Goal: Task Accomplishment & Management: Use online tool/utility

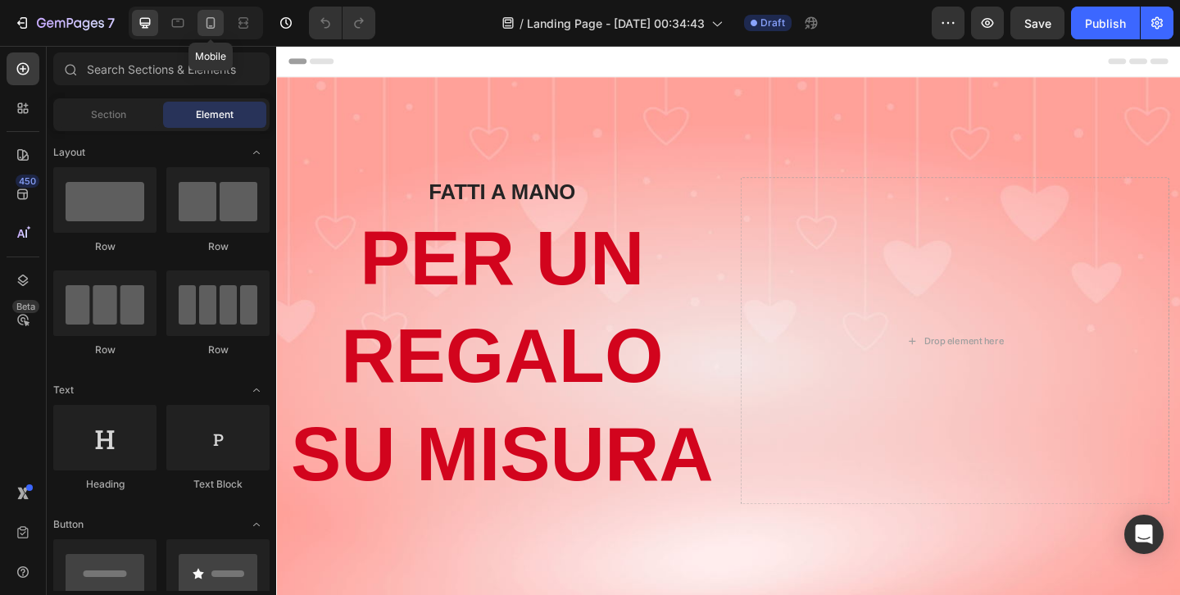
click at [214, 20] on icon at bounding box center [211, 22] width 9 height 11
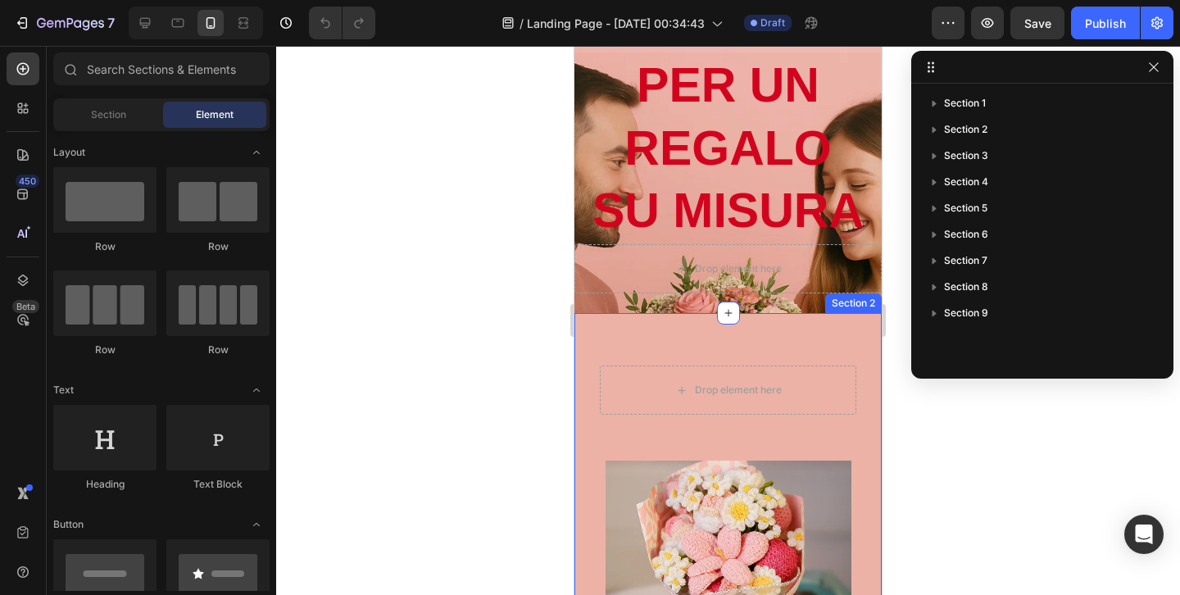
scroll to position [188, 0]
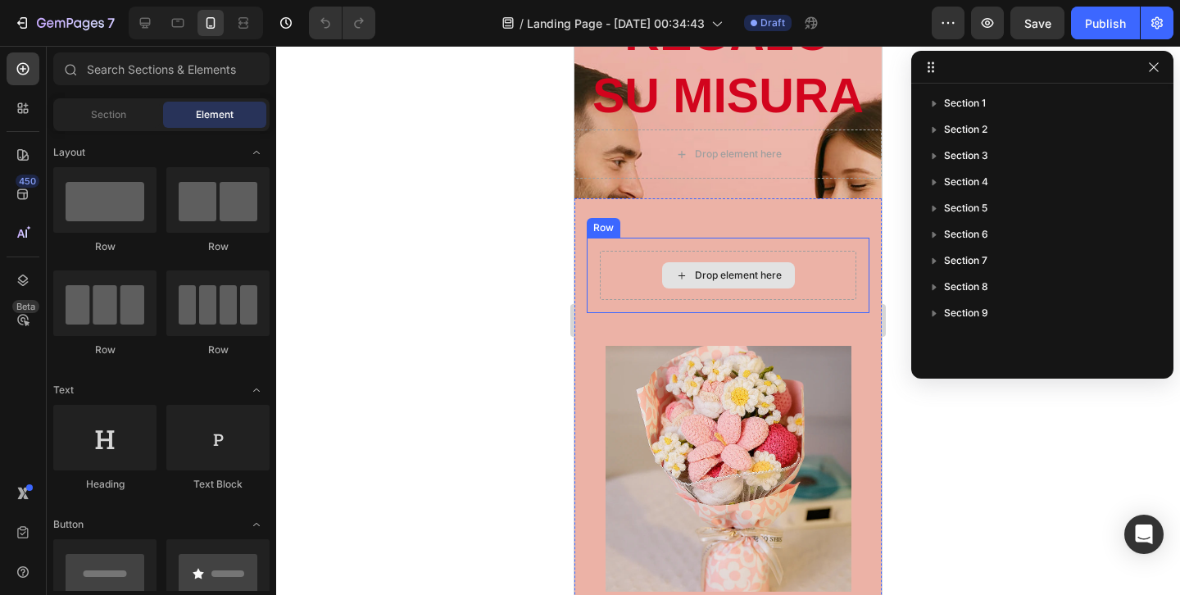
click at [828, 267] on div "Drop element here" at bounding box center [728, 275] width 256 height 49
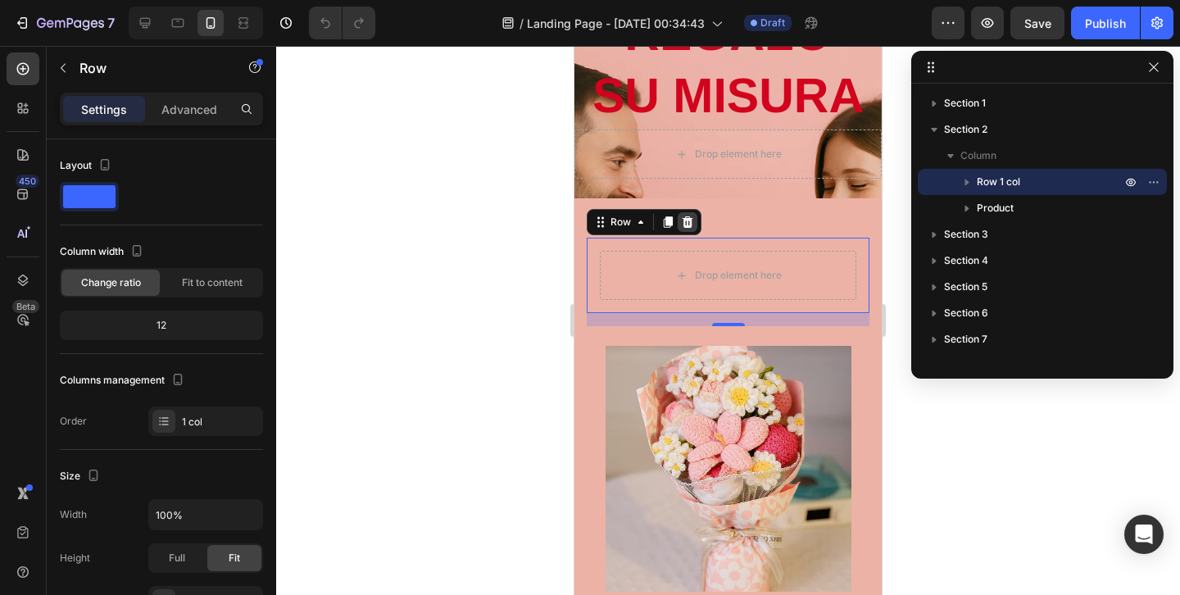
click at [692, 225] on icon at bounding box center [687, 222] width 13 height 13
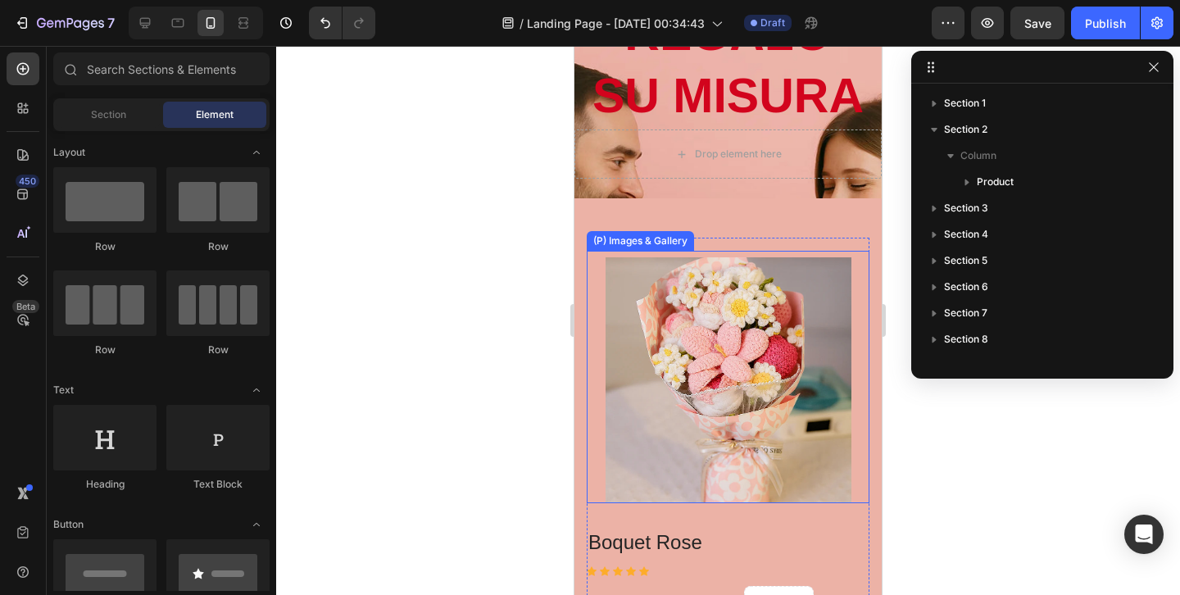
click at [742, 456] on img at bounding box center [729, 380] width 246 height 246
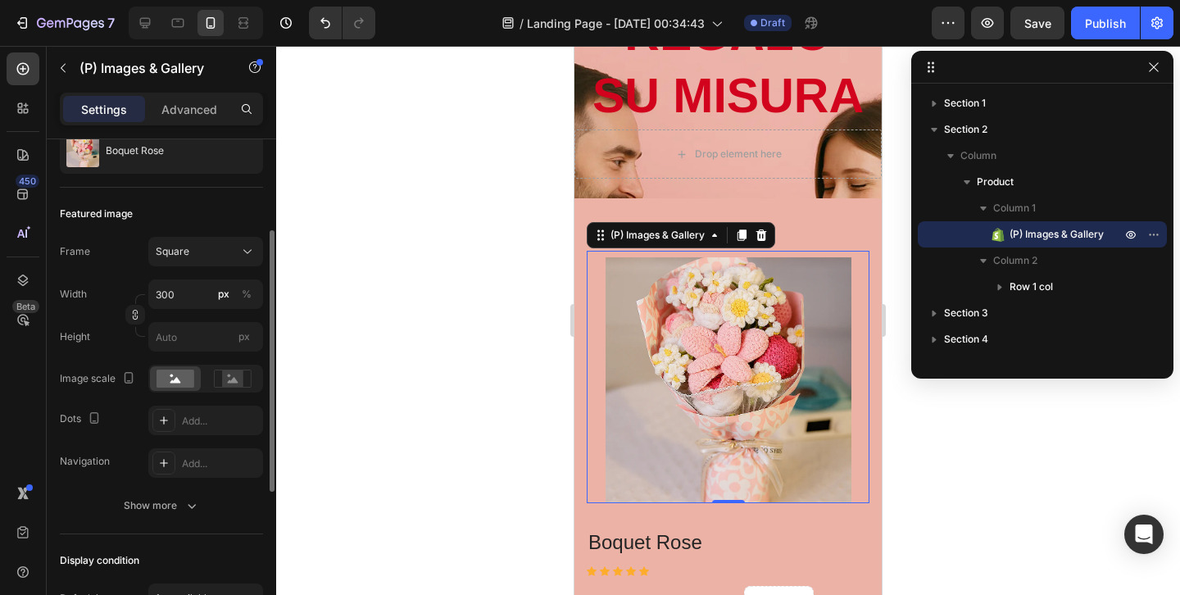
scroll to position [461, 0]
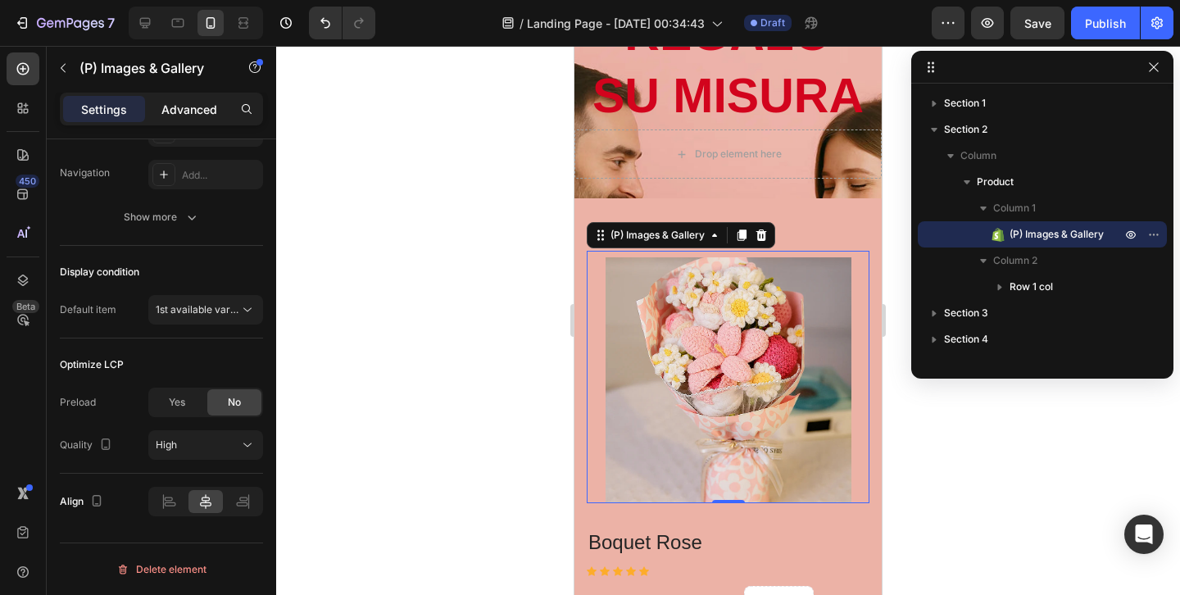
click at [199, 111] on p "Advanced" at bounding box center [189, 109] width 56 height 17
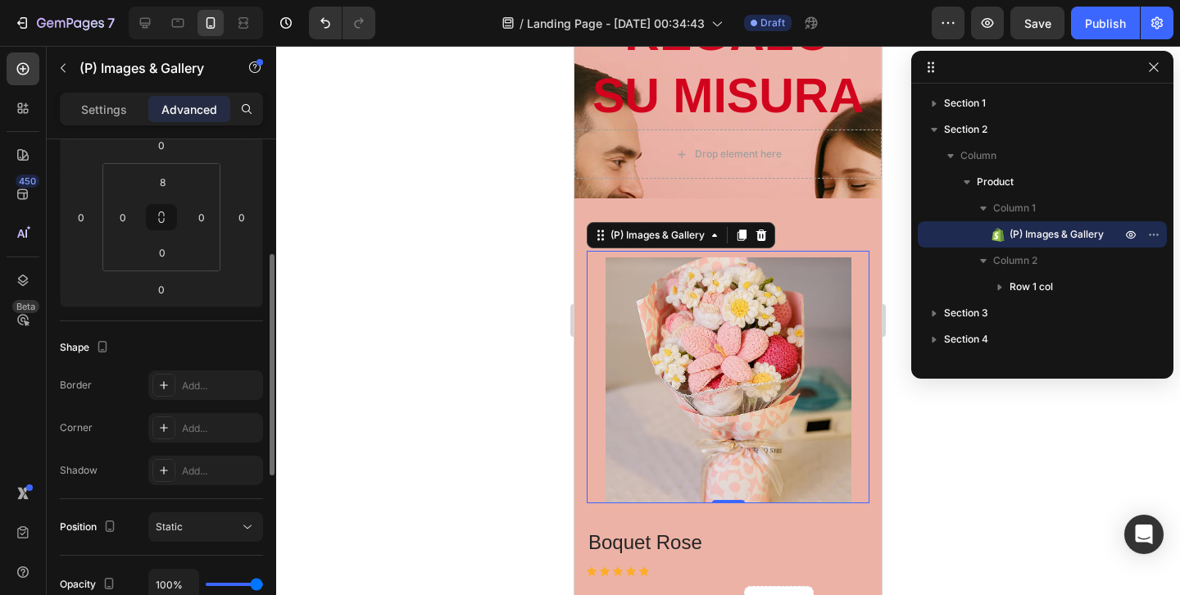
scroll to position [237, 0]
drag, startPoint x: 173, startPoint y: 225, endPoint x: 173, endPoint y: 193, distance: 31.1
click at [173, 193] on div "8 0 0 0" at bounding box center [161, 220] width 118 height 108
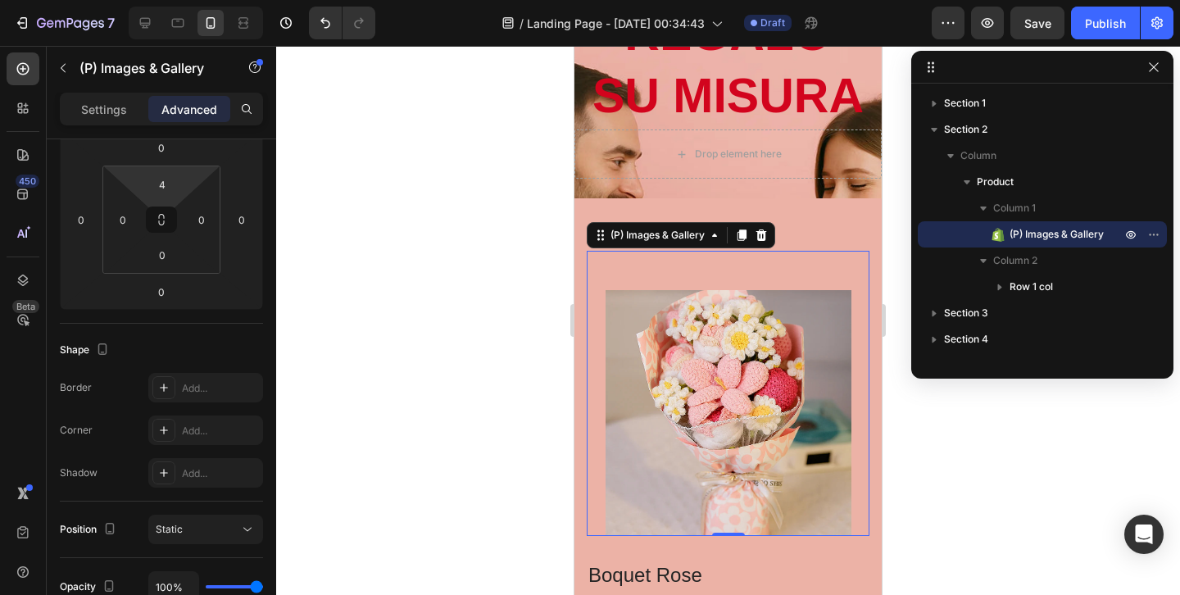
type input "0"
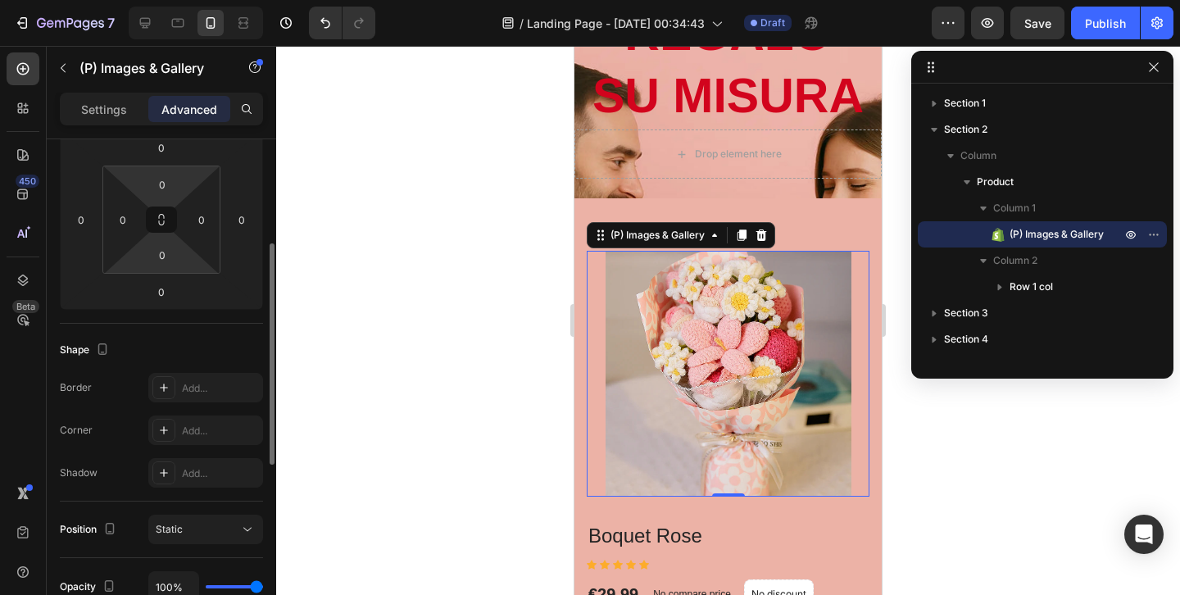
drag, startPoint x: 179, startPoint y: 168, endPoint x: 188, endPoint y: 256, distance: 89.0
click at [189, 0] on html "7 / Landing Page - [DATE] 00:34:43 Draft Preview Save Publish 450 Beta Sections…" at bounding box center [590, 0] width 1180 height 0
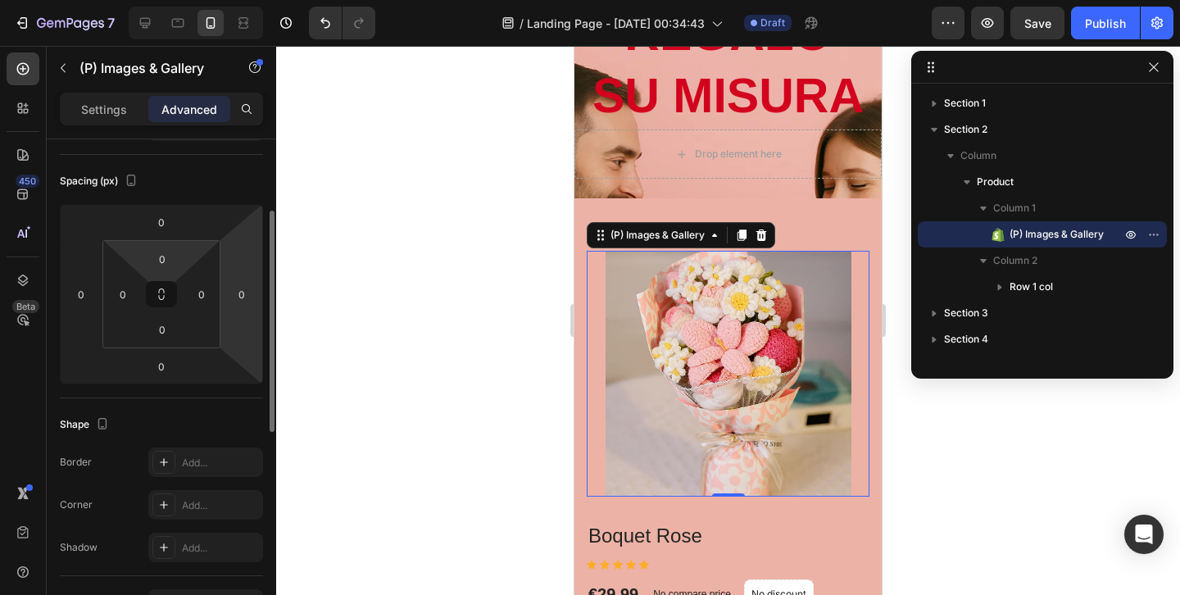
scroll to position [161, 0]
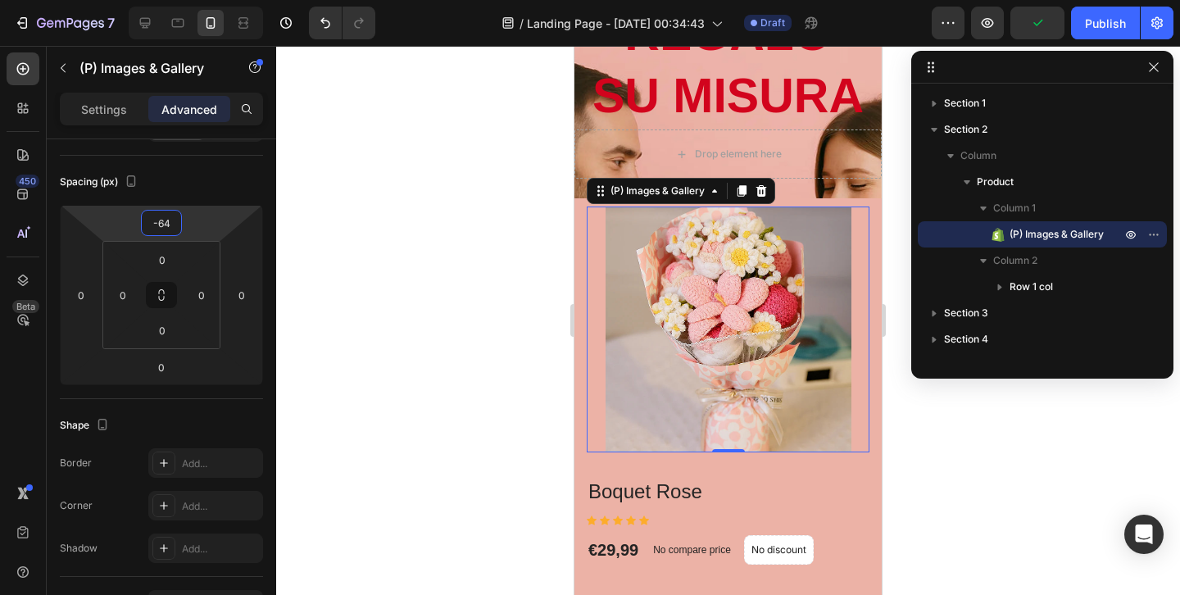
type input "-66"
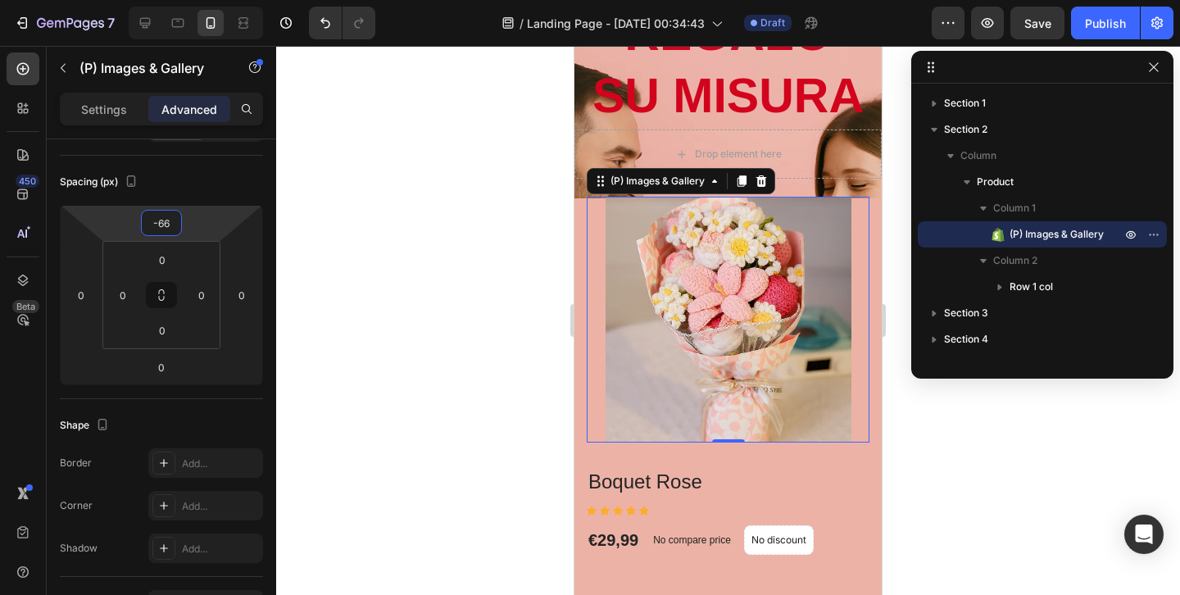
drag, startPoint x: 177, startPoint y: 207, endPoint x: 169, endPoint y: 234, distance: 28.3
click at [169, 0] on html "7 / Landing Page - [DATE] 00:34:43 Draft Preview Save Publish 450 Beta Sections…" at bounding box center [590, 0] width 1180 height 0
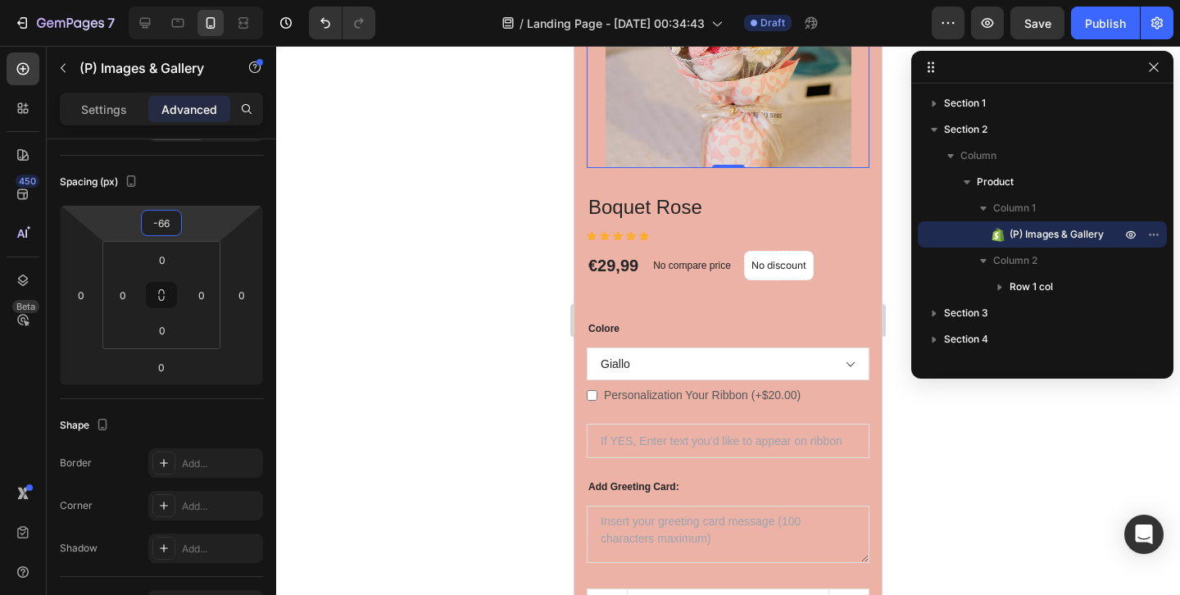
scroll to position [505, 0]
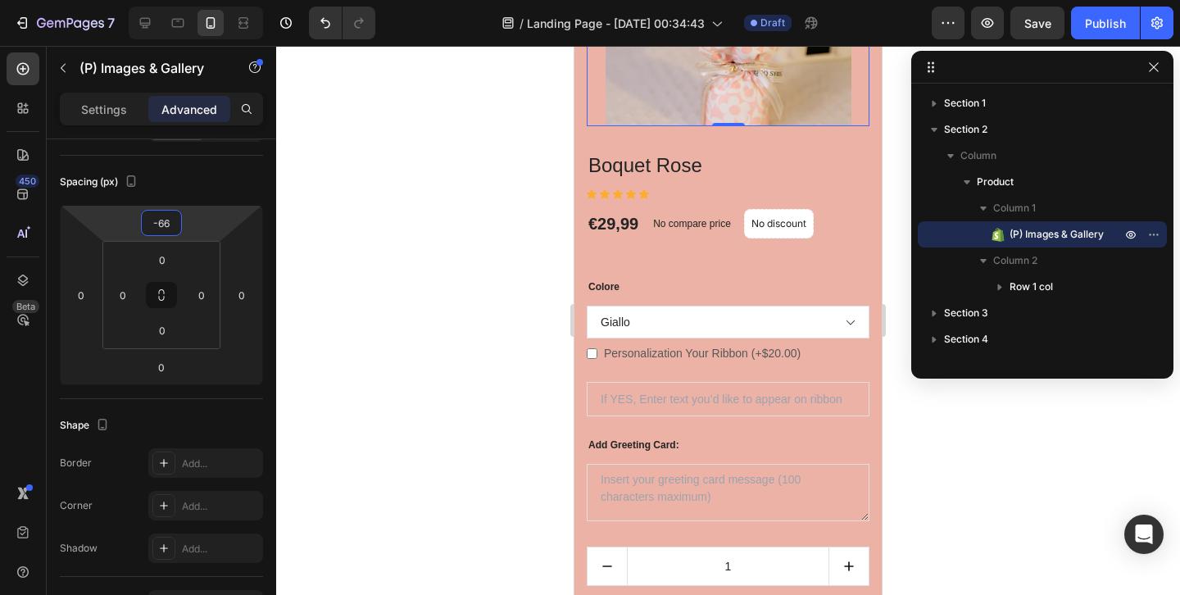
click at [1042, 492] on div at bounding box center [728, 320] width 904 height 549
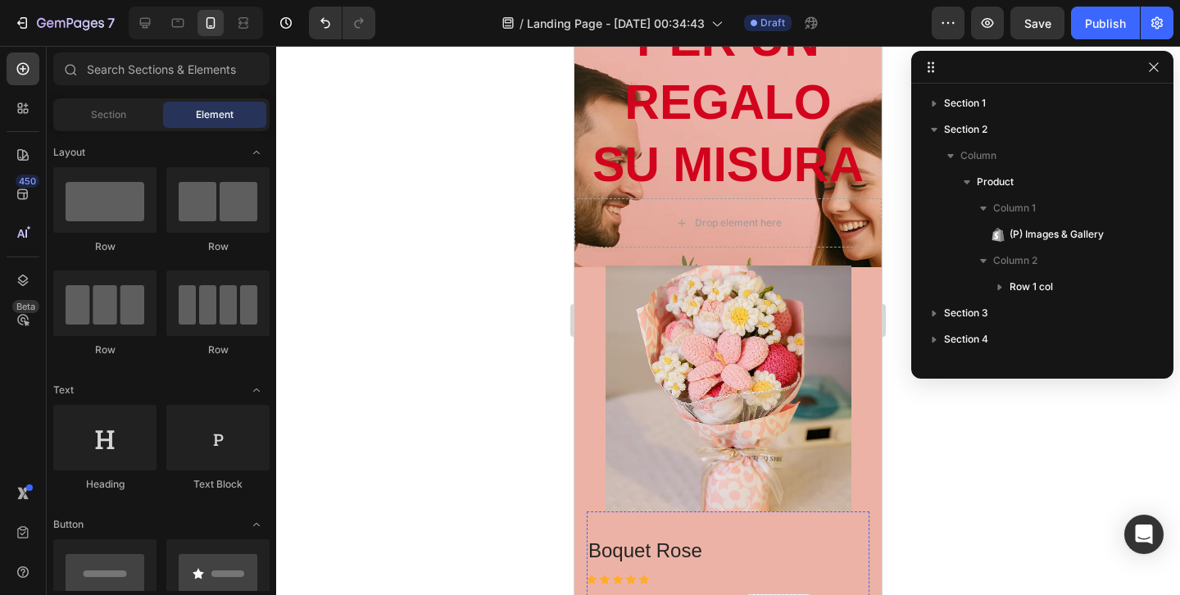
scroll to position [0, 0]
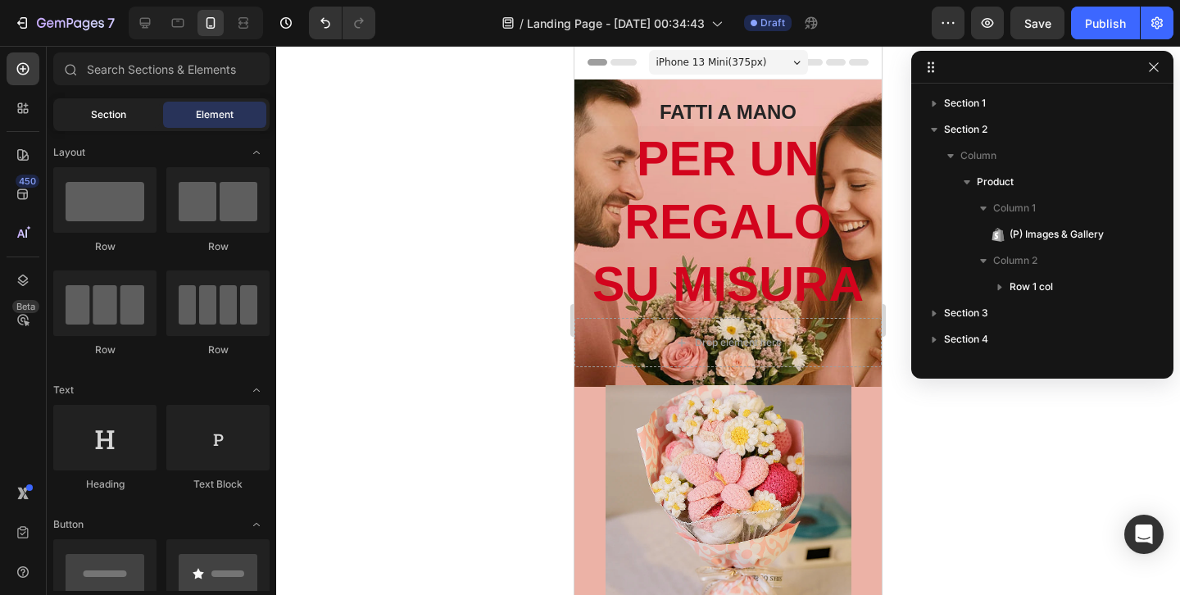
click at [142, 120] on div "Section" at bounding box center [108, 115] width 103 height 26
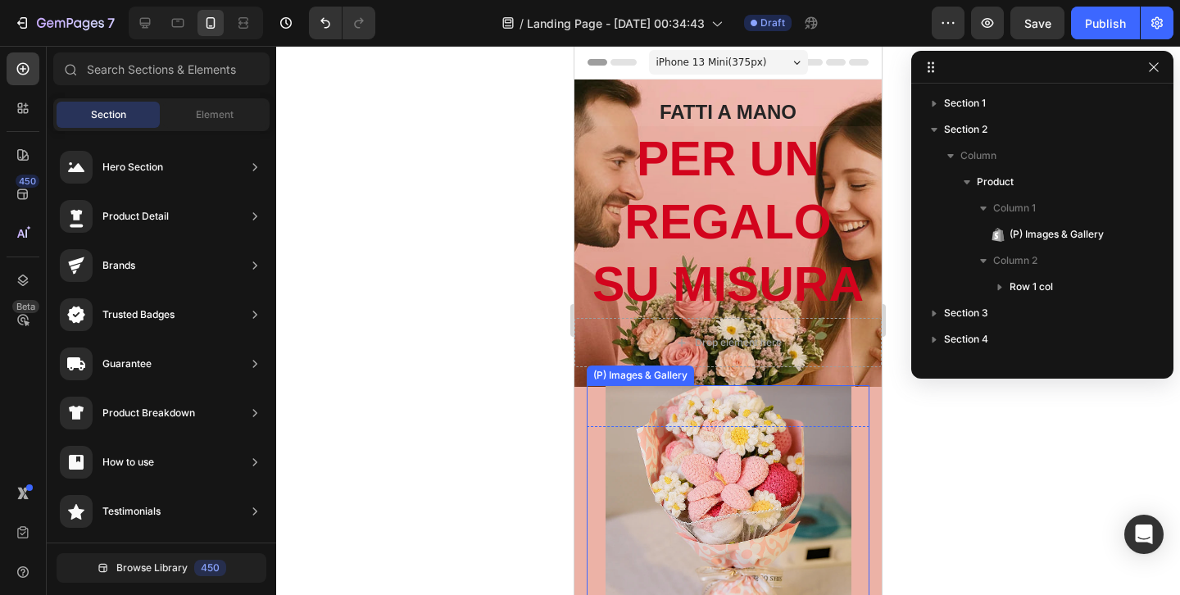
click at [785, 526] on img at bounding box center [729, 508] width 246 height 246
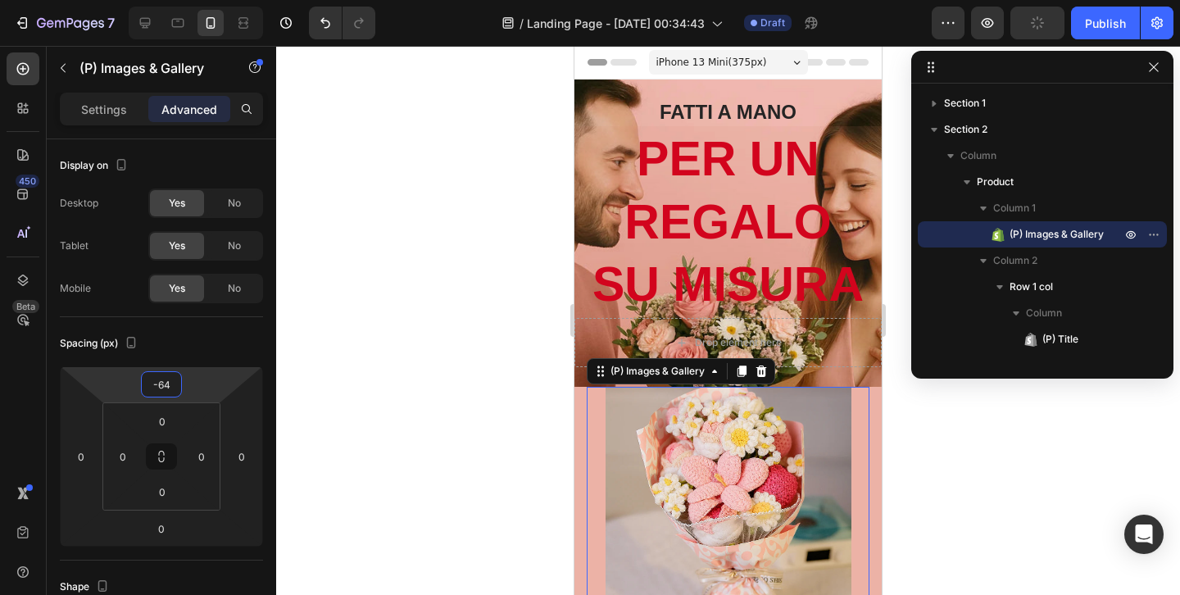
type input "-62"
click at [174, 0] on html "7 / Landing Page - [DATE] 00:34:43 Draft Preview Publish 450 Beta Sections(18) …" at bounding box center [590, 0] width 1180 height 0
click at [927, 464] on div at bounding box center [728, 320] width 904 height 549
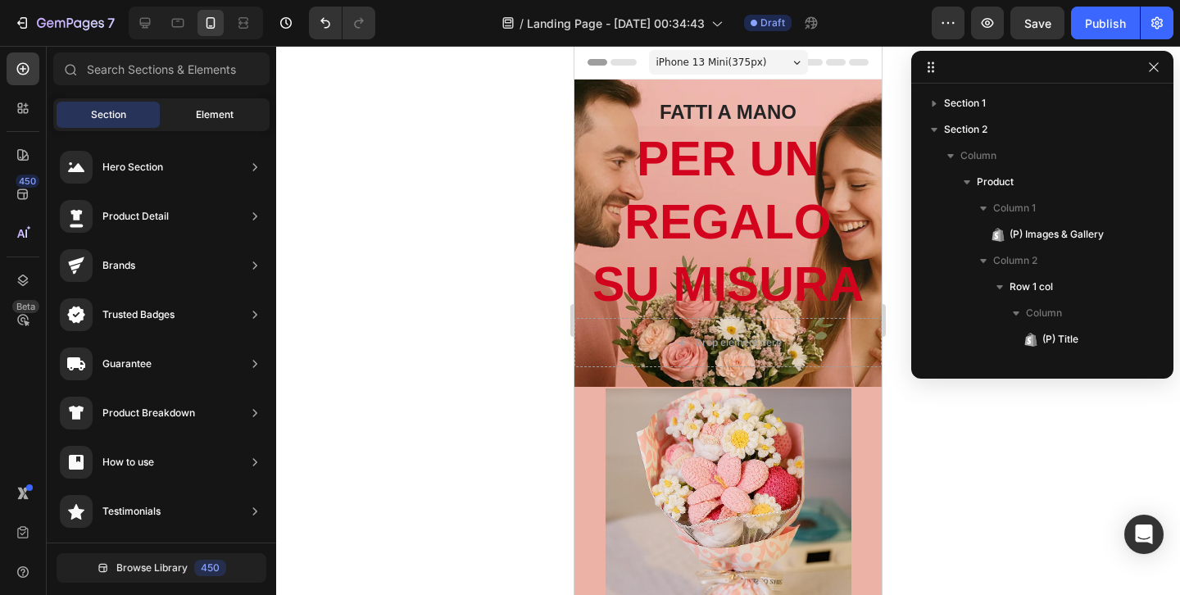
click at [240, 124] on div "Element" at bounding box center [214, 115] width 103 height 26
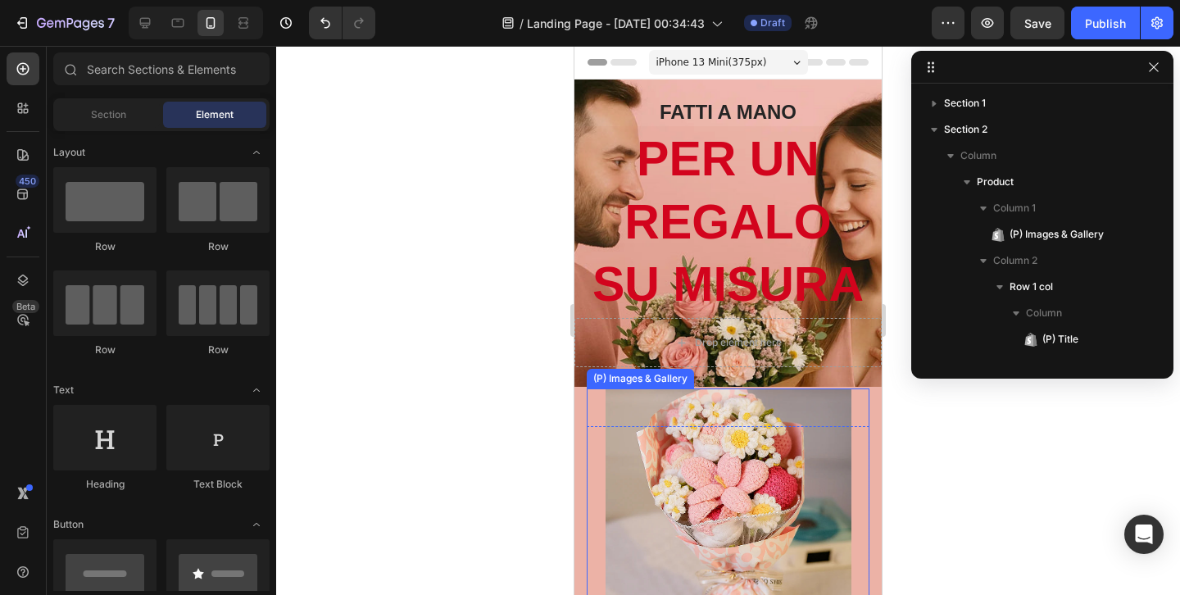
click at [769, 500] on img at bounding box center [729, 511] width 246 height 246
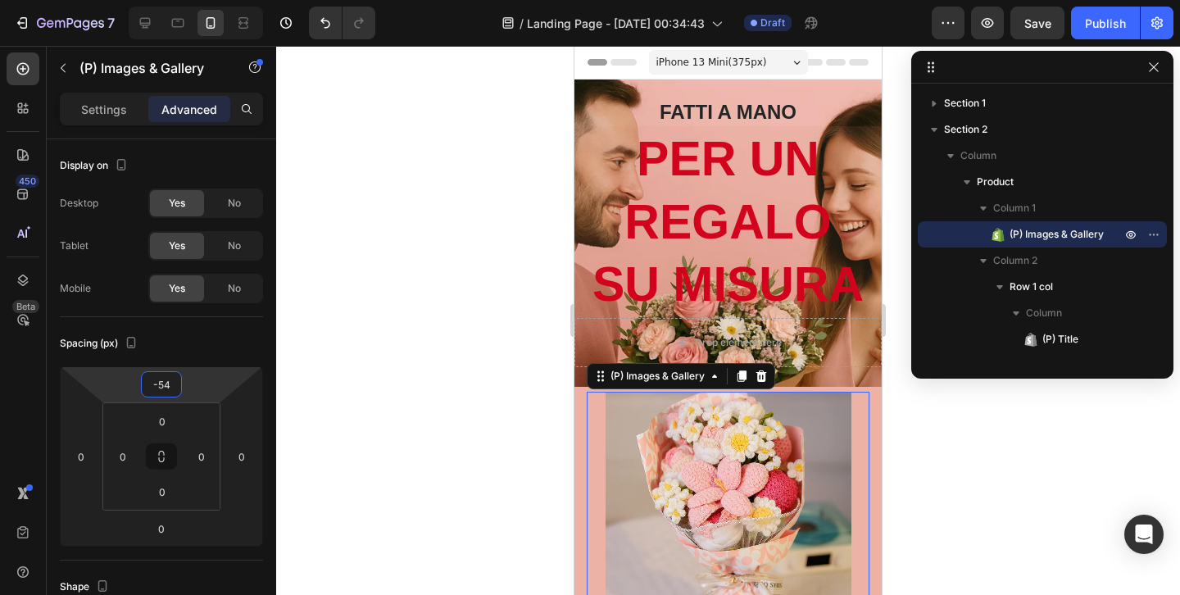
type input "-52"
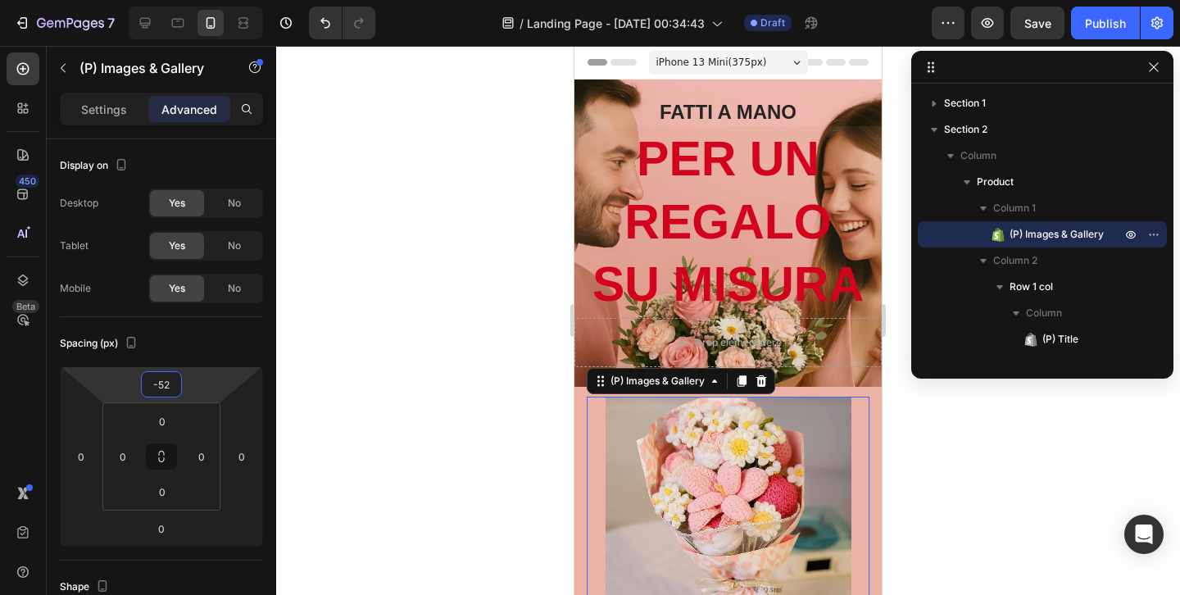
click at [177, 0] on html "7 / Landing Page - [DATE] 00:34:43 Draft Preview Save Publish 450 Beta Sections…" at bounding box center [590, 0] width 1180 height 0
click at [947, 447] on div at bounding box center [728, 320] width 904 height 549
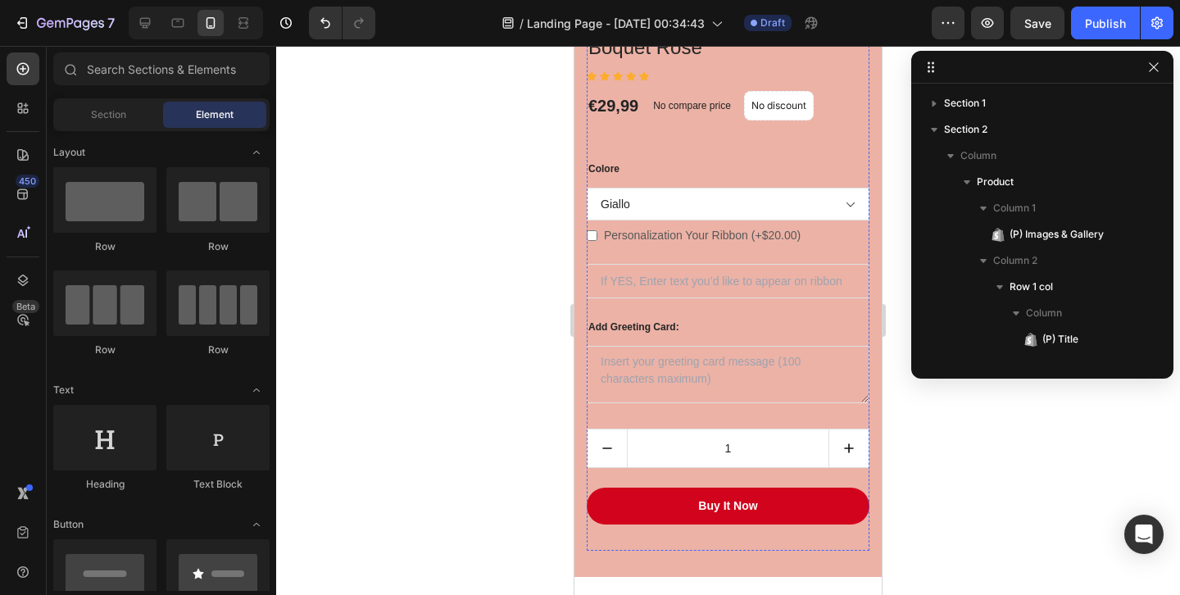
scroll to position [636, 0]
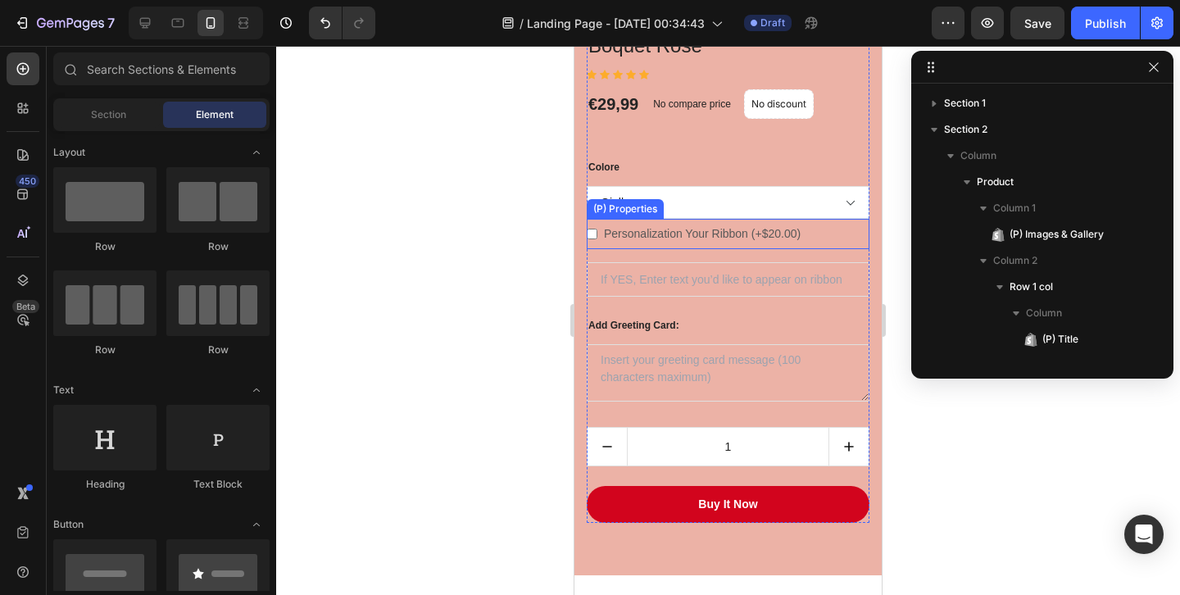
click at [592, 235] on Ribbon-15756209258841-0 "Personalization Your Ribbon (+$20.00)" at bounding box center [592, 234] width 11 height 11
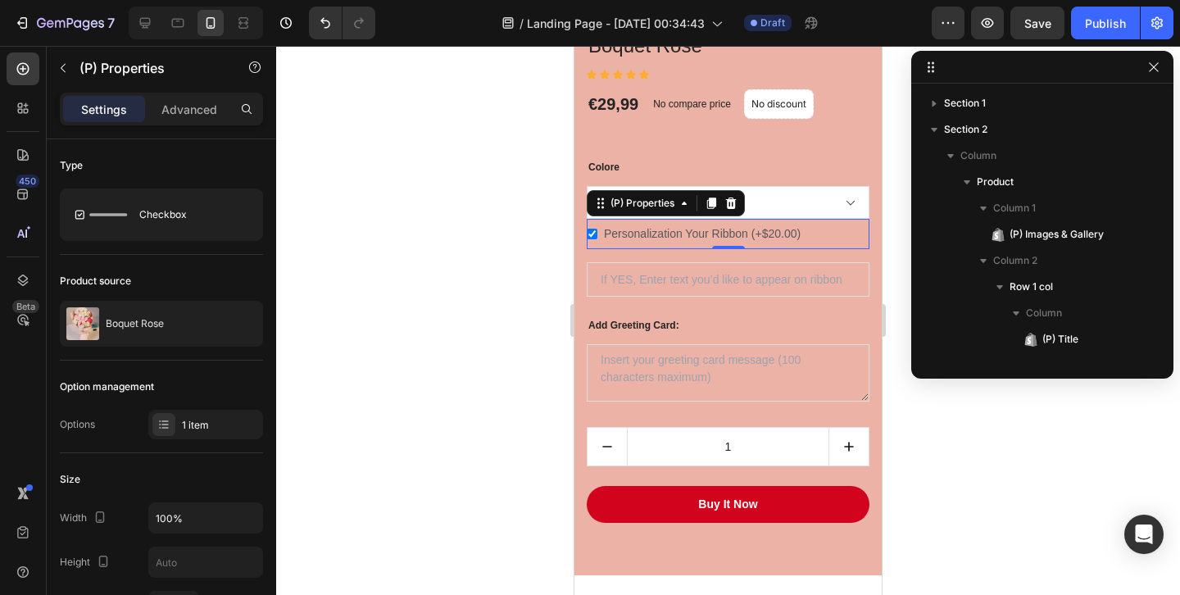
scroll to position [651, 0]
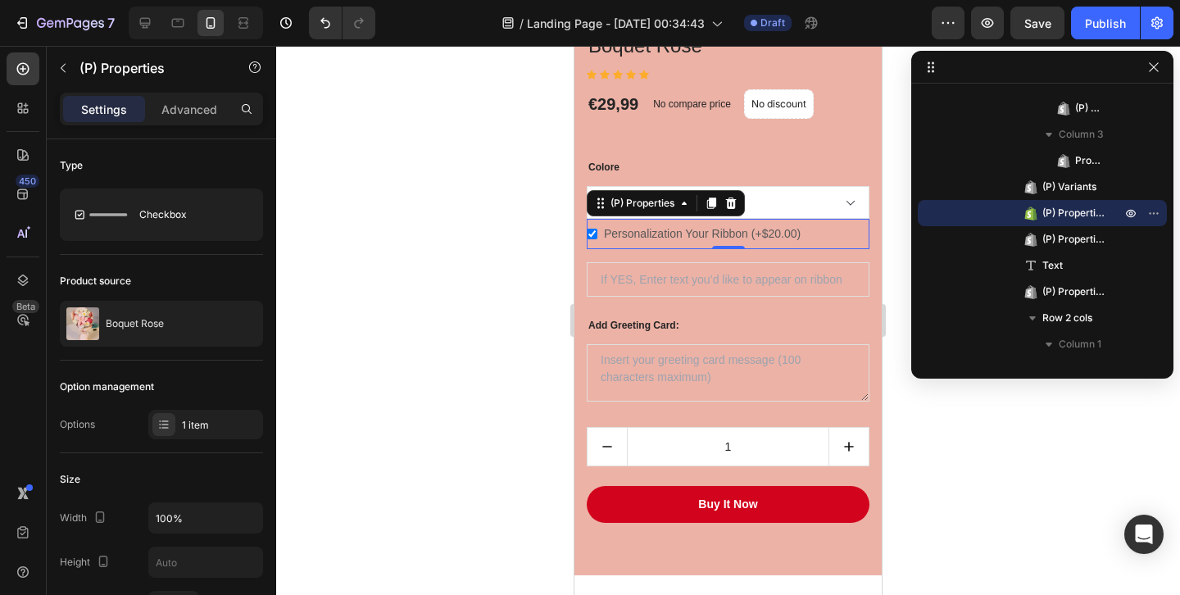
click at [592, 235] on Ribbon-15756209258841-0 "Personalization Your Ribbon (+$20.00)" at bounding box center [592, 234] width 11 height 11
click at [697, 284] on Text "text" at bounding box center [728, 279] width 283 height 34
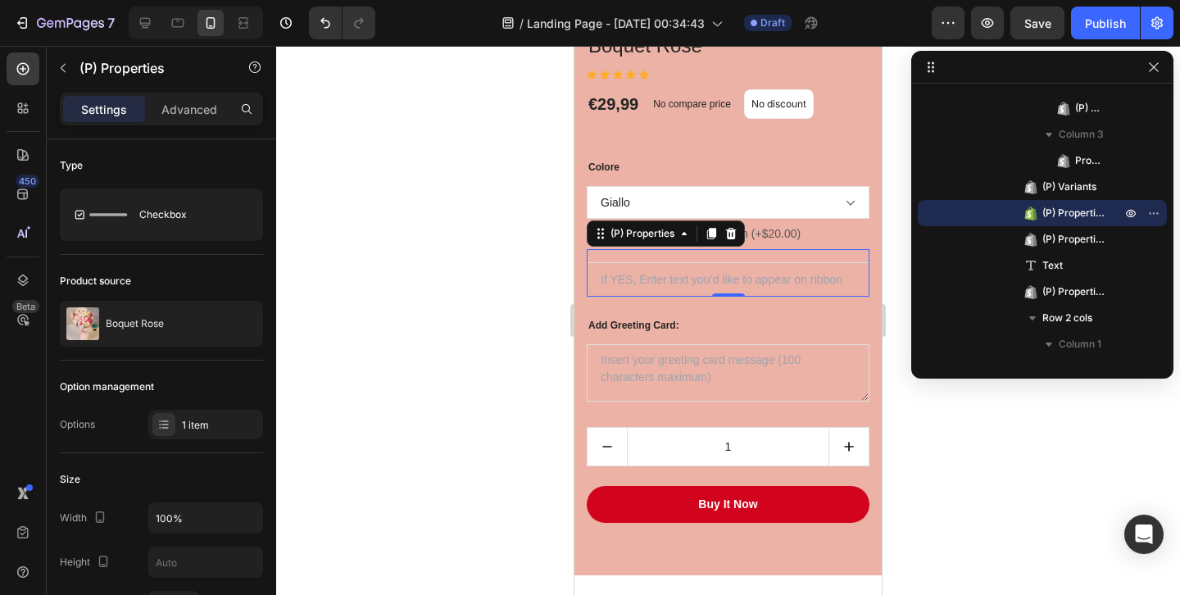
scroll to position [161, 0]
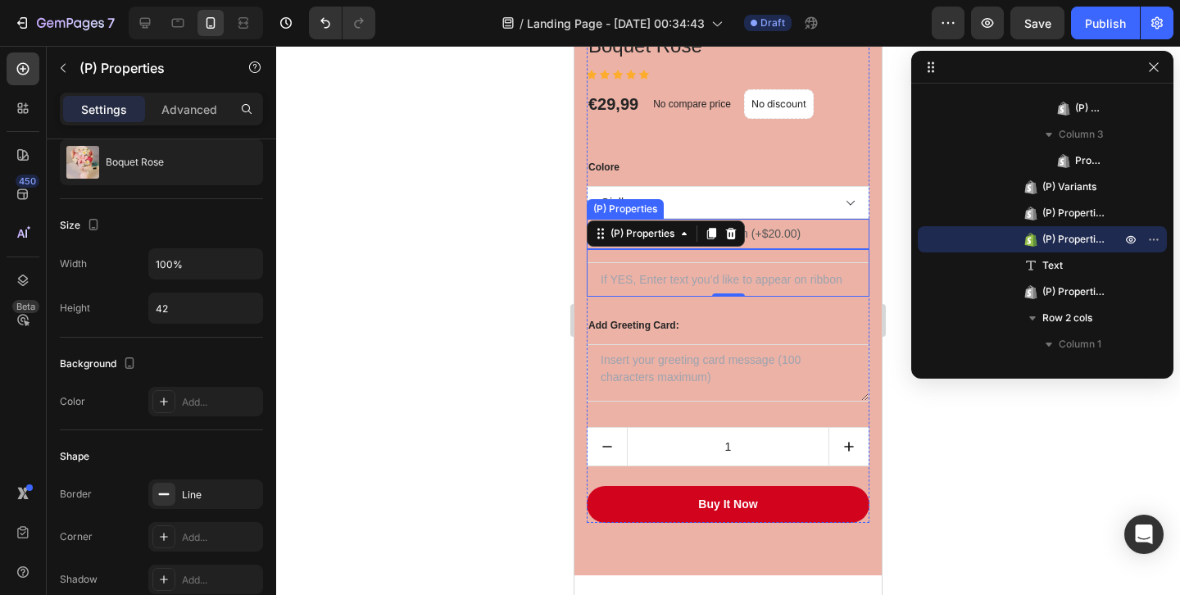
click at [774, 229] on label "Personalization Your Ribbon (+$20.00)" at bounding box center [702, 234] width 210 height 30
click at [597, 229] on Ribbon-15756209258841-0 "Personalization Your Ribbon (+$20.00)" at bounding box center [592, 234] width 11 height 11
checkbox Ribbon-15756209258841-0 "true"
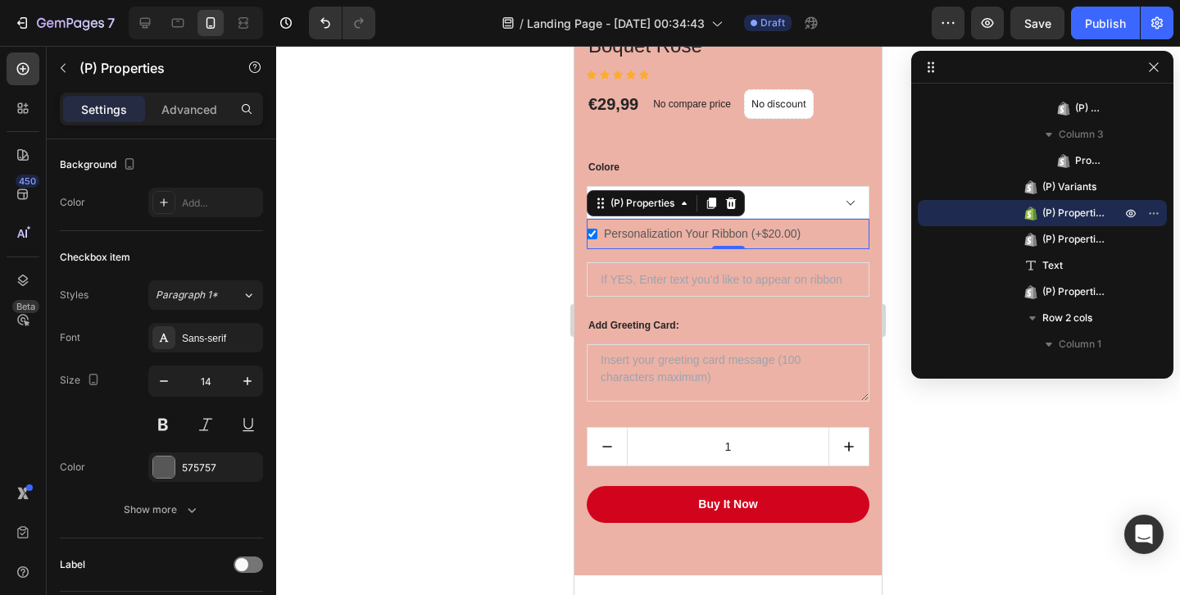
scroll to position [0, 0]
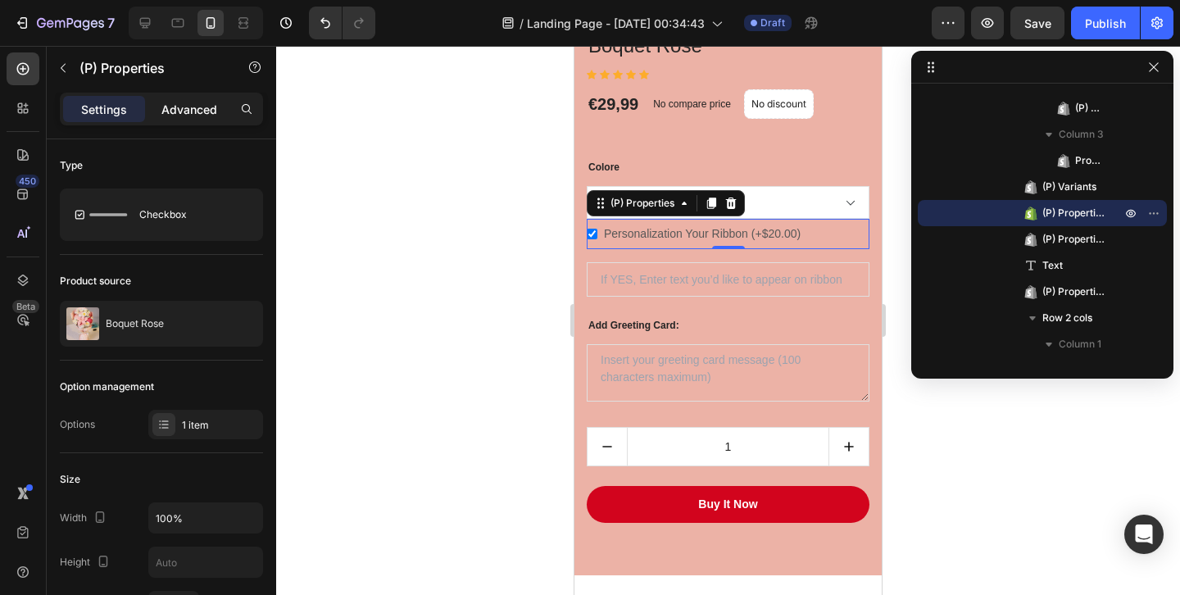
click at [203, 109] on p "Advanced" at bounding box center [189, 109] width 56 height 17
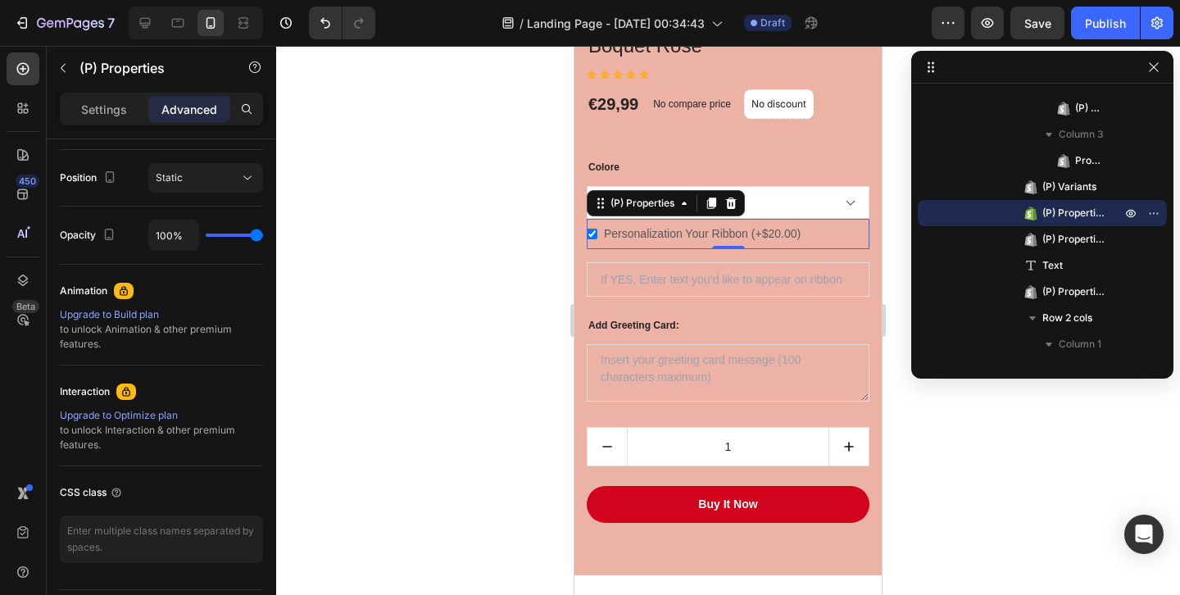
scroll to position [635, 0]
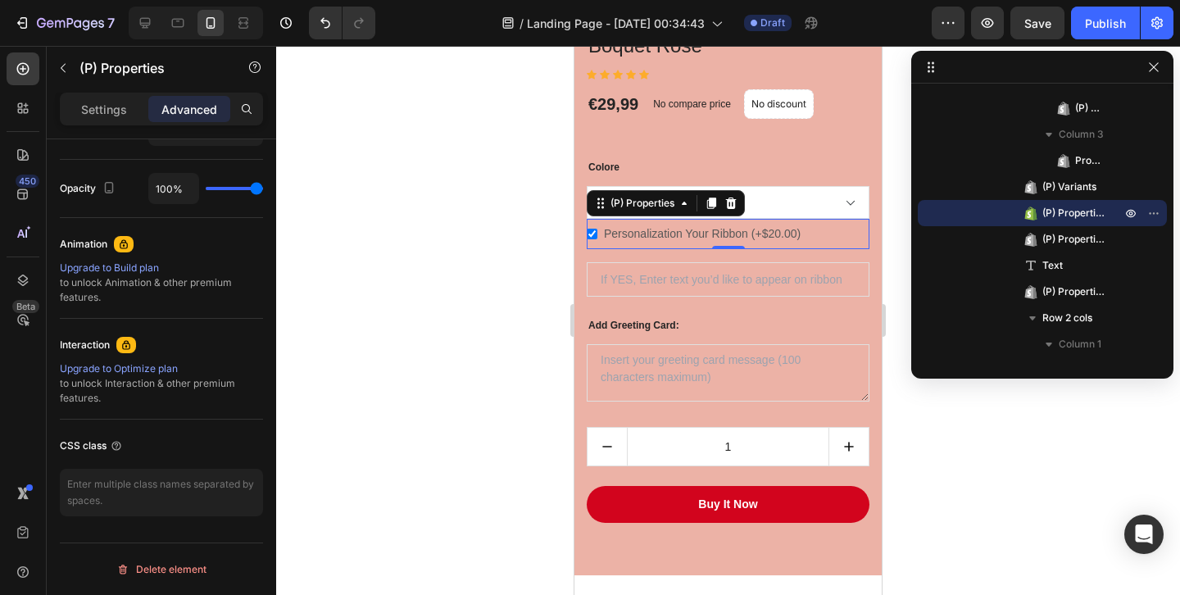
click at [104, 123] on div "Settings Advanced" at bounding box center [161, 109] width 203 height 33
click at [110, 119] on div "Settings" at bounding box center [104, 109] width 82 height 26
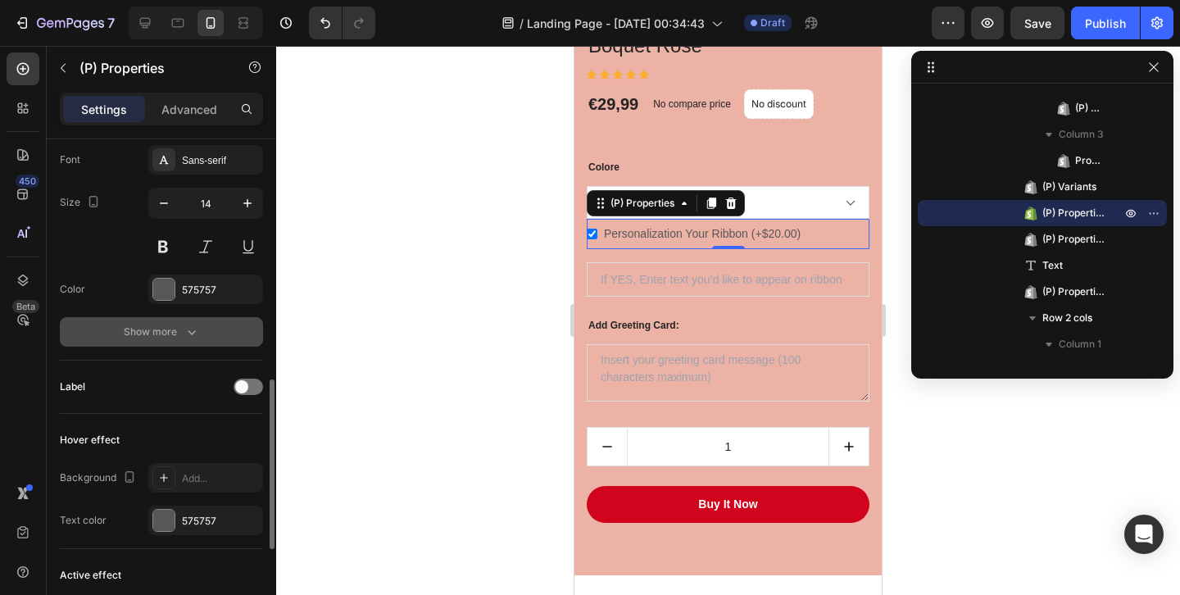
scroll to position [668, 0]
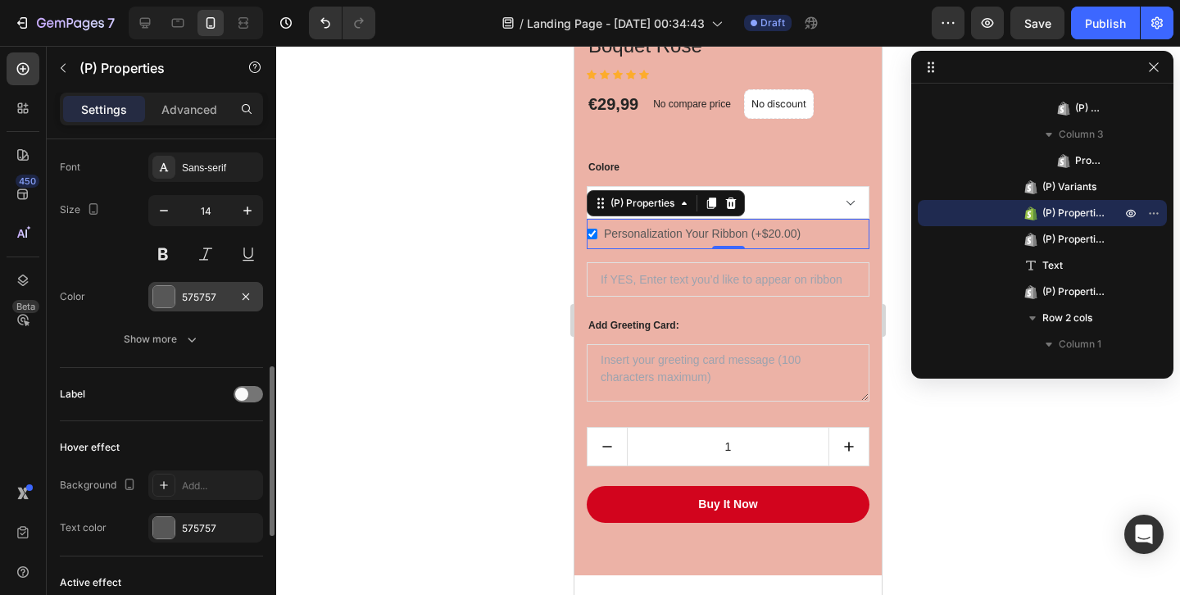
click at [170, 310] on div "575757" at bounding box center [205, 297] width 115 height 30
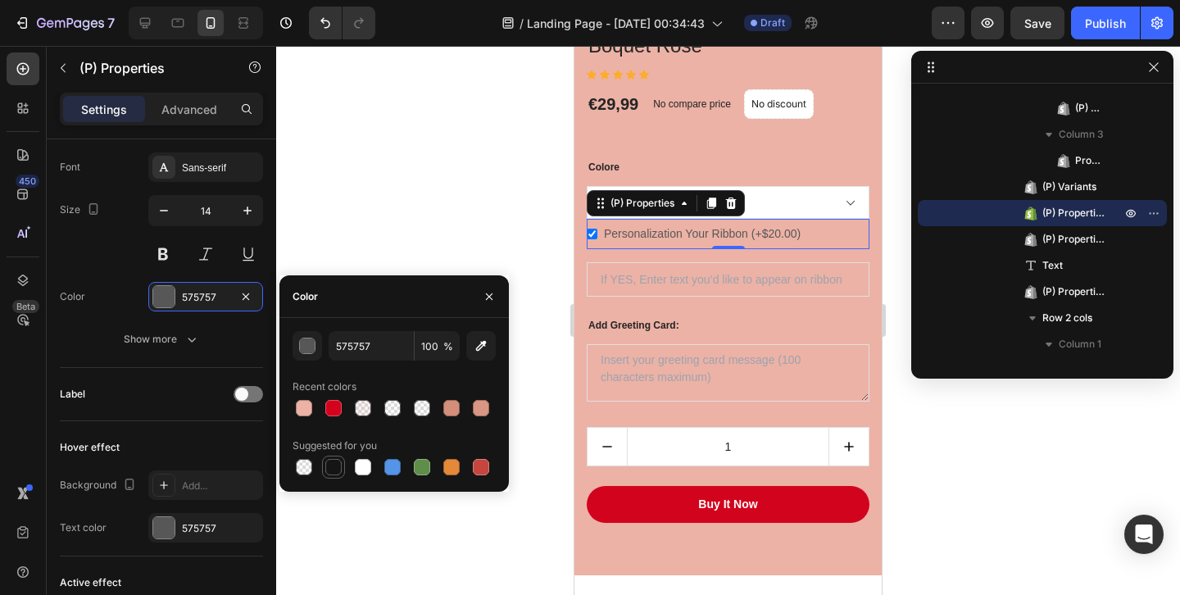
click at [339, 471] on div at bounding box center [333, 467] width 16 height 16
type input "151515"
click at [646, 288] on Text "text" at bounding box center [728, 279] width 283 height 34
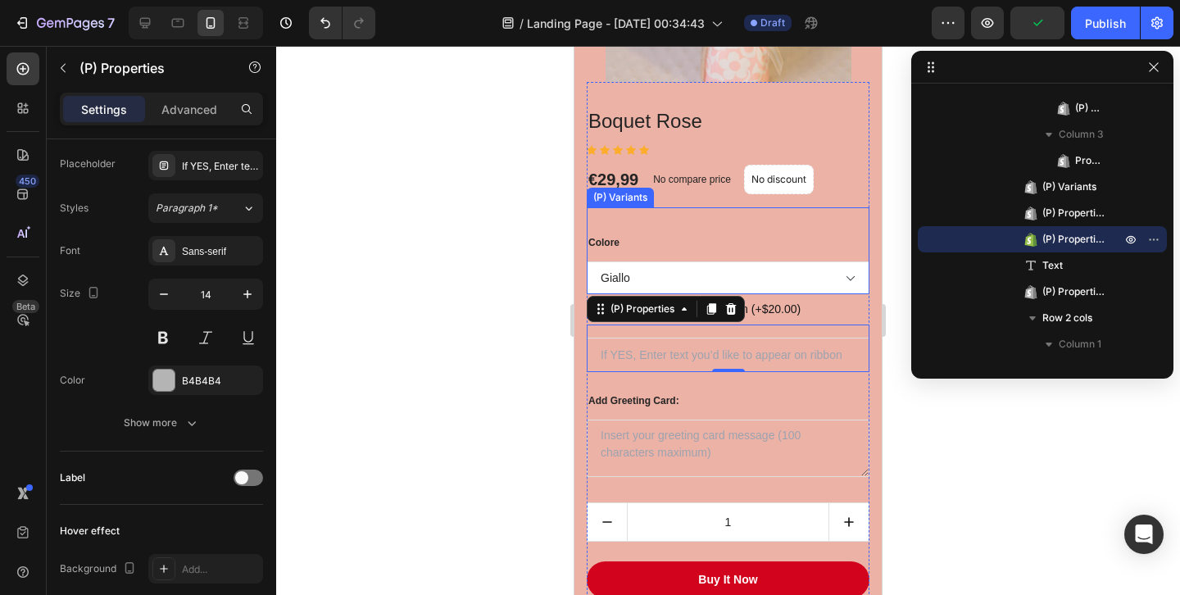
scroll to position [547, 0]
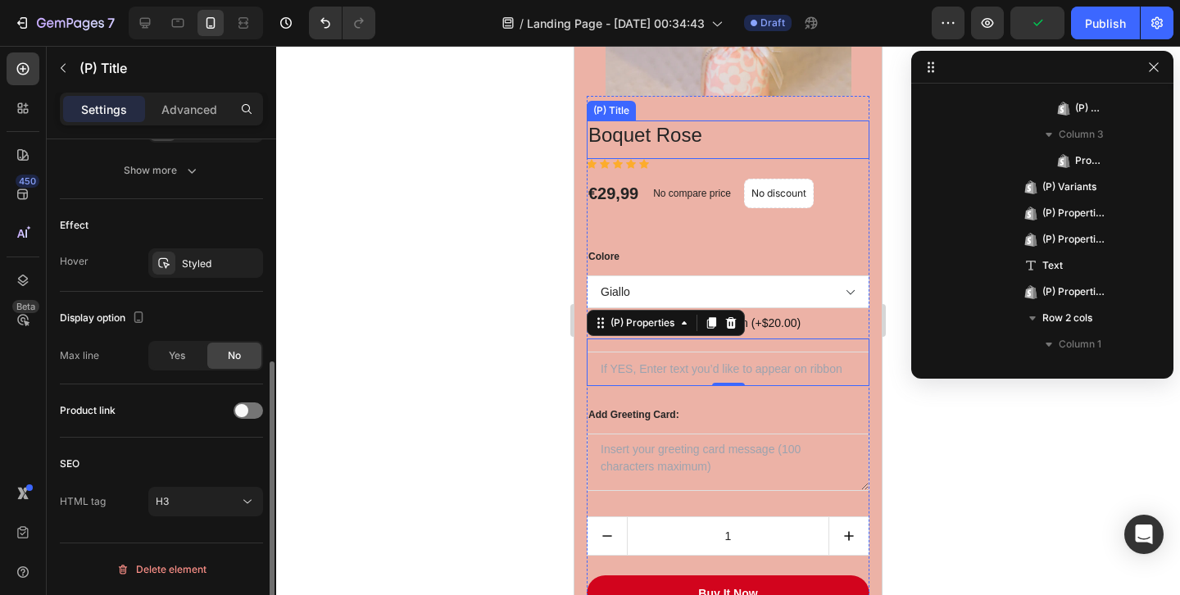
click at [684, 131] on h3 "Boquet Rose" at bounding box center [728, 134] width 283 height 29
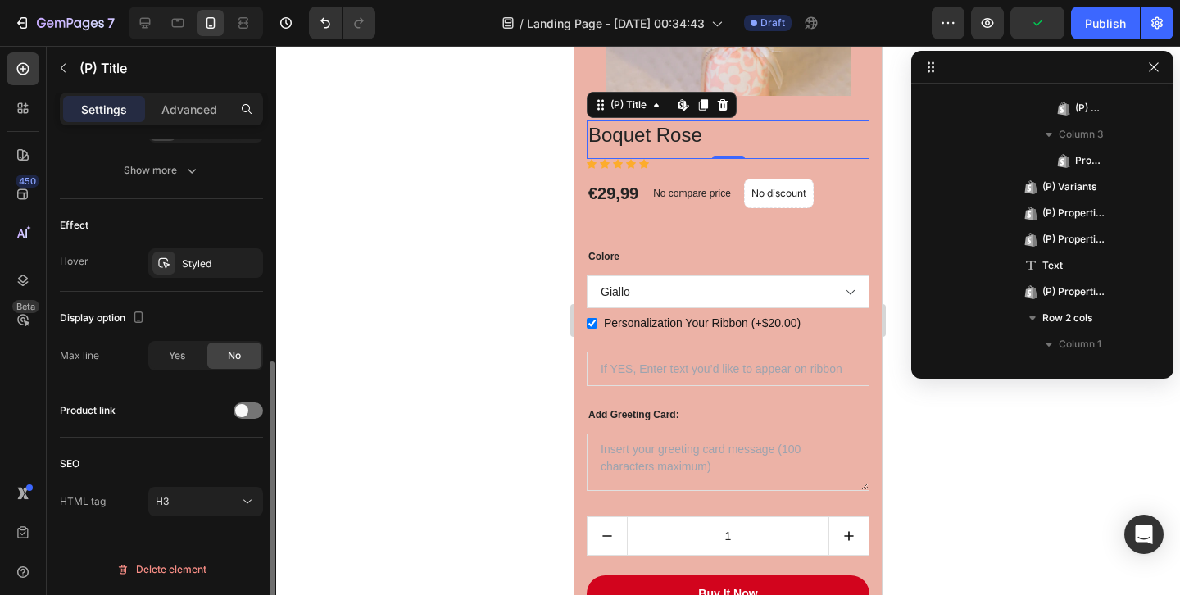
scroll to position [0, 0]
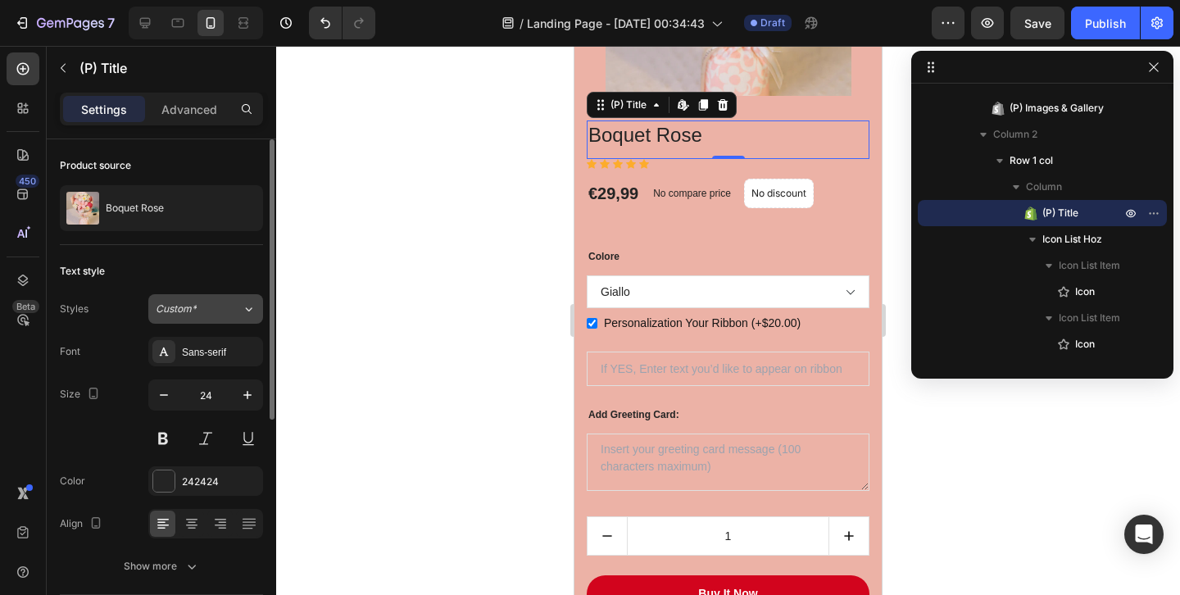
click at [225, 306] on div "Custom*" at bounding box center [199, 309] width 86 height 15
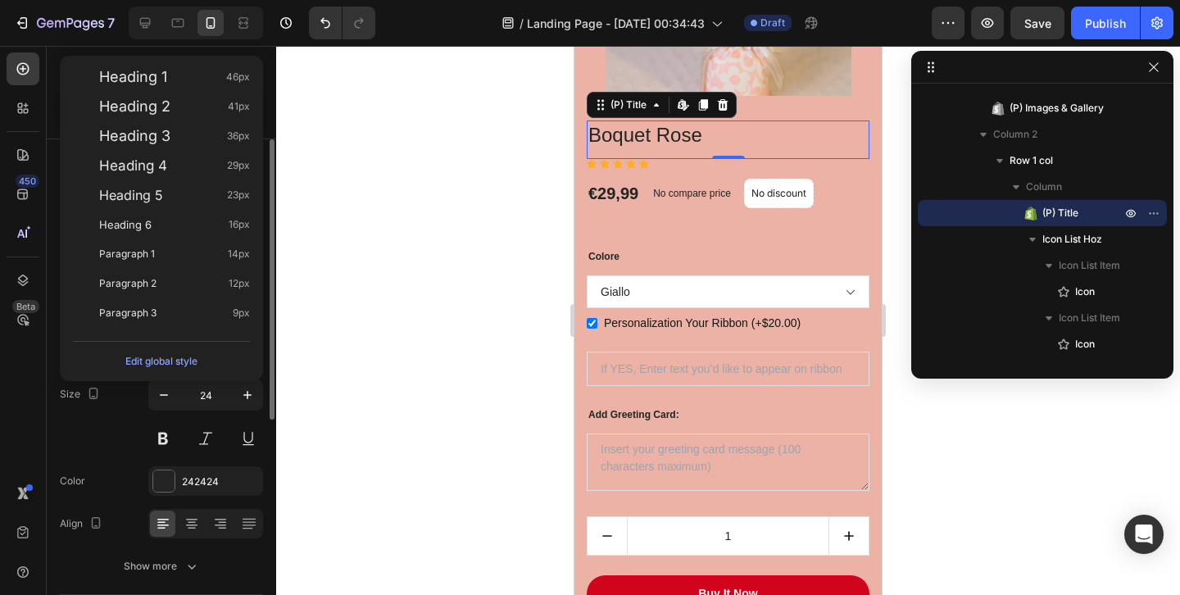
click at [109, 420] on div "Size 24" at bounding box center [161, 416] width 203 height 74
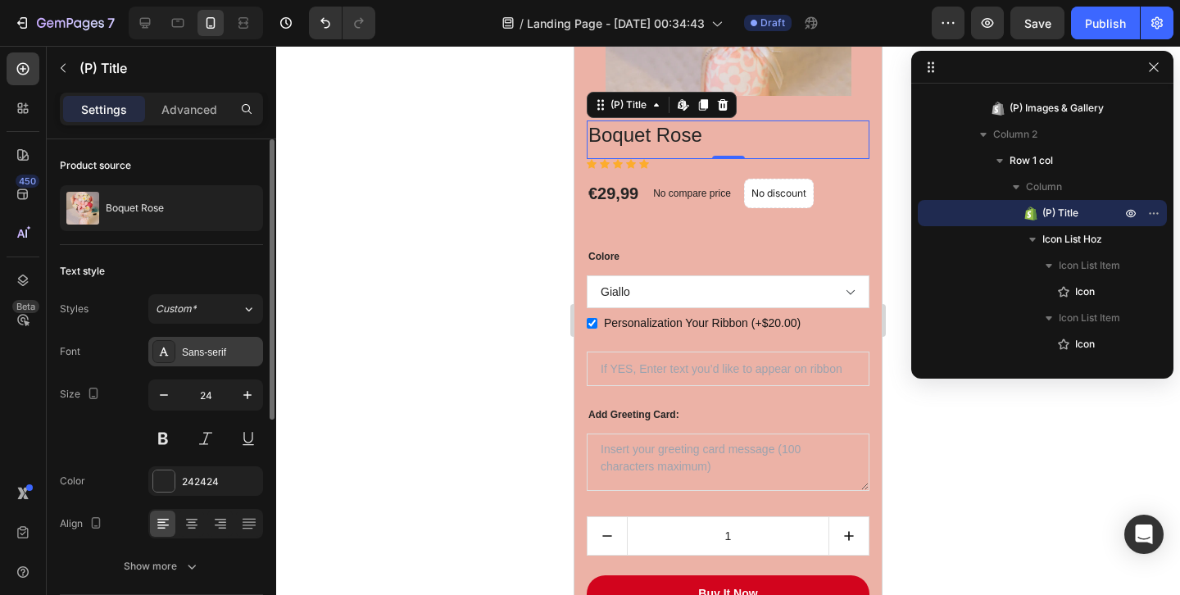
click at [204, 350] on div "Sans-serif" at bounding box center [220, 352] width 77 height 15
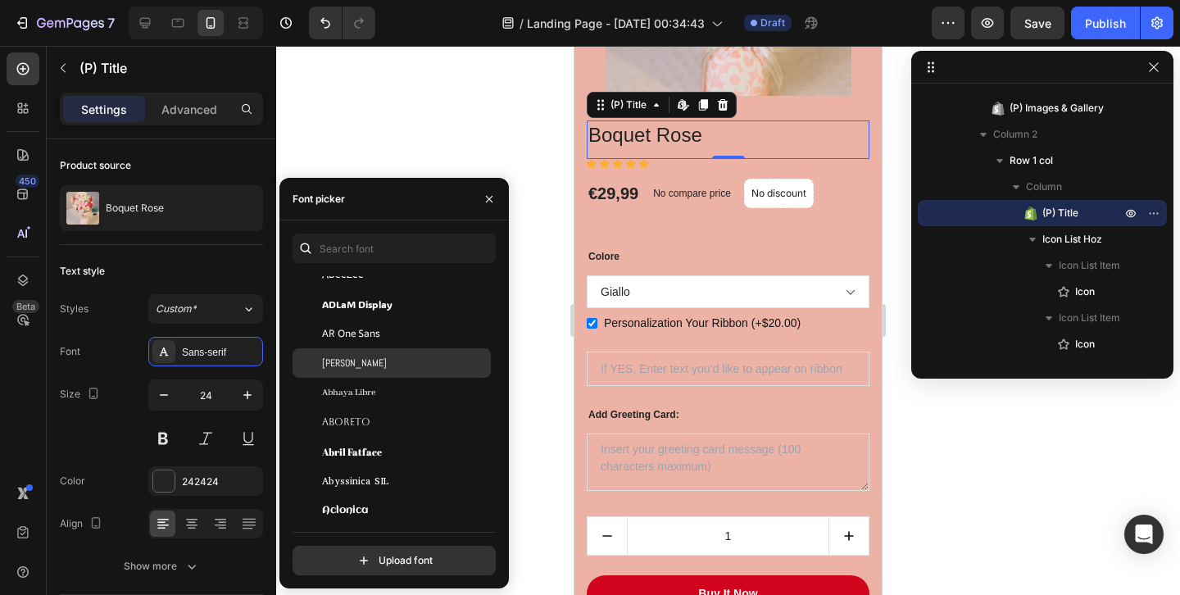
scroll to position [148, 0]
click at [381, 361] on div "Aboreto" at bounding box center [405, 360] width 166 height 15
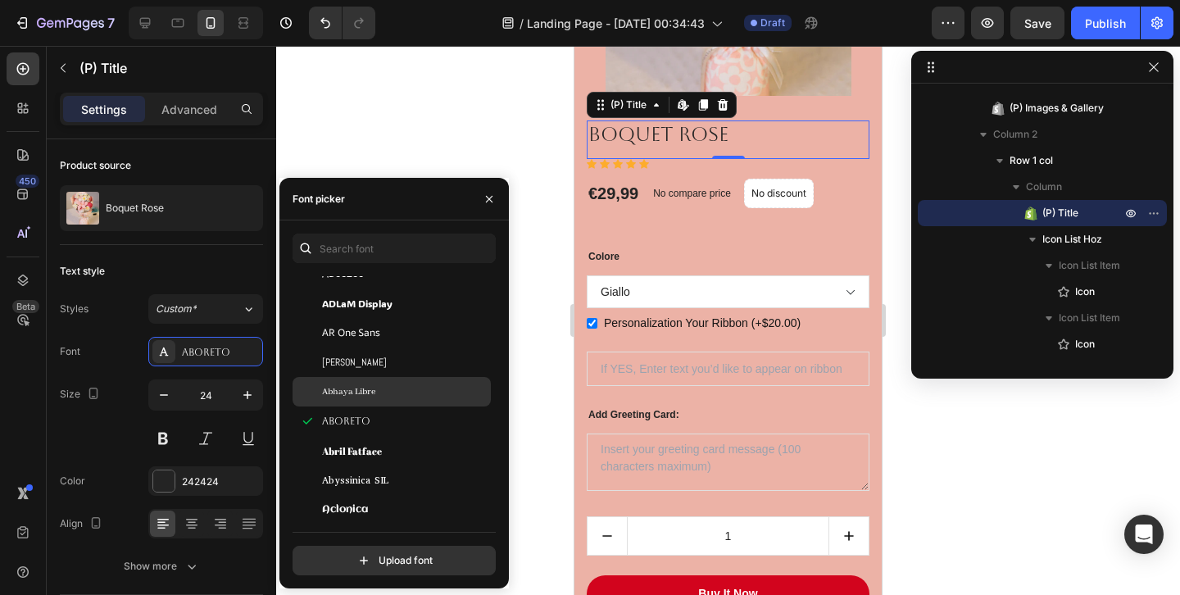
click at [370, 397] on span "Abhaya Libre" at bounding box center [348, 391] width 53 height 15
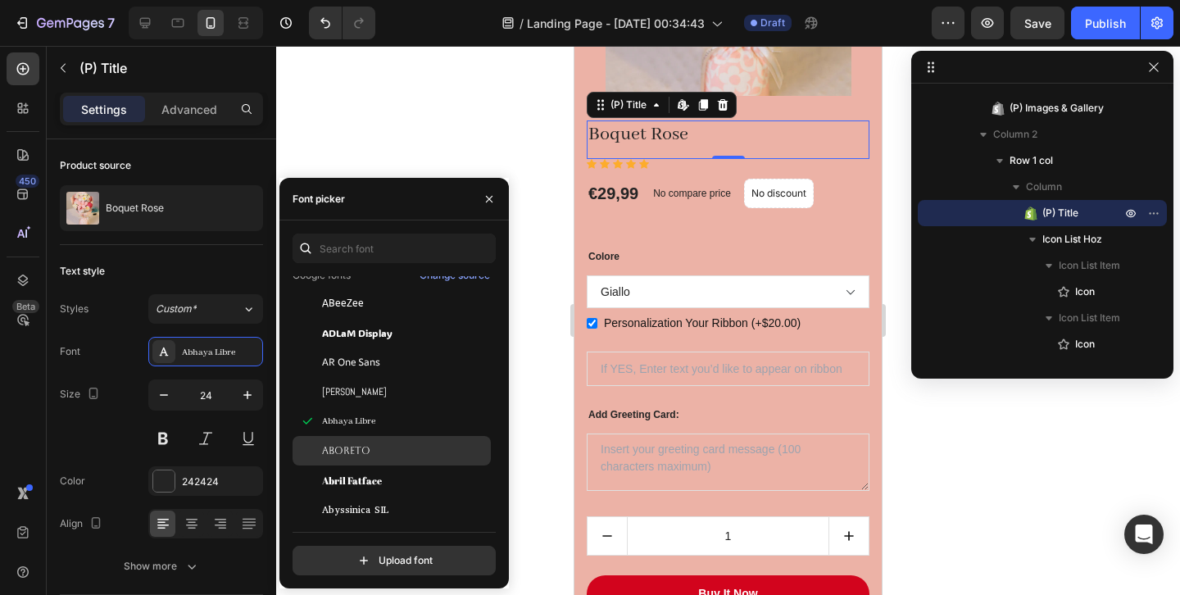
click at [452, 462] on div "Aboreto" at bounding box center [392, 451] width 198 height 30
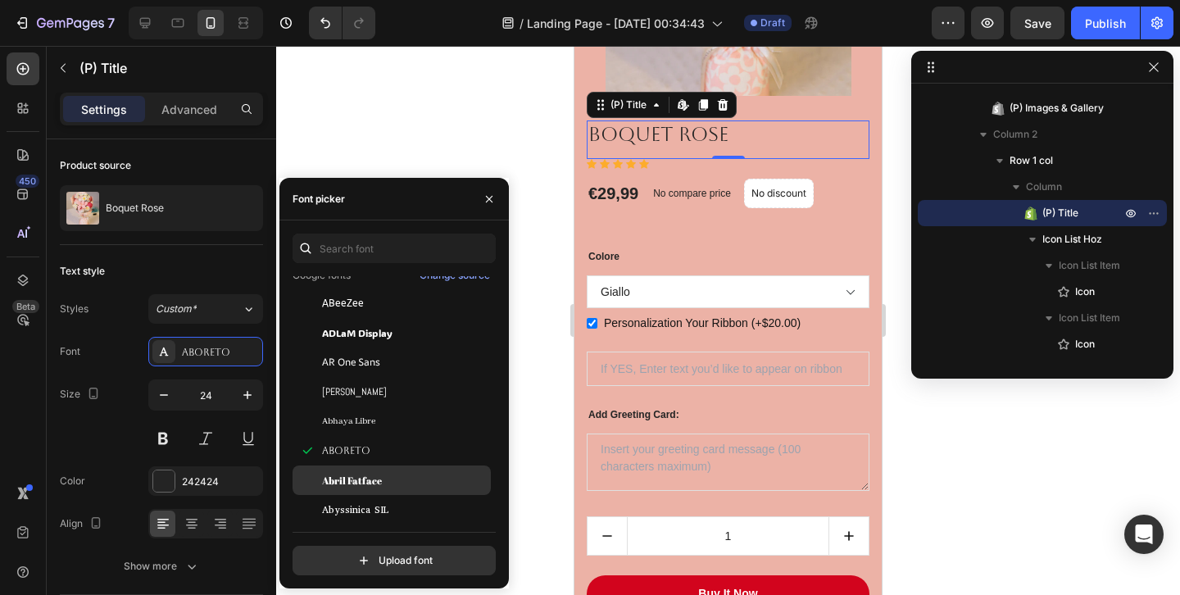
click at [439, 481] on div "Abril Fatface" at bounding box center [405, 480] width 166 height 15
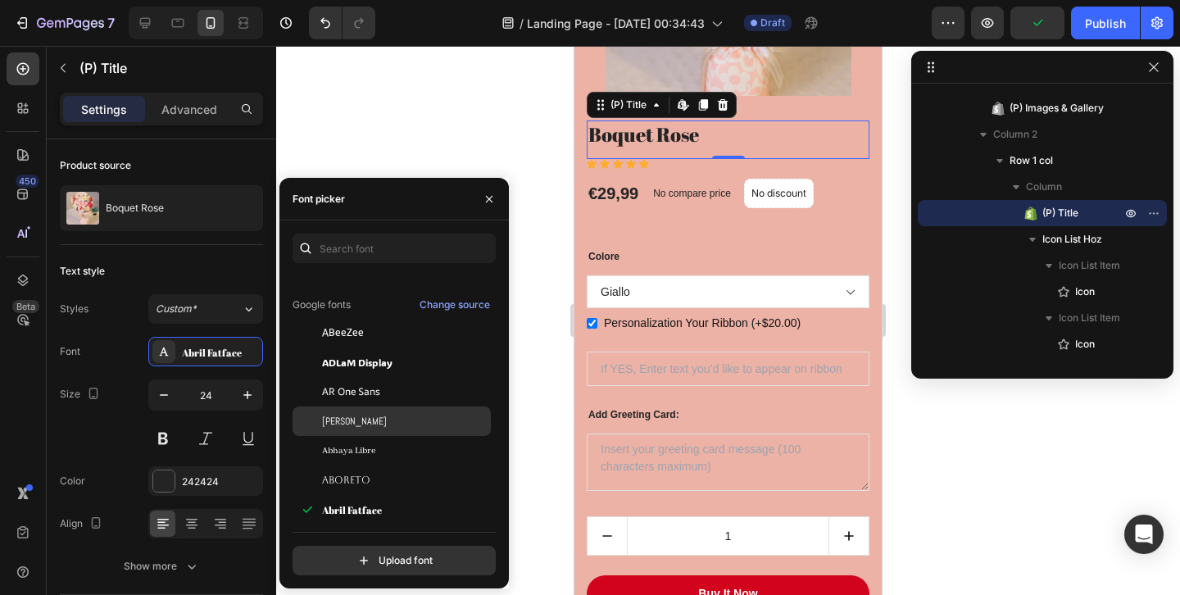
click at [451, 424] on div "[PERSON_NAME]" at bounding box center [405, 421] width 166 height 15
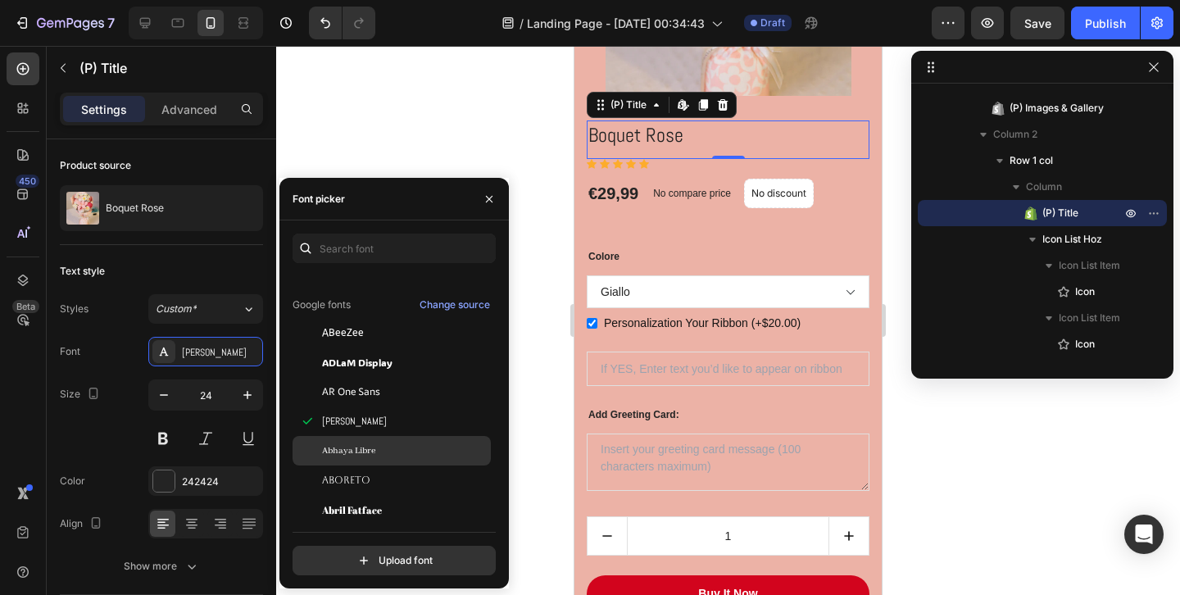
click at [442, 448] on div "Abhaya Libre" at bounding box center [405, 450] width 166 height 15
click at [488, 140] on div at bounding box center [728, 320] width 904 height 549
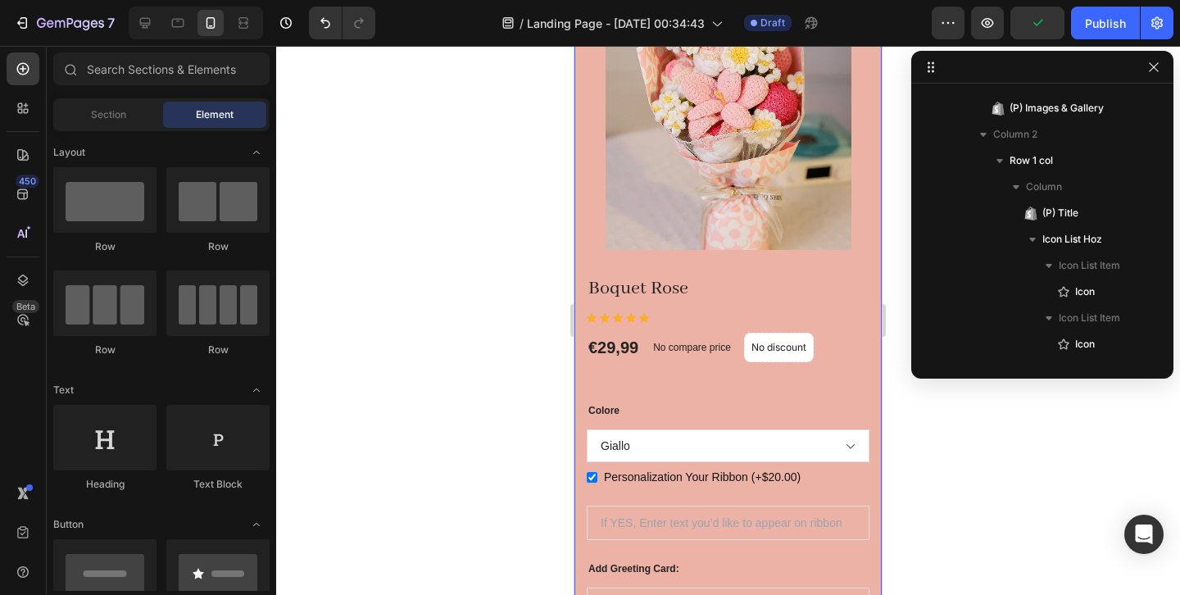
scroll to position [395, 0]
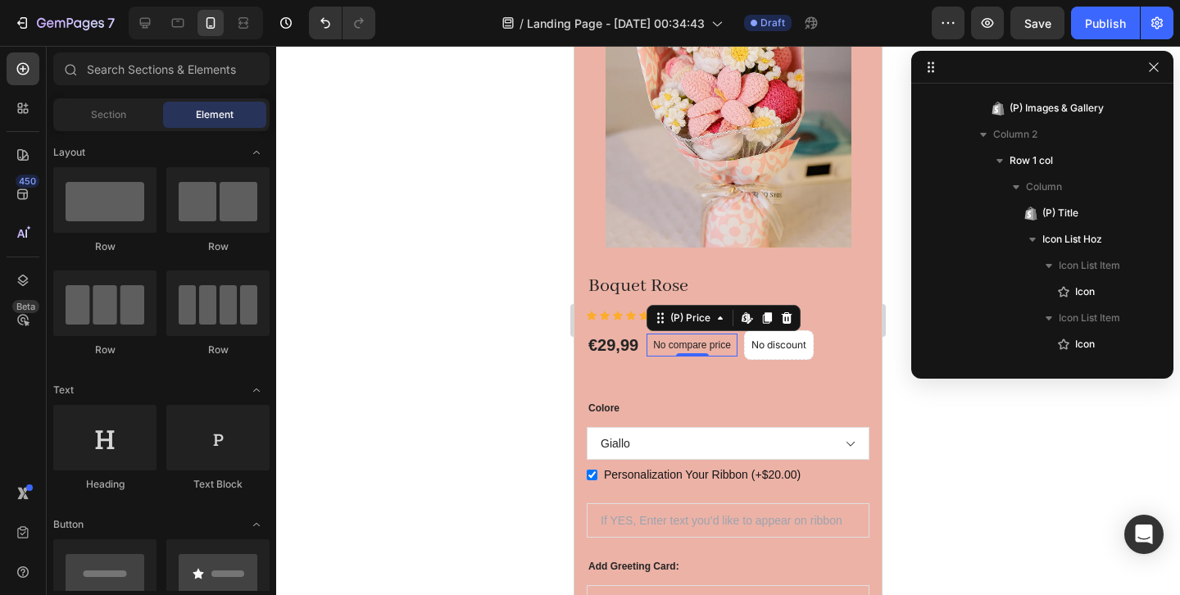
click at [710, 348] on p "No compare price" at bounding box center [692, 345] width 78 height 10
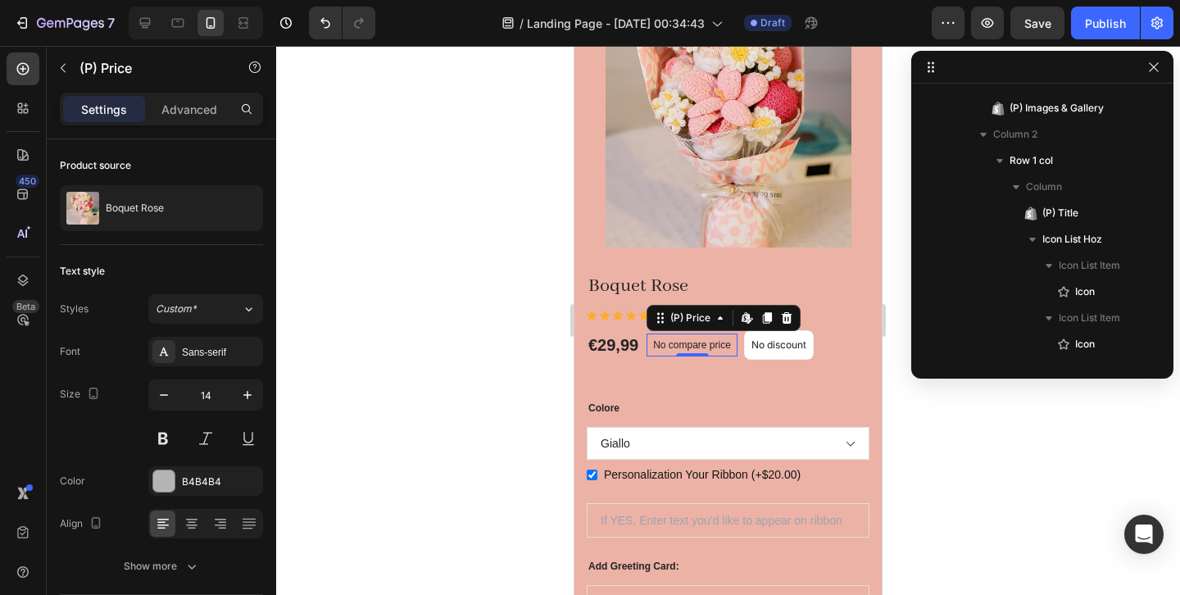
scroll to position [546, 0]
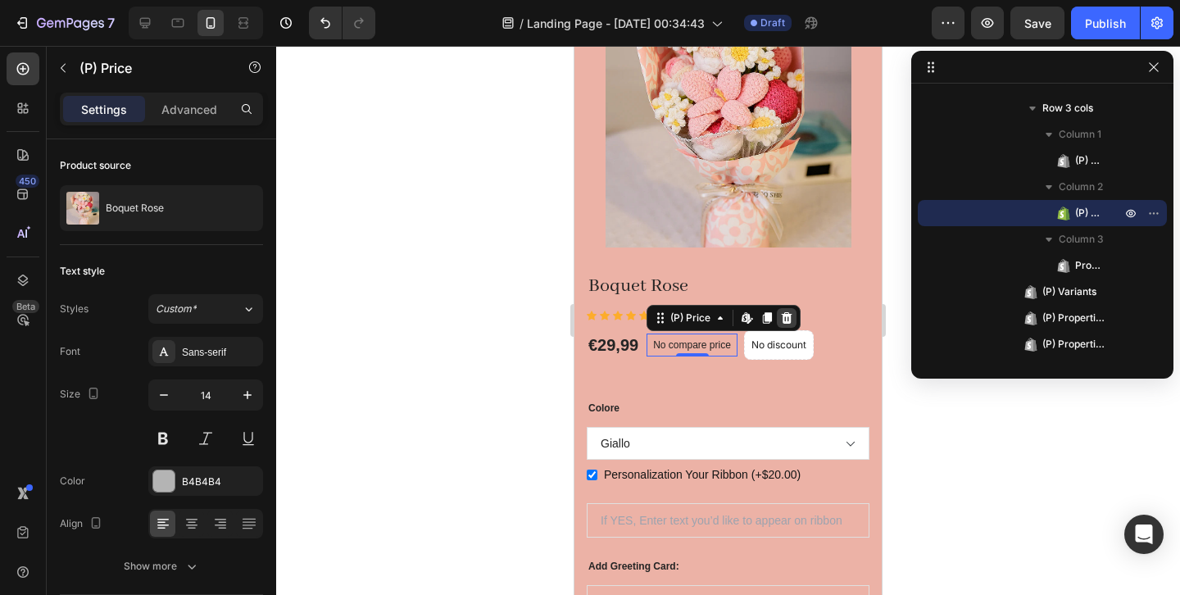
click at [789, 313] on icon at bounding box center [786, 317] width 13 height 13
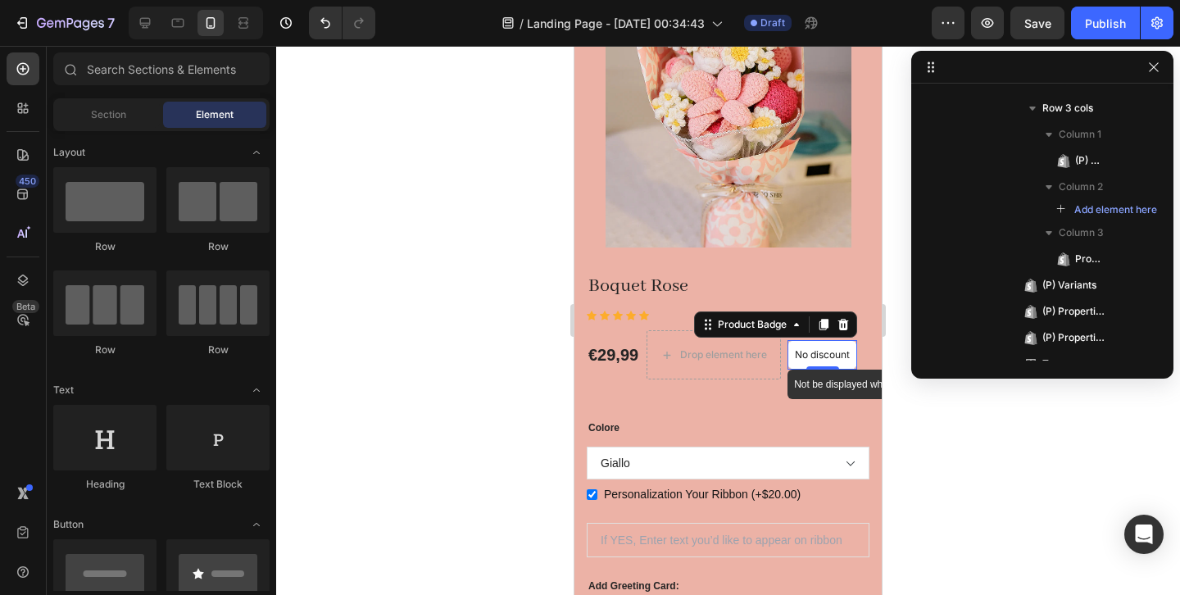
click at [801, 350] on p "No discount" at bounding box center [822, 354] width 55 height 15
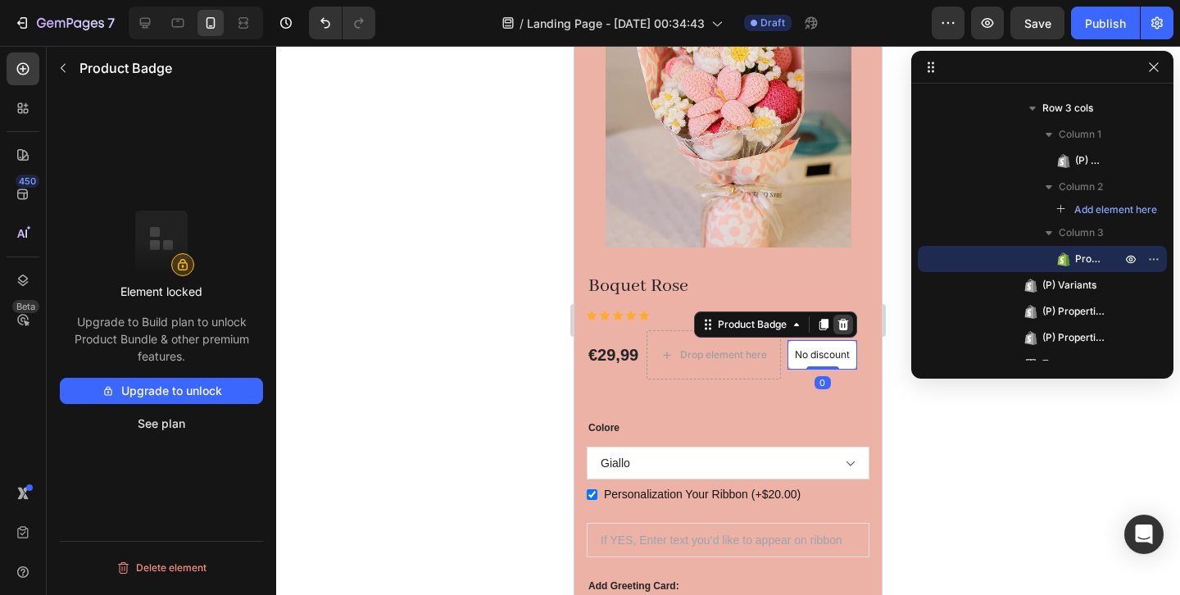
click at [849, 326] on icon at bounding box center [843, 324] width 11 height 11
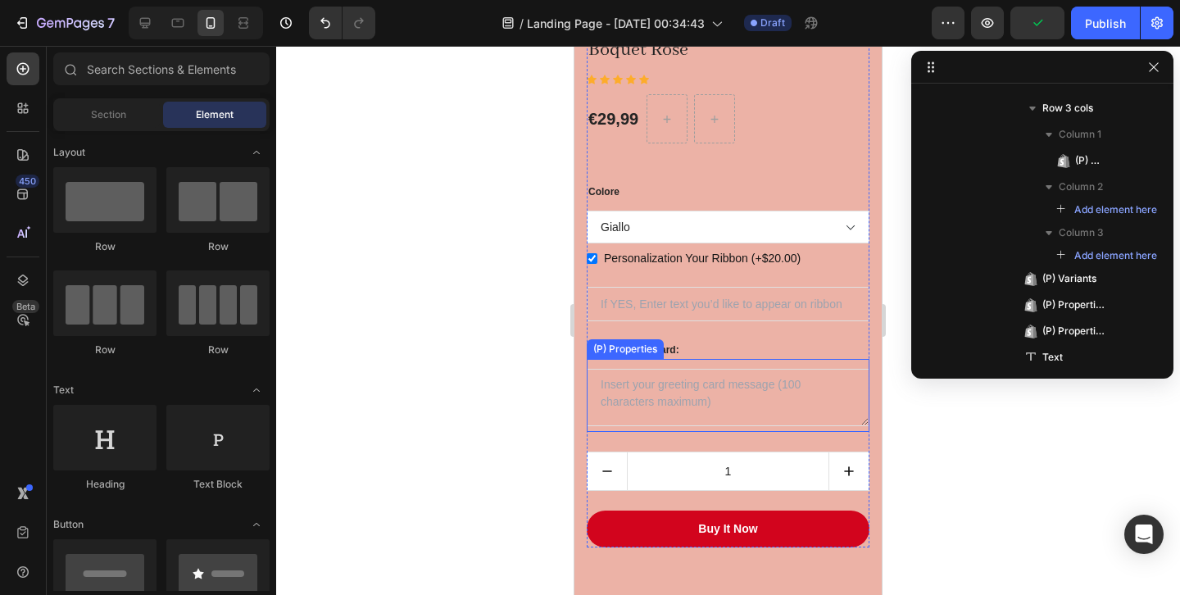
scroll to position [634, 0]
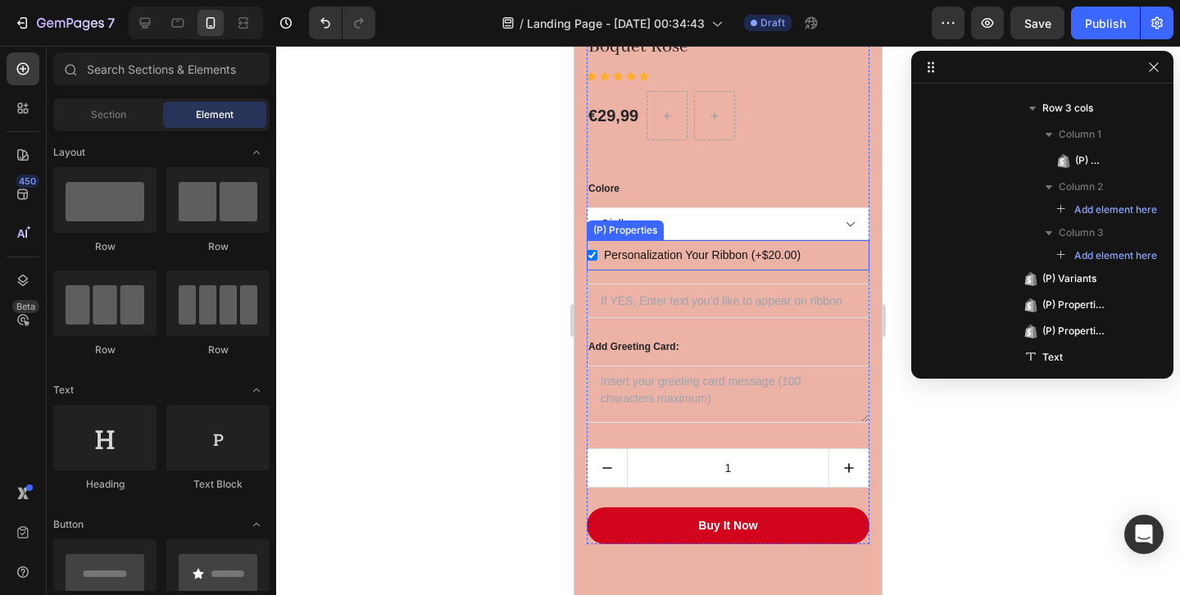
click at [751, 256] on label "Personalization Your Ribbon (+$20.00)" at bounding box center [702, 255] width 210 height 30
click at [597, 256] on Ribbon-15756209258841-0 "Personalization Your Ribbon (+$20.00)" at bounding box center [592, 255] width 11 height 11
checkbox Ribbon-15756209258841-0 "false"
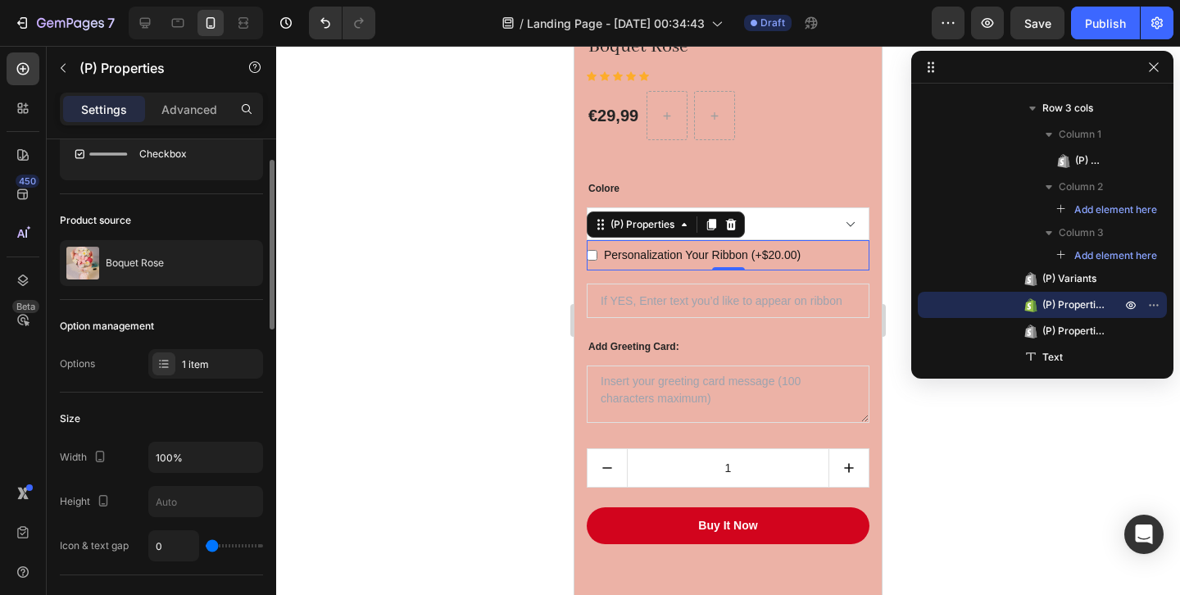
scroll to position [0, 0]
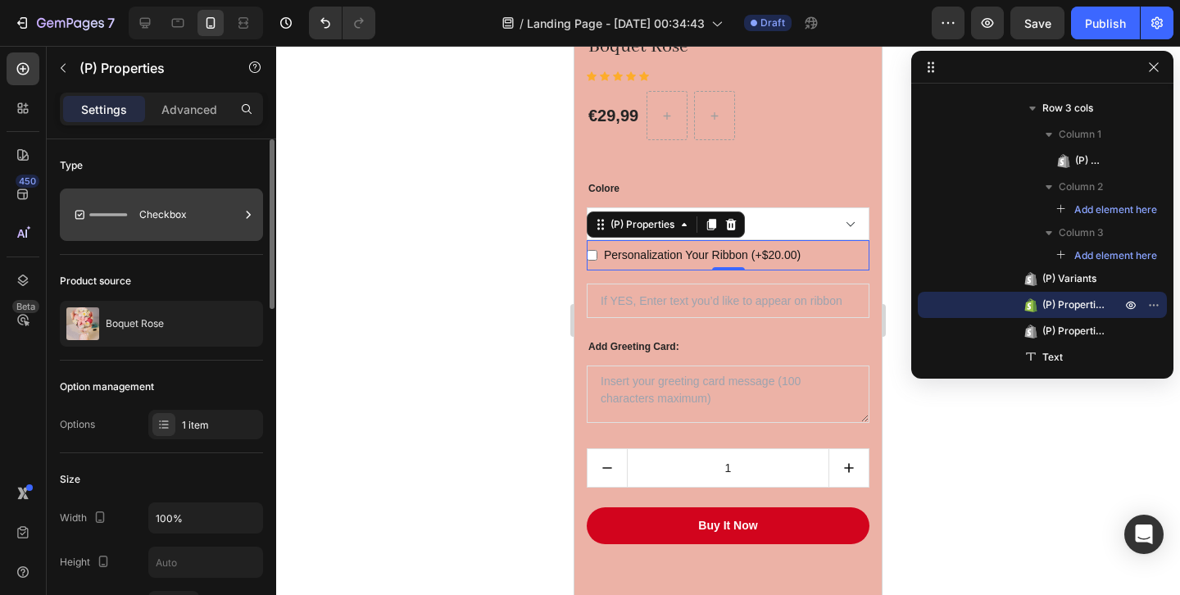
click at [169, 229] on div "Checkbox" at bounding box center [189, 215] width 100 height 38
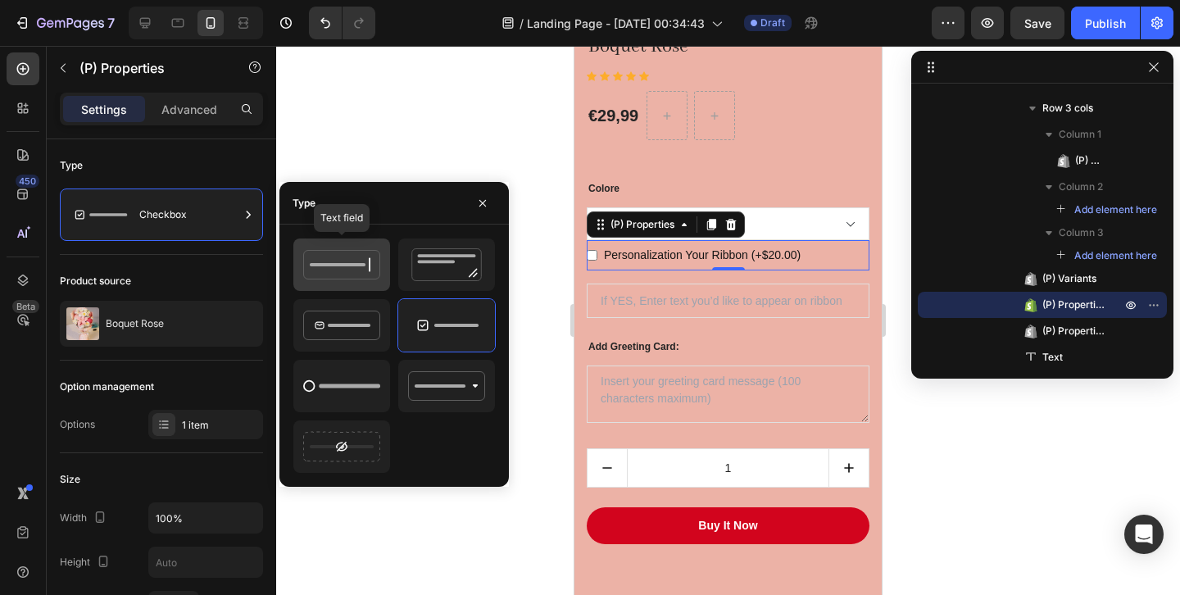
click at [334, 254] on icon at bounding box center [341, 264] width 77 height 33
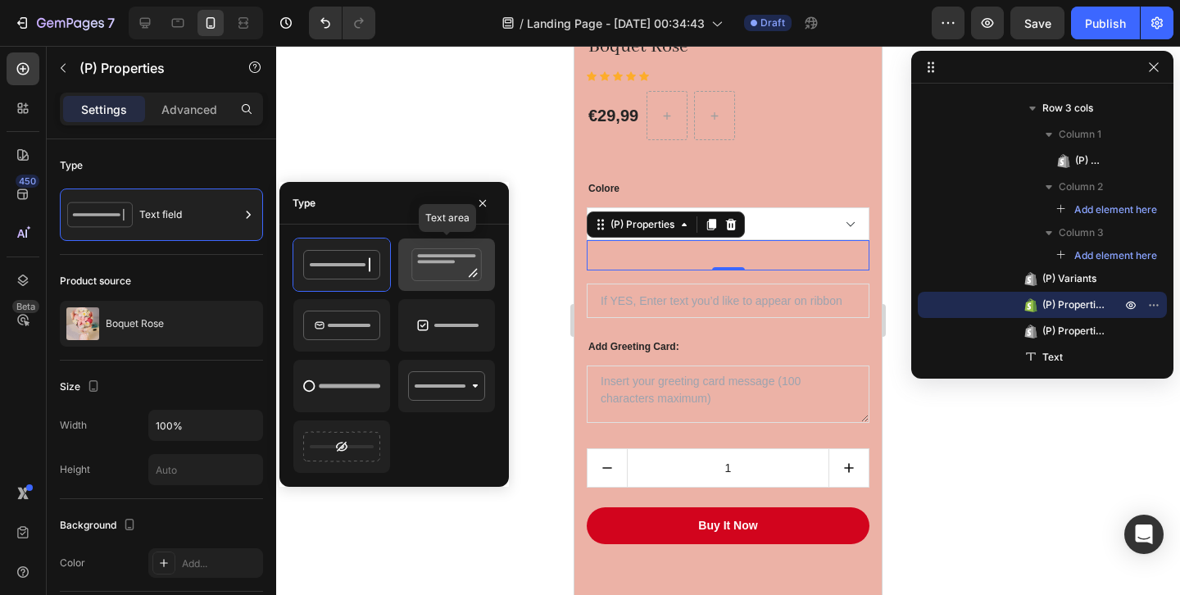
click at [424, 256] on rect at bounding box center [447, 255] width 58 height 3
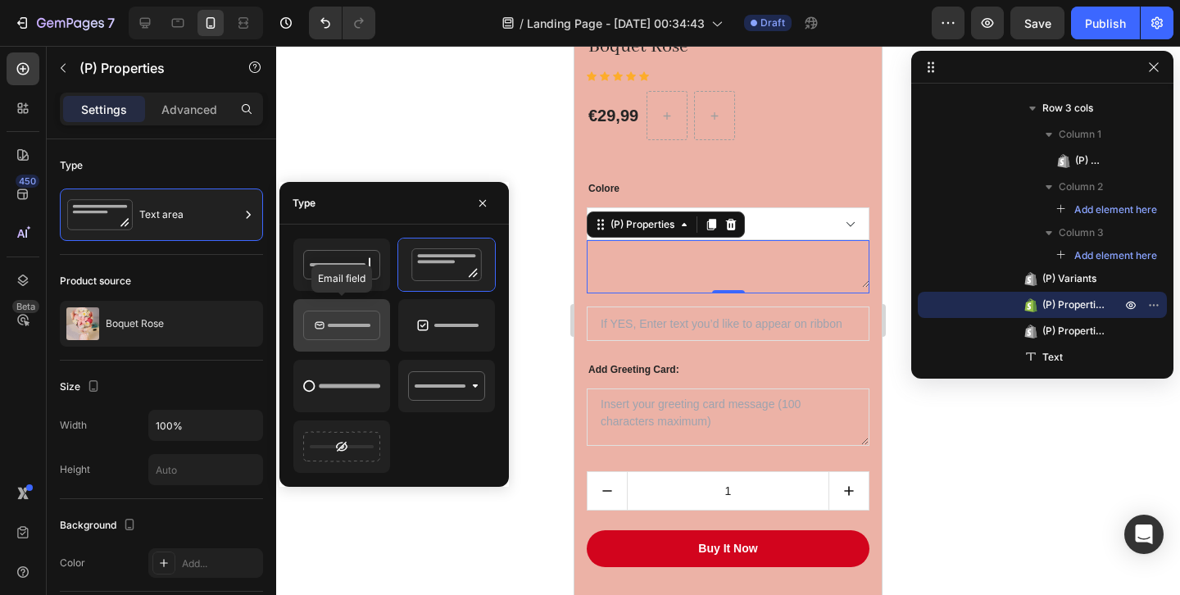
click at [365, 326] on rect at bounding box center [349, 325] width 43 height 3
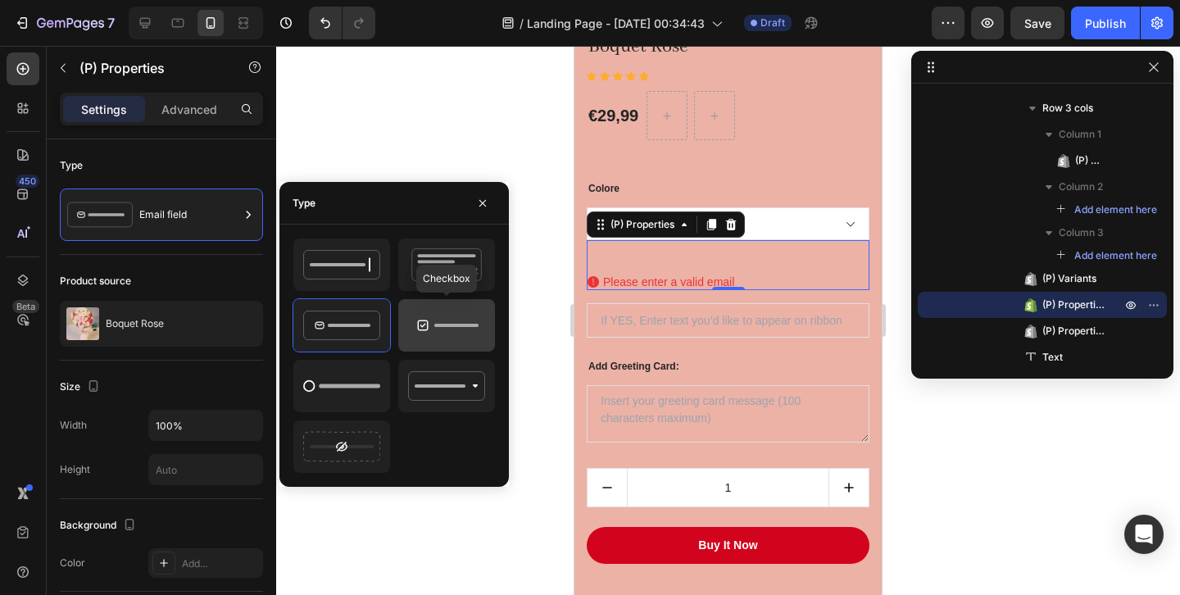
click at [427, 322] on icon at bounding box center [423, 325] width 11 height 11
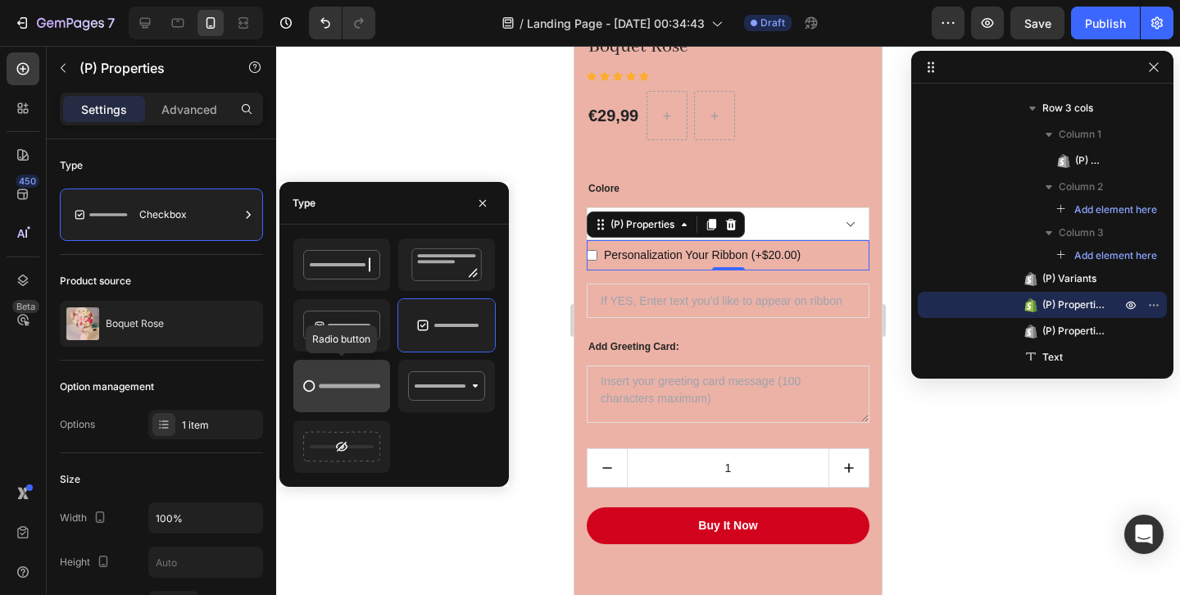
click at [353, 390] on icon at bounding box center [341, 386] width 77 height 33
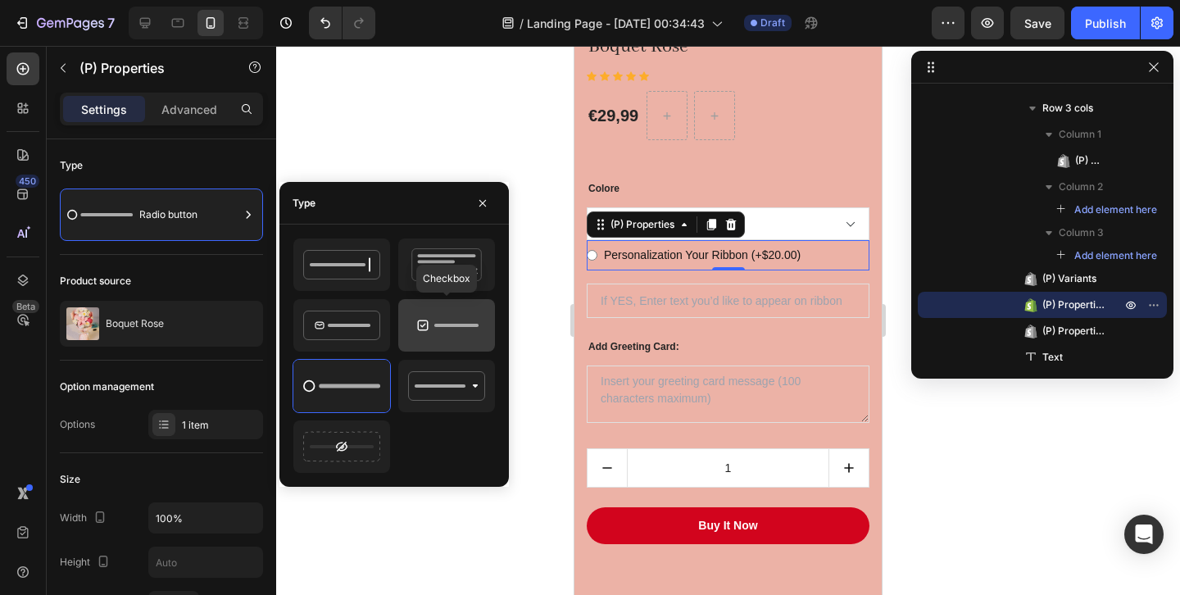
click at [477, 335] on icon at bounding box center [446, 325] width 77 height 33
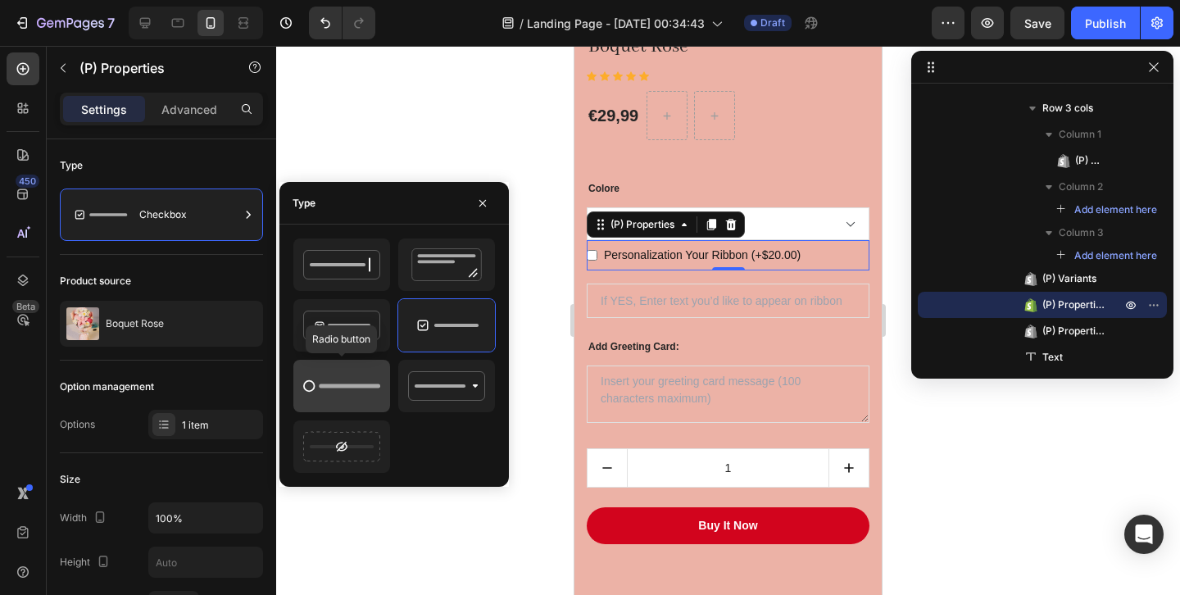
click at [374, 383] on icon at bounding box center [341, 386] width 77 height 33
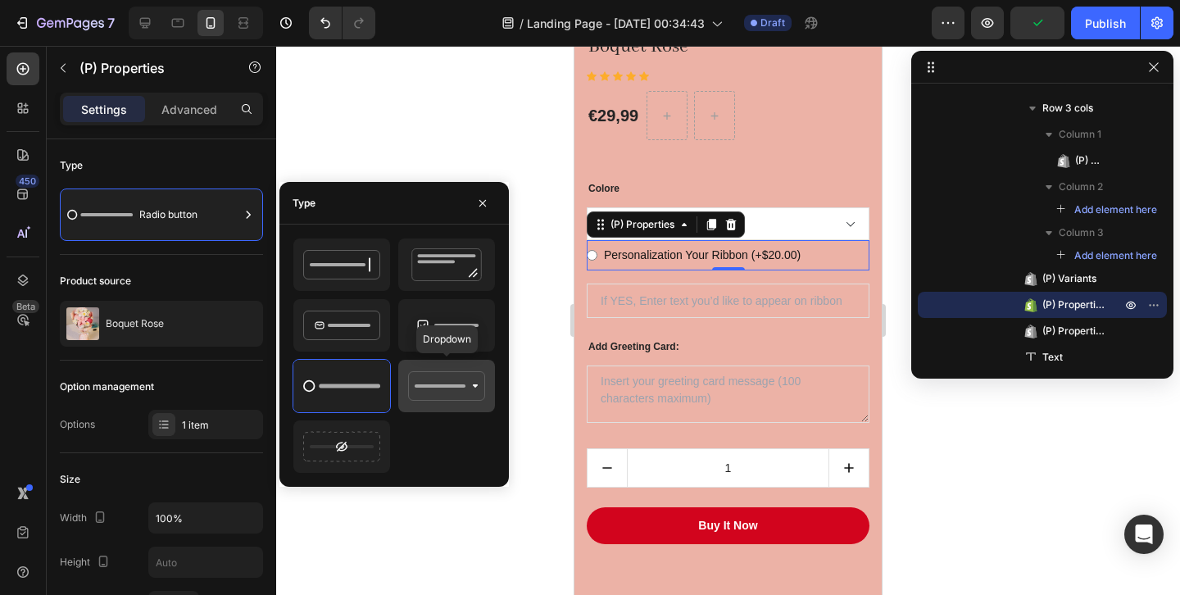
click at [425, 389] on icon at bounding box center [446, 386] width 77 height 33
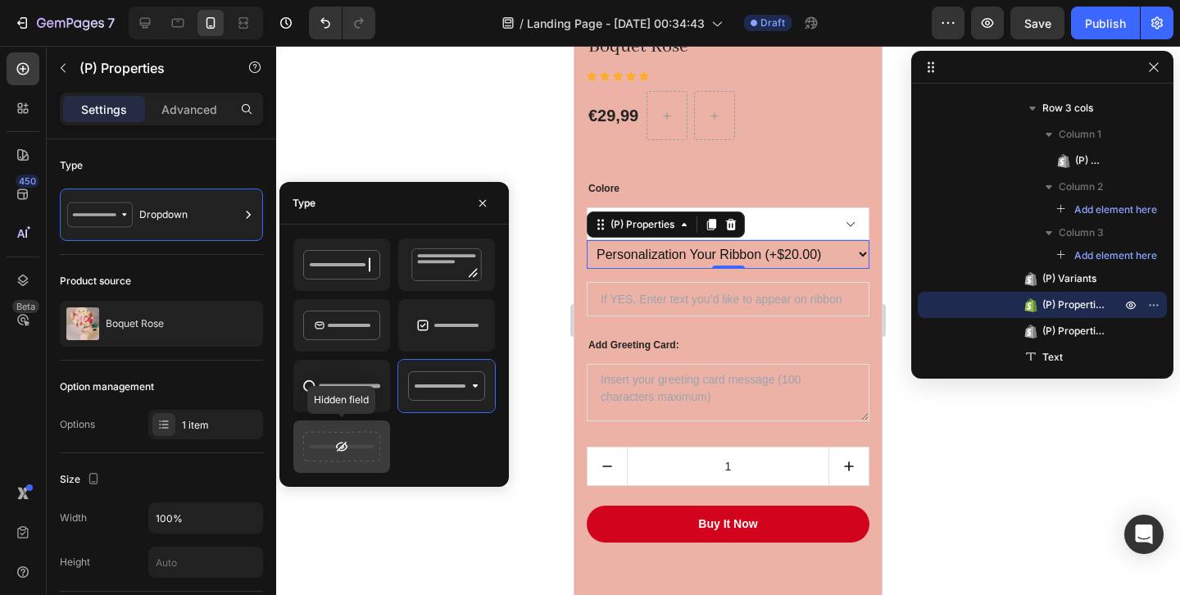
click at [368, 426] on div at bounding box center [341, 446] width 97 height 52
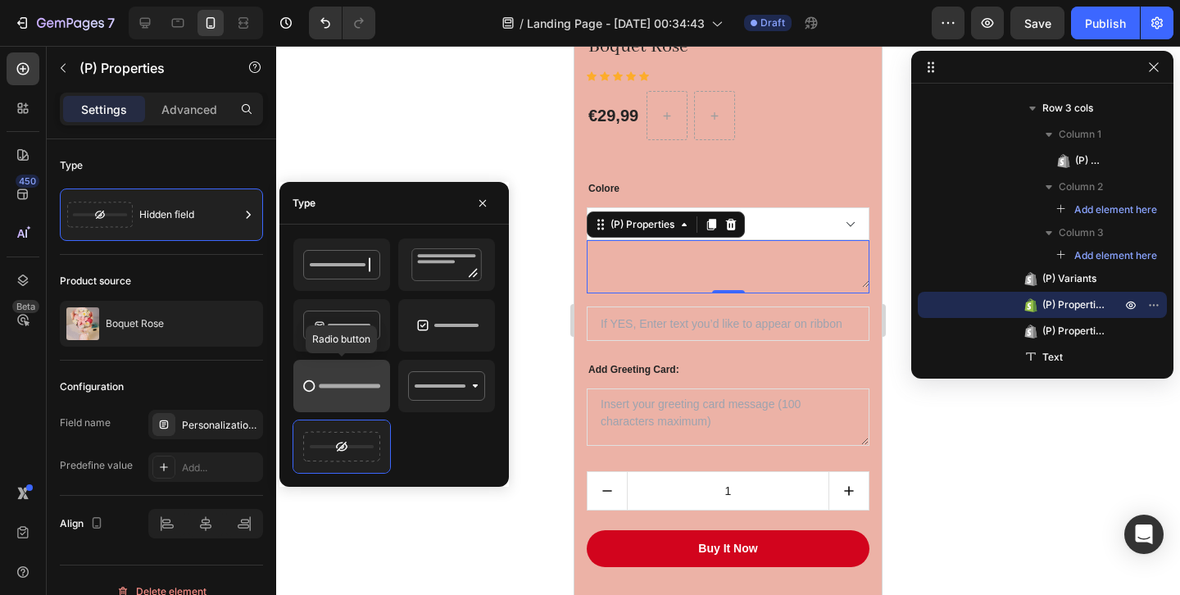
click at [379, 371] on icon at bounding box center [341, 386] width 77 height 33
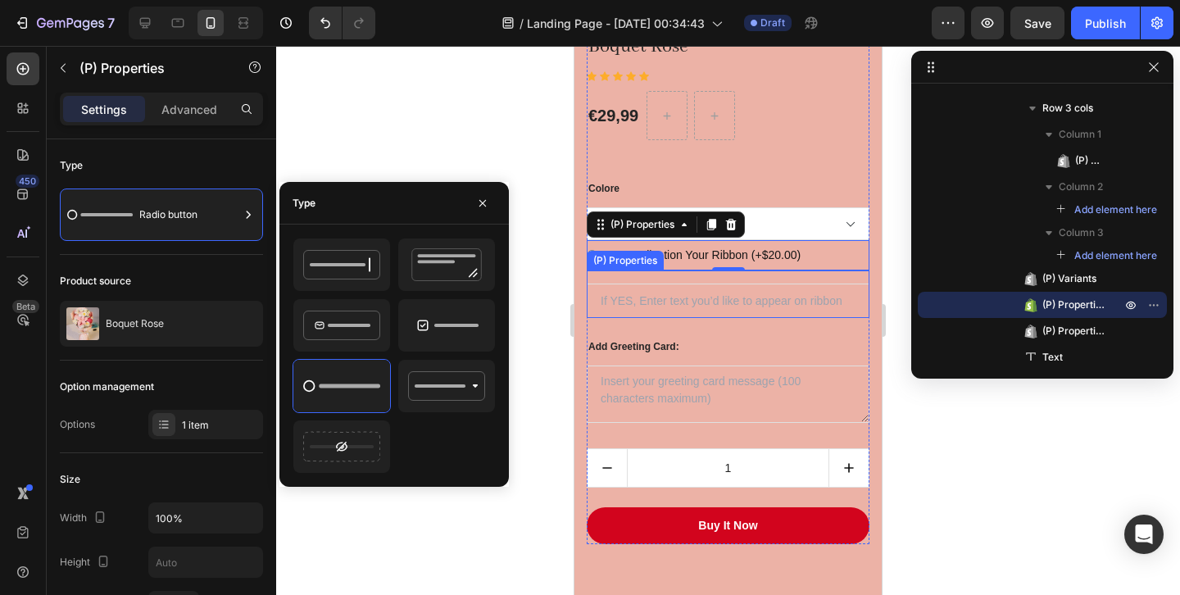
click at [678, 288] on Text "text" at bounding box center [728, 301] width 283 height 34
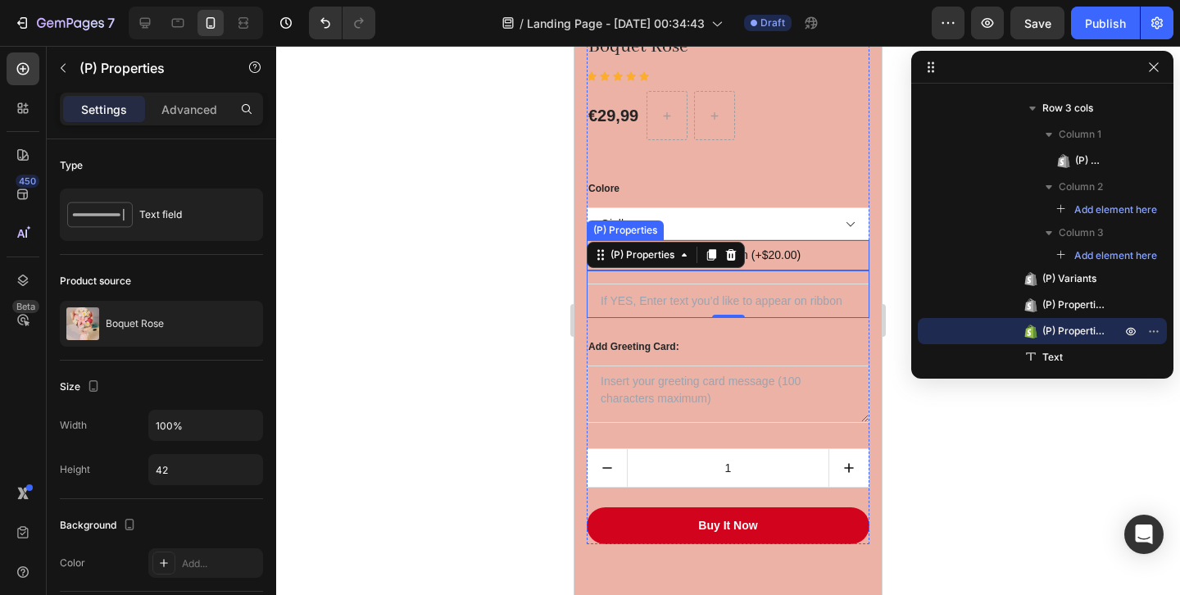
click at [797, 252] on label "Personalization Your Ribbon (+$20.00)" at bounding box center [702, 255] width 210 height 30
click at [597, 252] on Ribbon-15756209258841-0 "Personalization Your Ribbon (+$20.00)" at bounding box center [592, 255] width 11 height 11
radio Ribbon-15756209258841-0 "true"
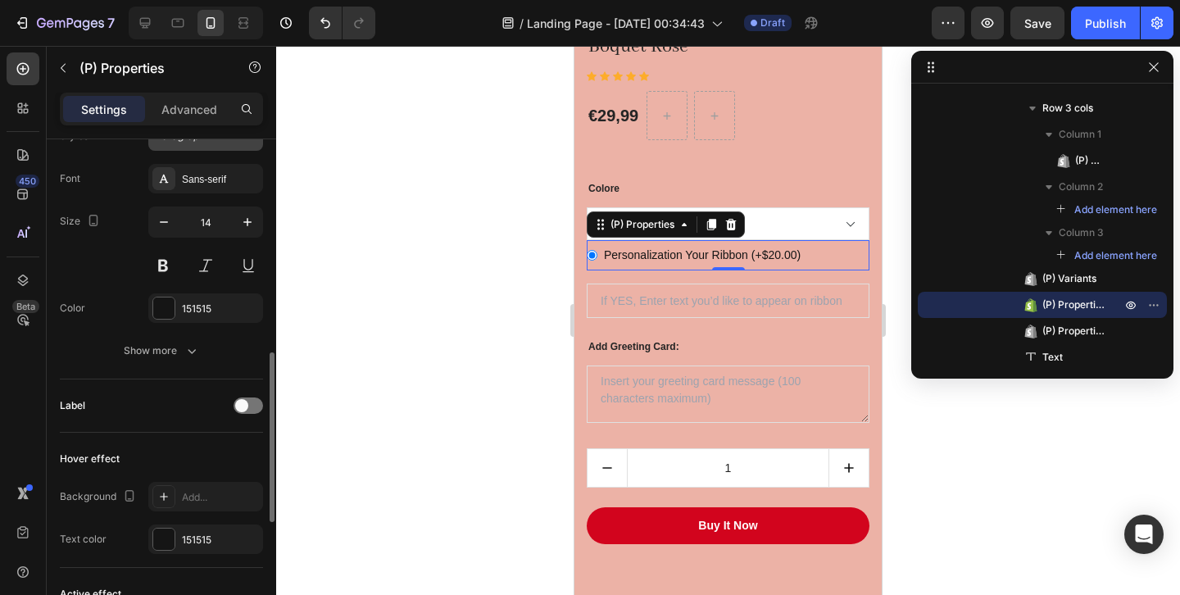
scroll to position [644, 0]
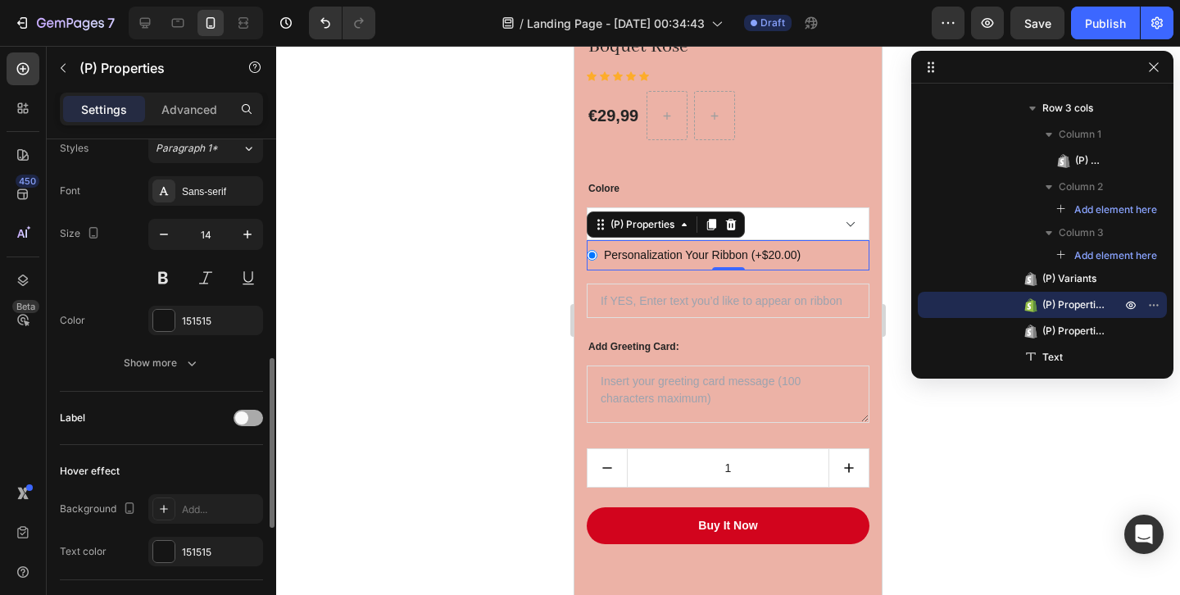
click at [247, 420] on span at bounding box center [241, 417] width 13 height 13
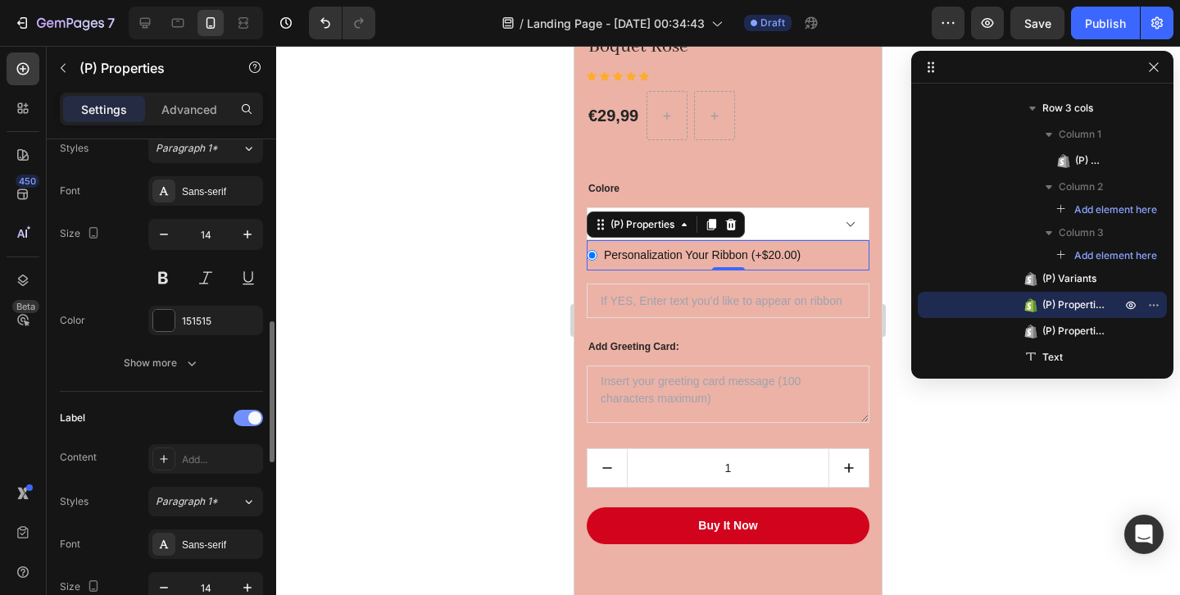
click at [247, 420] on div at bounding box center [249, 418] width 30 height 16
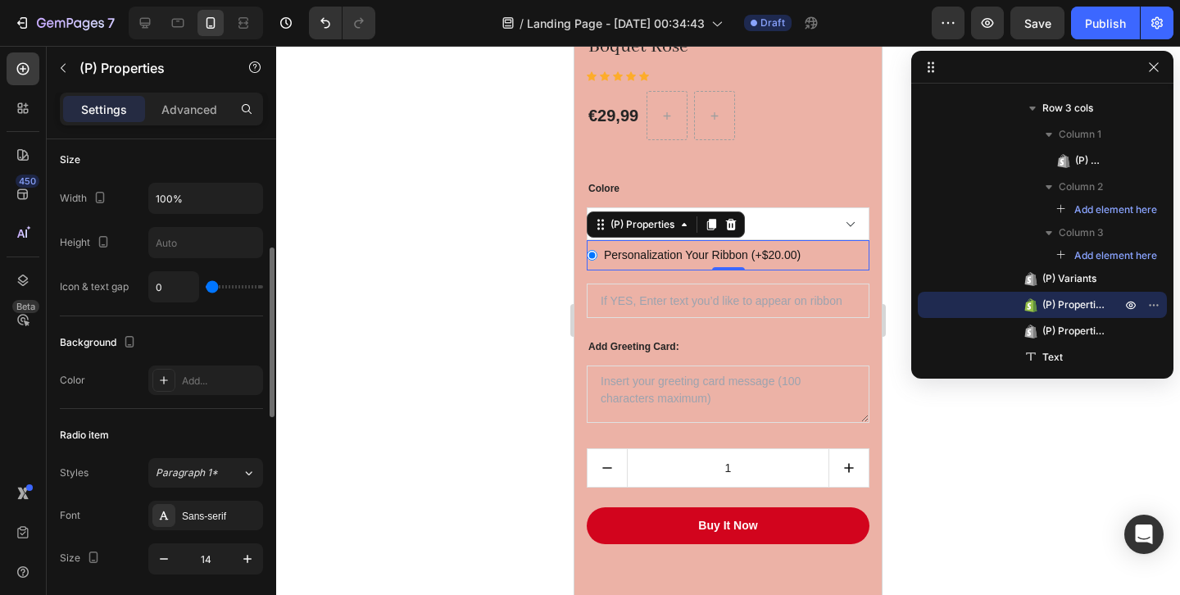
scroll to position [0, 0]
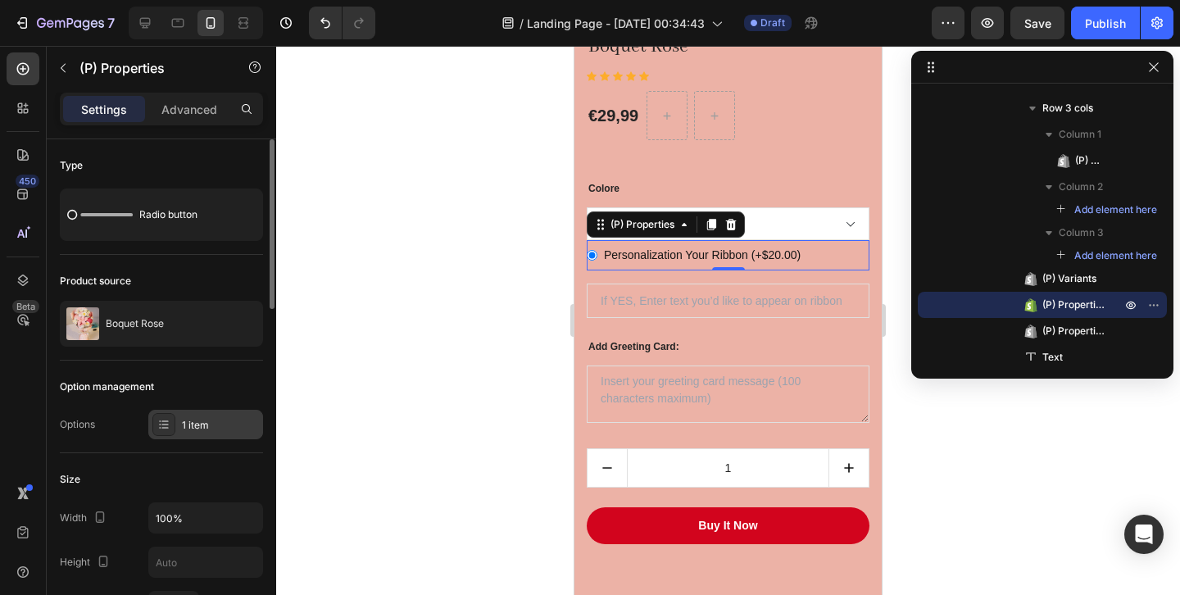
click at [210, 415] on div "1 item" at bounding box center [205, 425] width 115 height 30
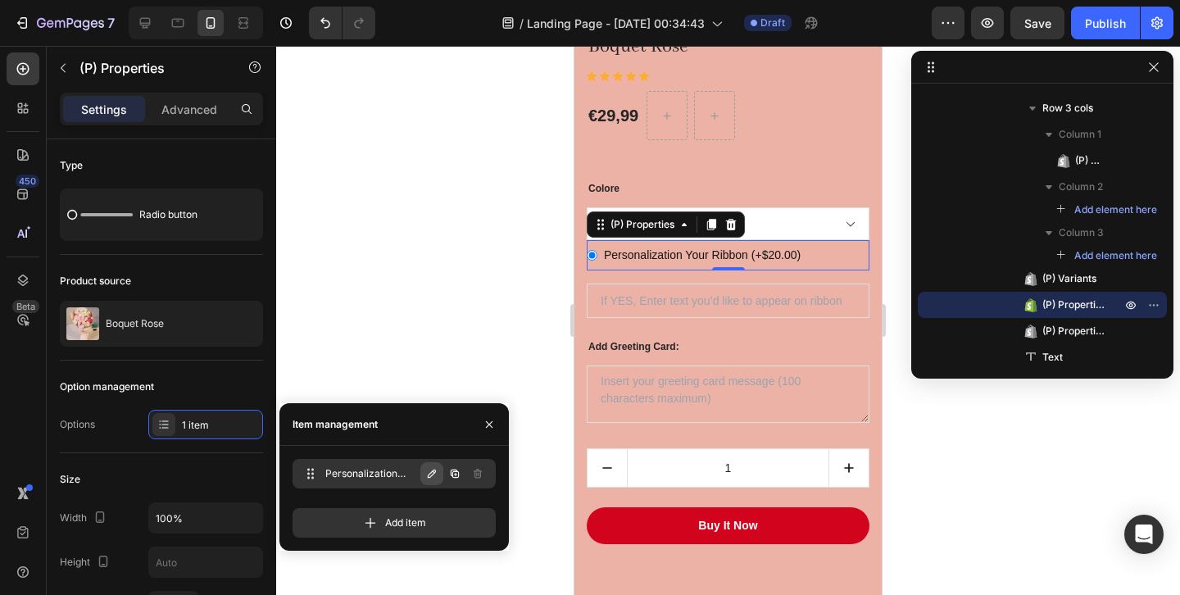
click at [421, 470] on button "button" at bounding box center [431, 473] width 23 height 23
type input "B"
radio Ribbon-15756209258841-0 "true"
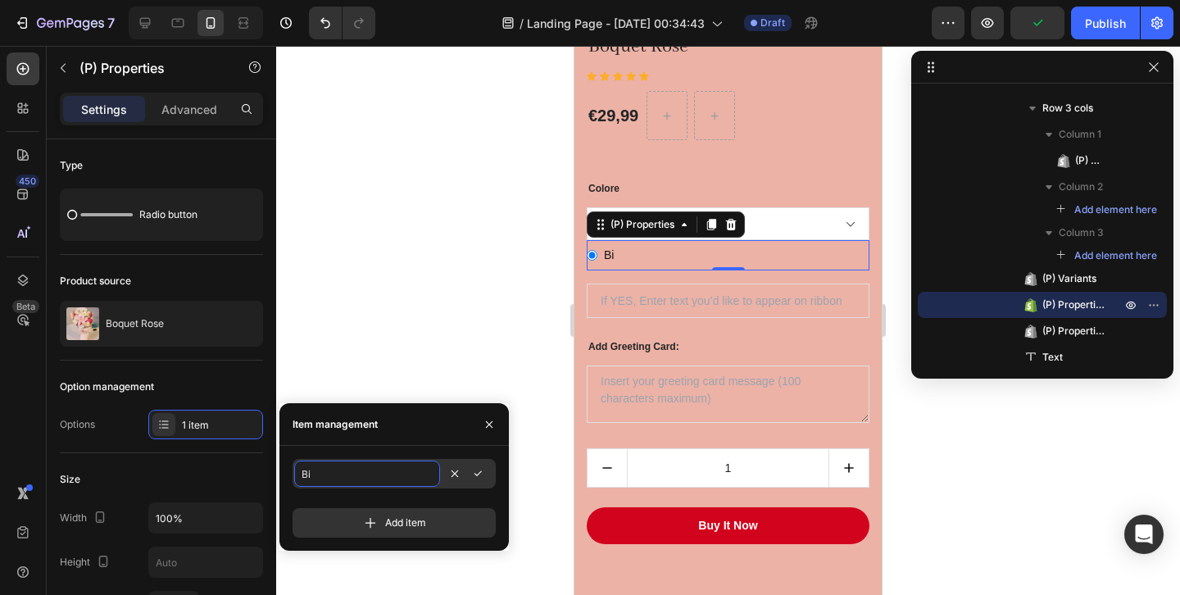
type input "Big"
radio Ribbon-15756209258841-0 "true"
type input "Bigli"
radio Ribbon-15756209258841-0 "true"
type input "Biglie"
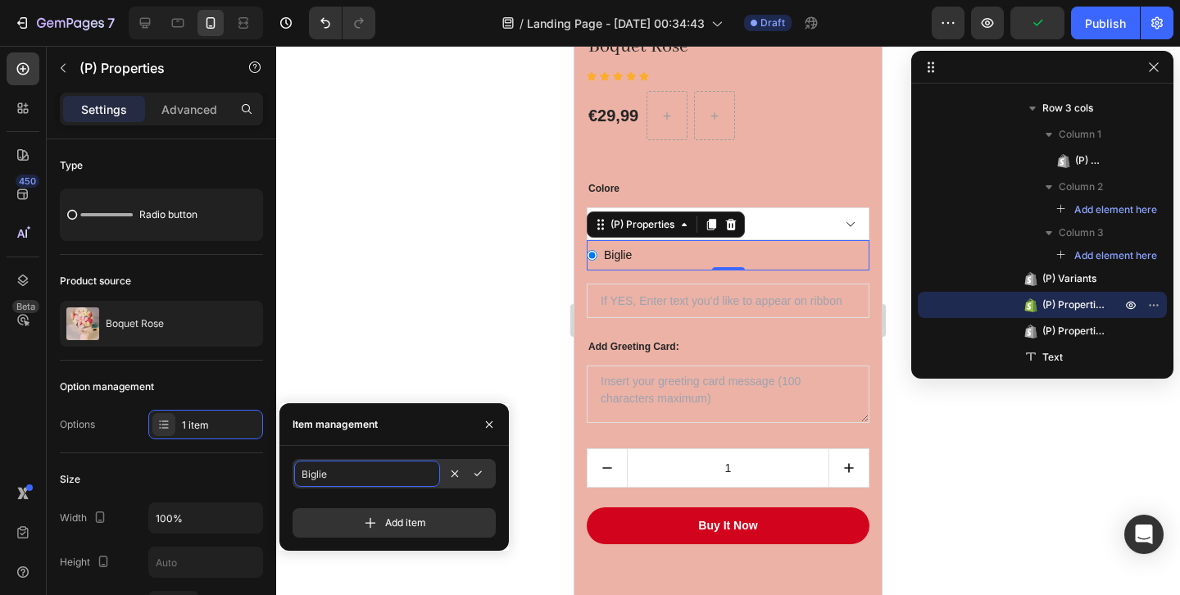
radio Ribbon-15756209258841-0 "true"
type input "Bigliett"
radio Ribbon-15756209258841-0 "true"
type input "Biglietto p"
radio Ribbon-15756209258841-0 "true"
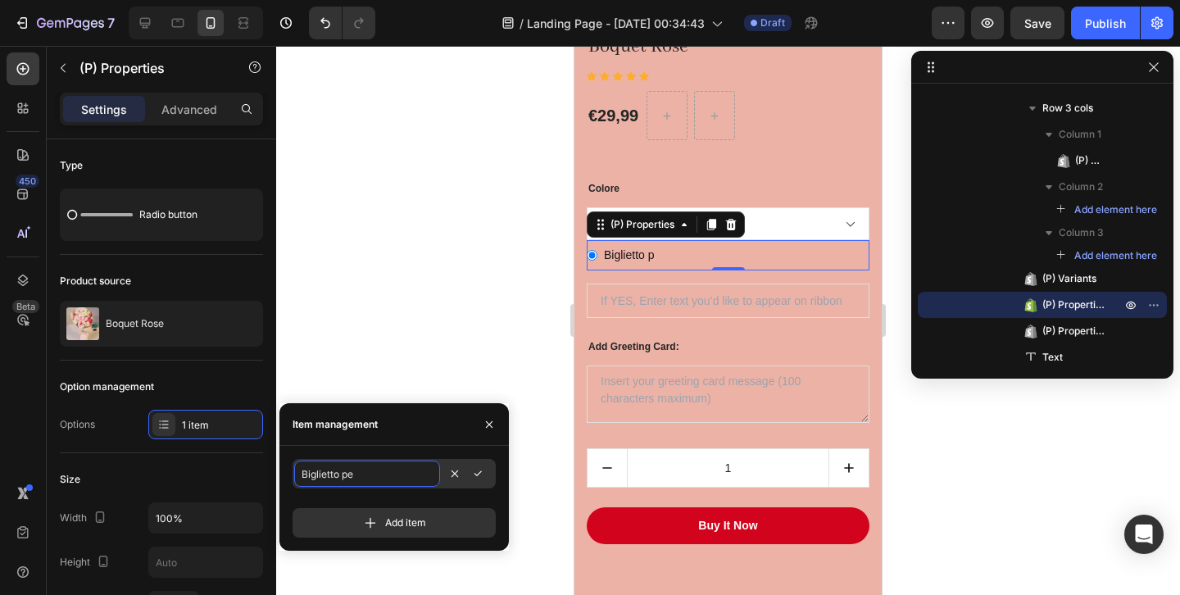
type input "Biglietto per"
radio Ribbon-15756209258841-0 "true"
type input "Biglietto perso"
radio Ribbon-15756209258841-0 "true"
type input "Biglietto person"
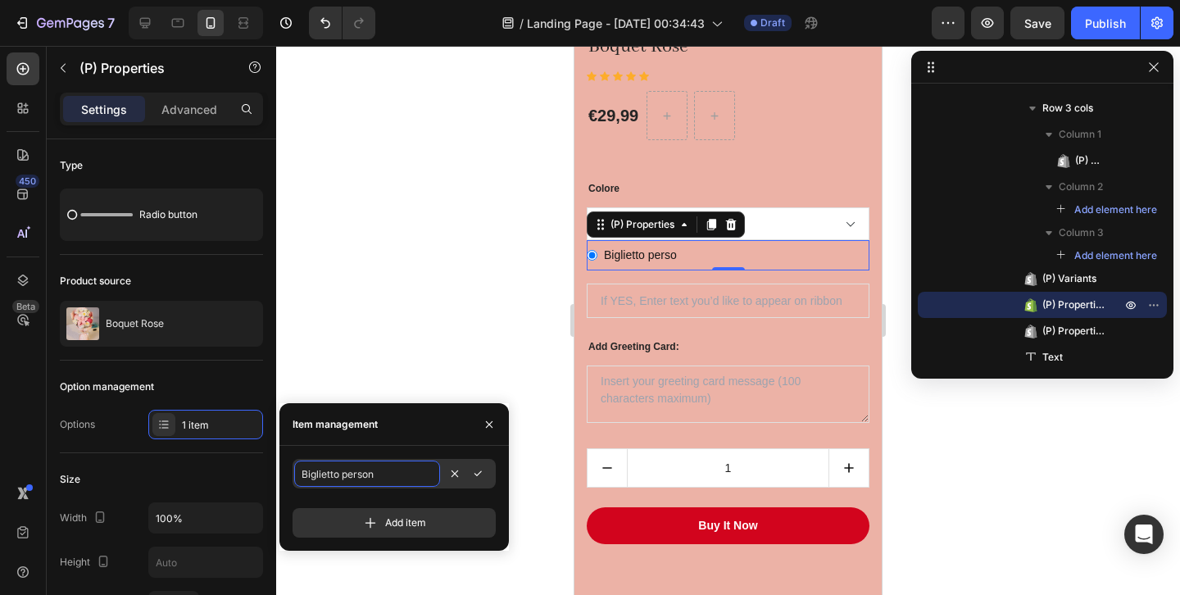
radio Ribbon-15756209258841-0 "true"
type input "Biglietto personal"
radio Ribbon-15756209258841-0 "true"
type input "Biglietto personali"
radio Ribbon-15756209258841-0 "true"
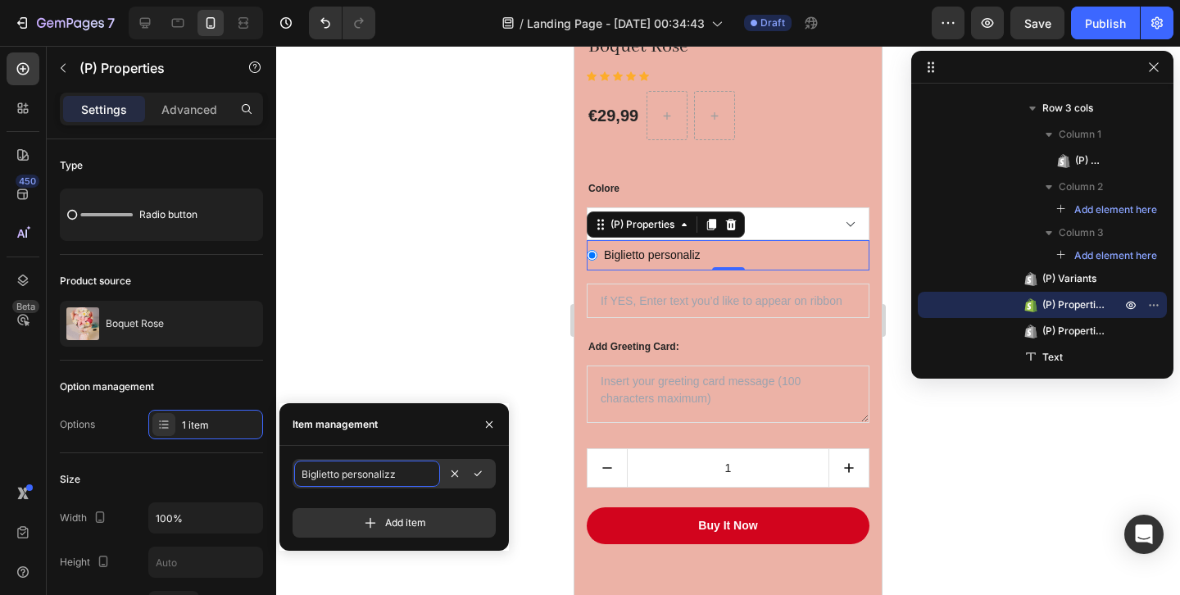
type input "Biglietto personalizza"
radio Ribbon-15756209258841-0 "true"
type input "Biglietto personalizzat"
click at [356, 474] on span "Biglietto personalizzat" at bounding box center [371, 473] width 93 height 15
click at [356, 474] on span "Biglietto personalizzat" at bounding box center [370, 473] width 99 height 15
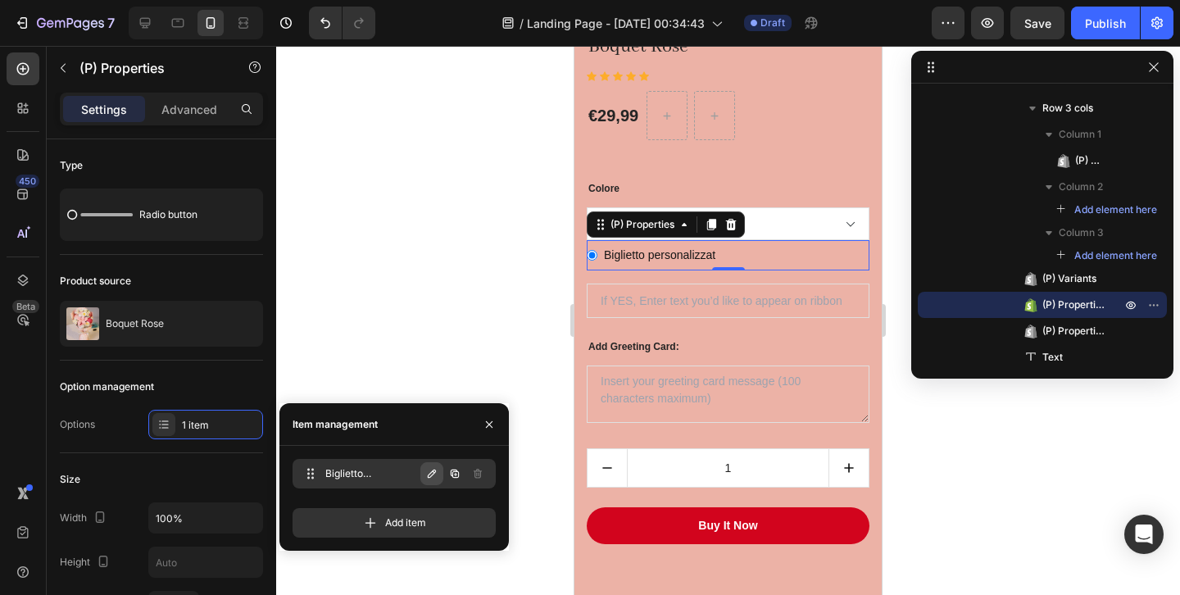
click at [426, 469] on icon "button" at bounding box center [431, 473] width 13 height 13
radio Ribbon-15756209258841-0 "true"
type input "Me"
radio Ribbon-15756209258841-0 "true"
type input "Mes"
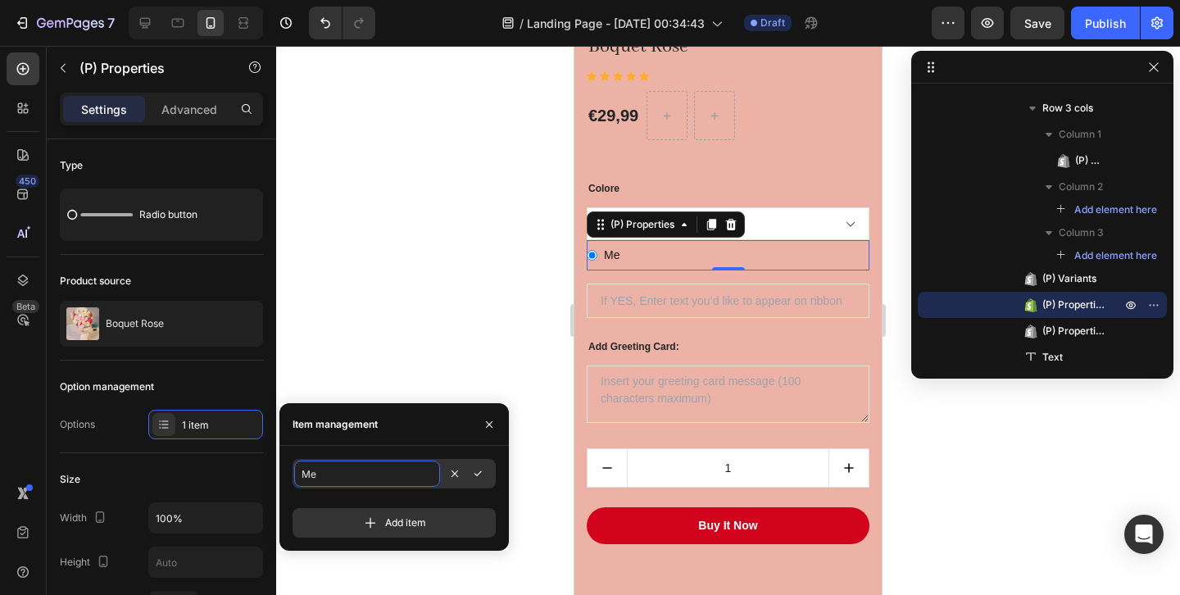
radio Ribbon-15756209258841-0 "true"
type input "Messa"
radio Ribbon-15756209258841-0 "true"
type input "Messagg"
radio Ribbon-15756209258841-0 "true"
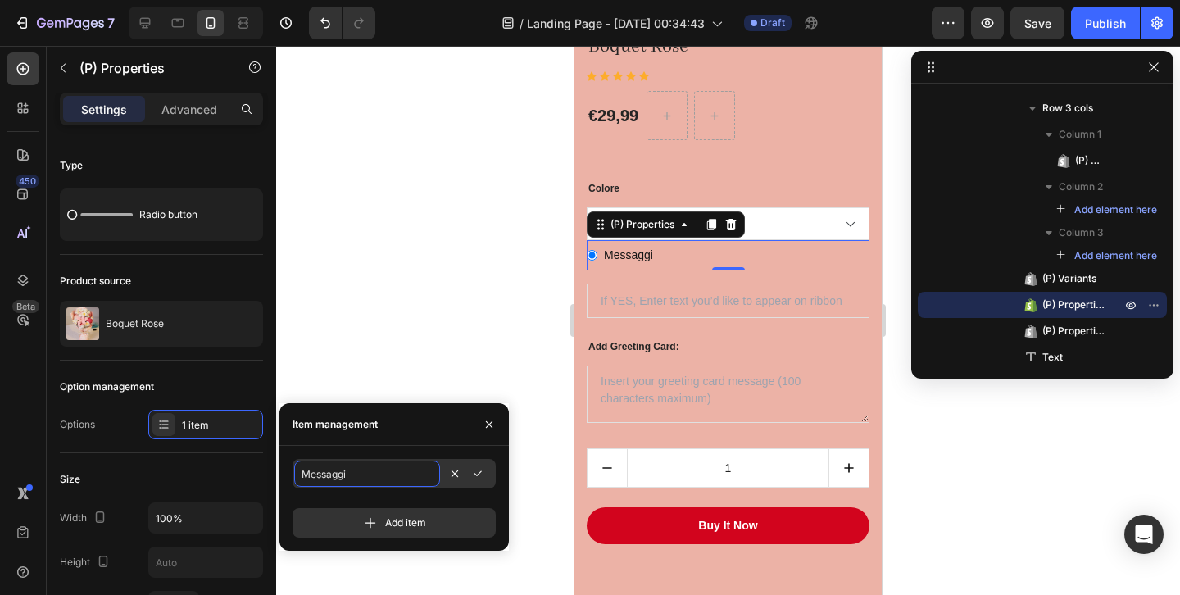
type input "Messaggio"
radio Ribbon-15756209258841-0 "true"
type input "Messaggio"
radio Ribbon-15756209258841-0 "true"
type input "Messaggio sp"
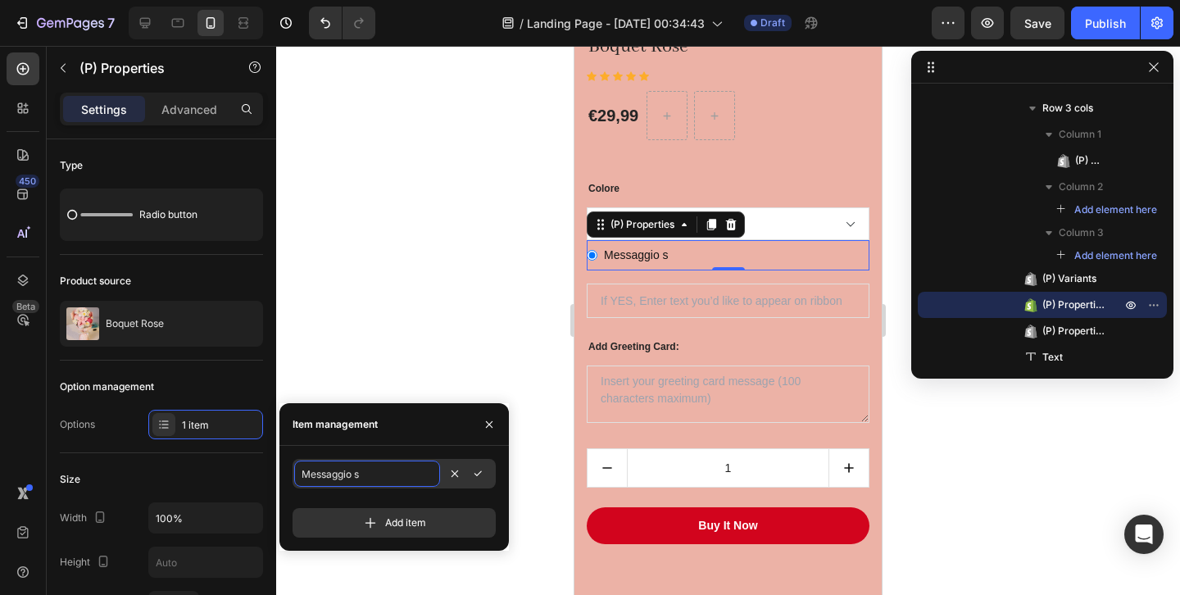
radio Ribbon-15756209258841-0 "true"
type input "Messaggio spe"
radio Ribbon-15756209258841-0 "true"
type input "Messaggio speci"
radio Ribbon-15756209258841-0 "true"
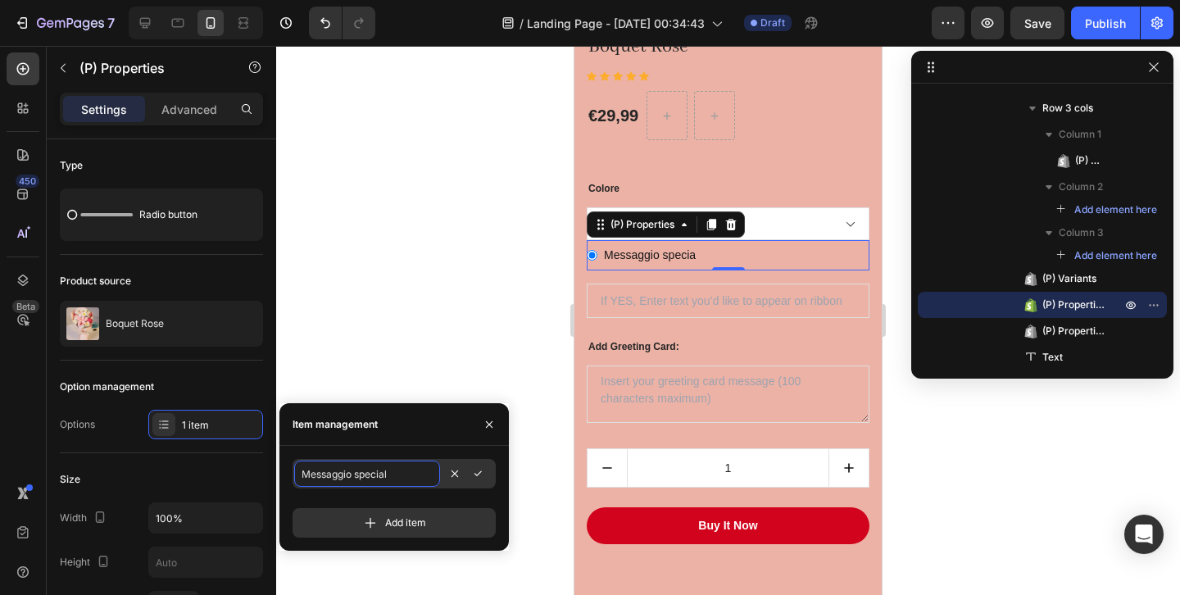
type input "Messaggio speciale"
radio Ribbon-15756209258841-0 "true"
click at [725, 175] on div "Colore Giallo (P) Variants" at bounding box center [728, 196] width 283 height 87
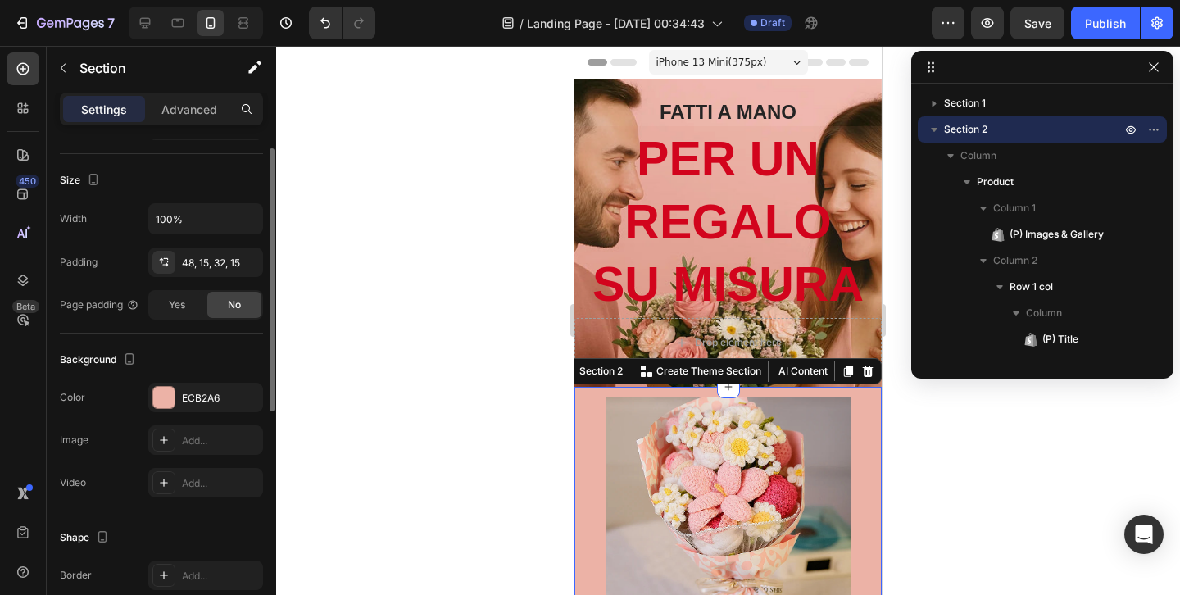
scroll to position [328, 0]
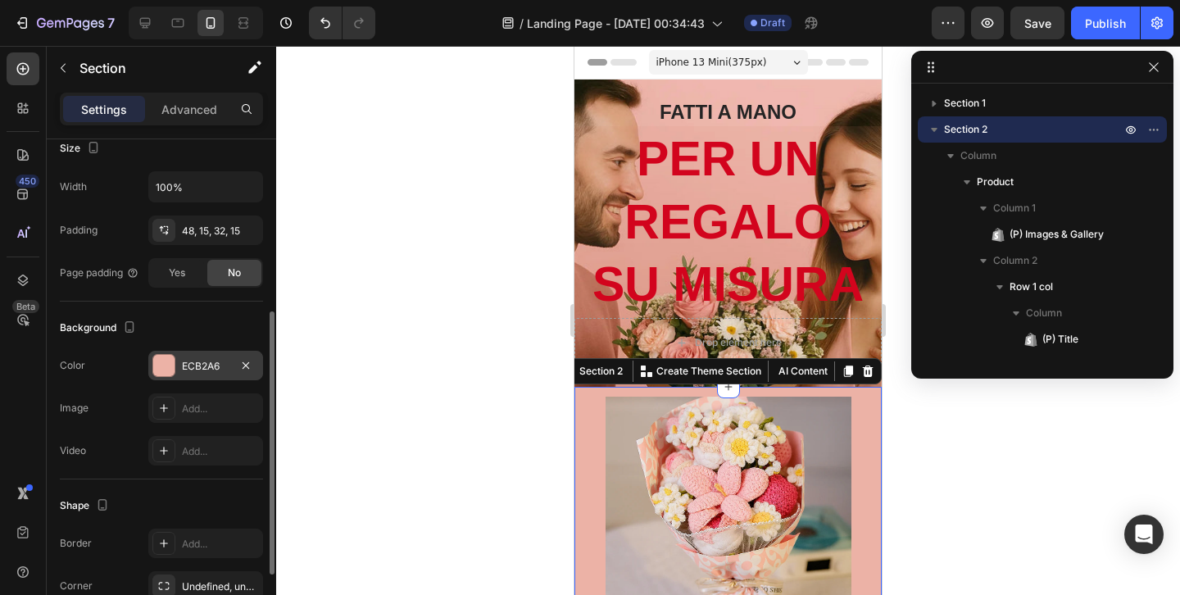
click at [177, 358] on div "ECB2A6" at bounding box center [205, 366] width 115 height 30
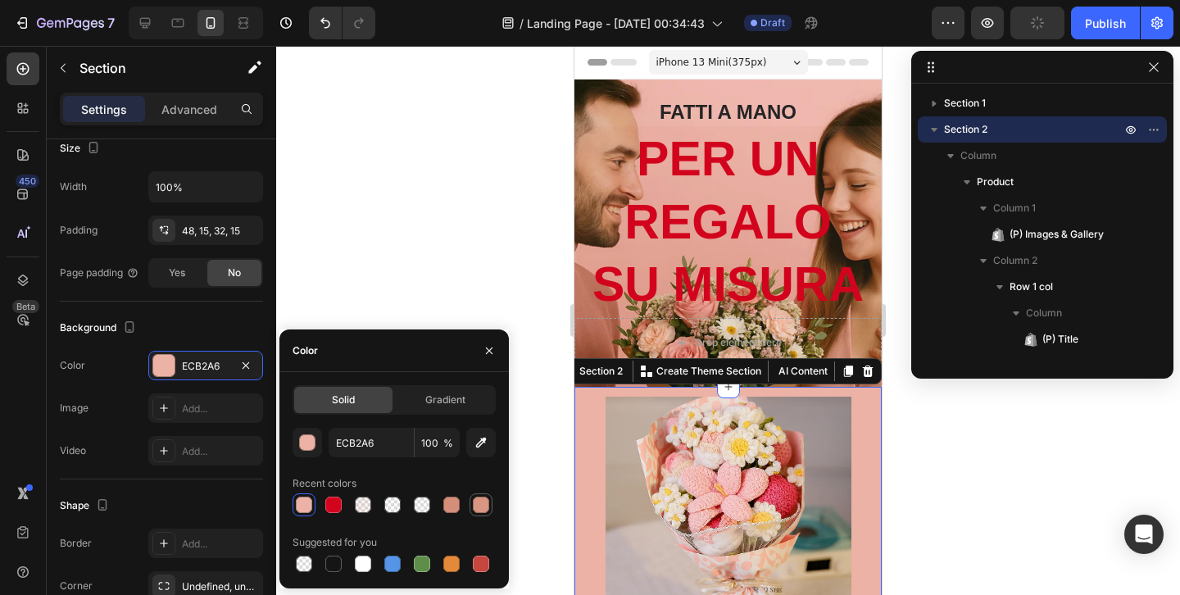
click at [479, 504] on div at bounding box center [481, 505] width 16 height 16
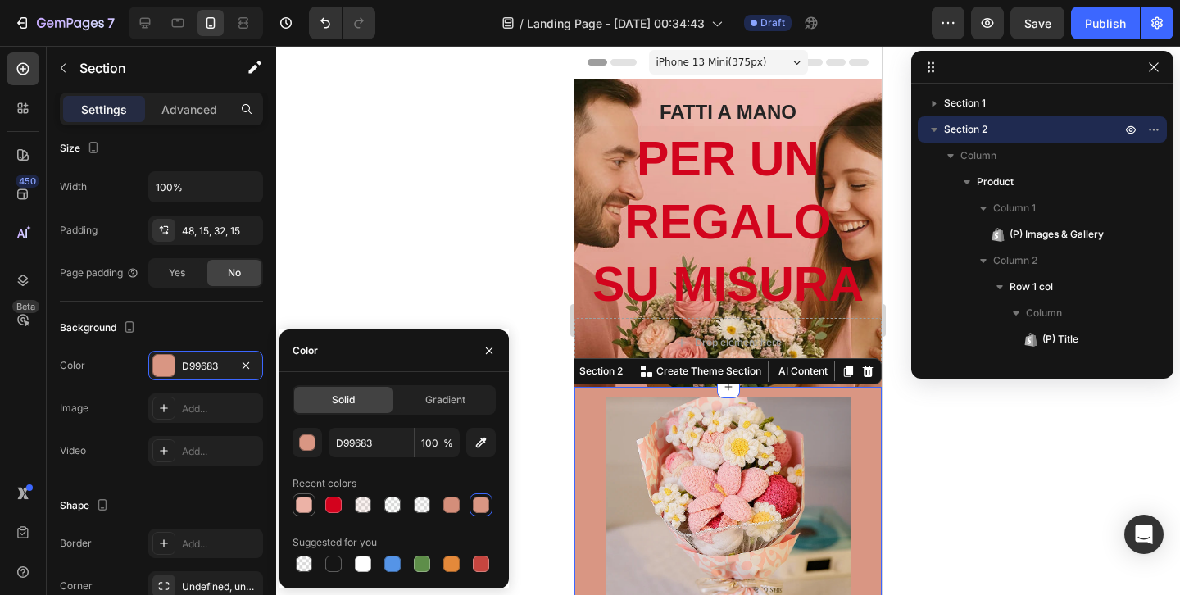
click at [302, 508] on div at bounding box center [304, 505] width 16 height 16
type input "ECB2A6"
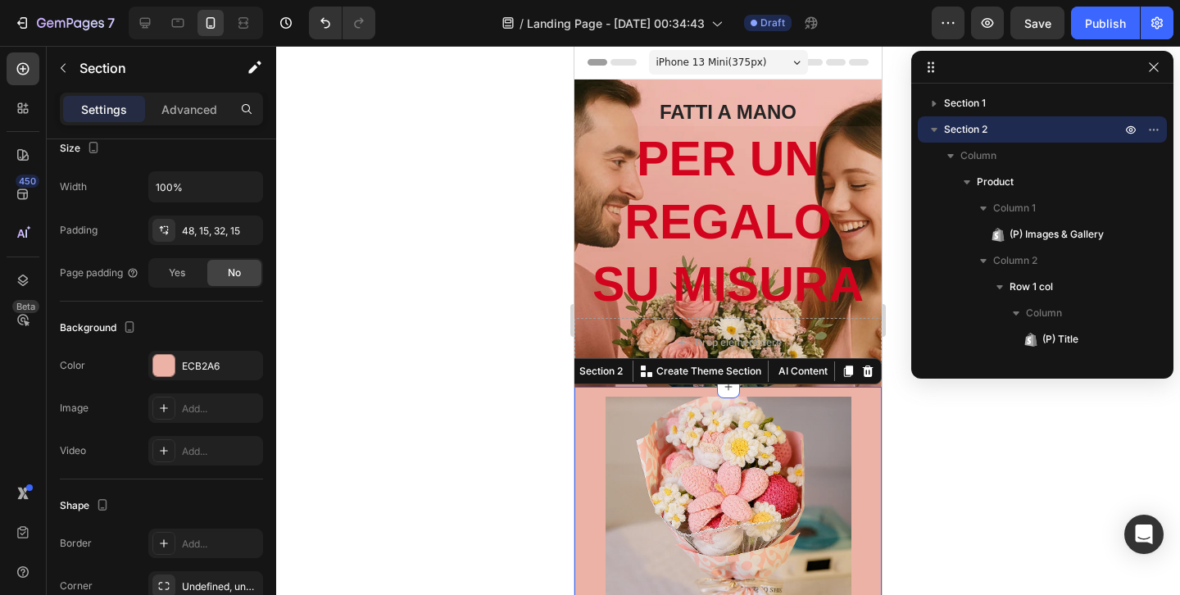
click at [545, 257] on div at bounding box center [728, 320] width 904 height 549
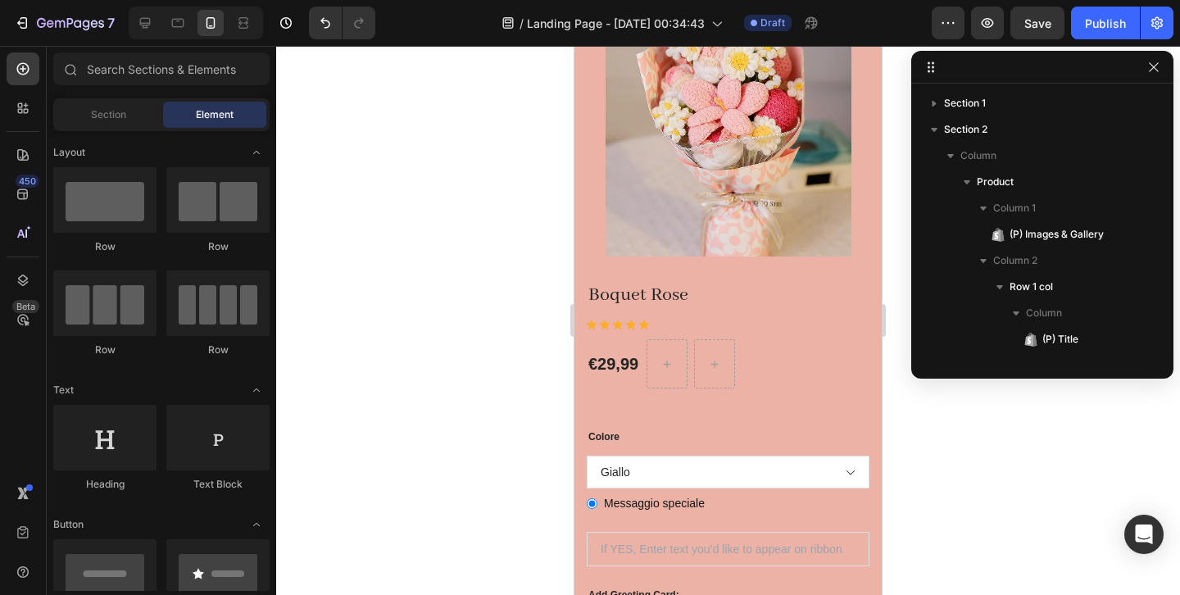
scroll to position [456, 0]
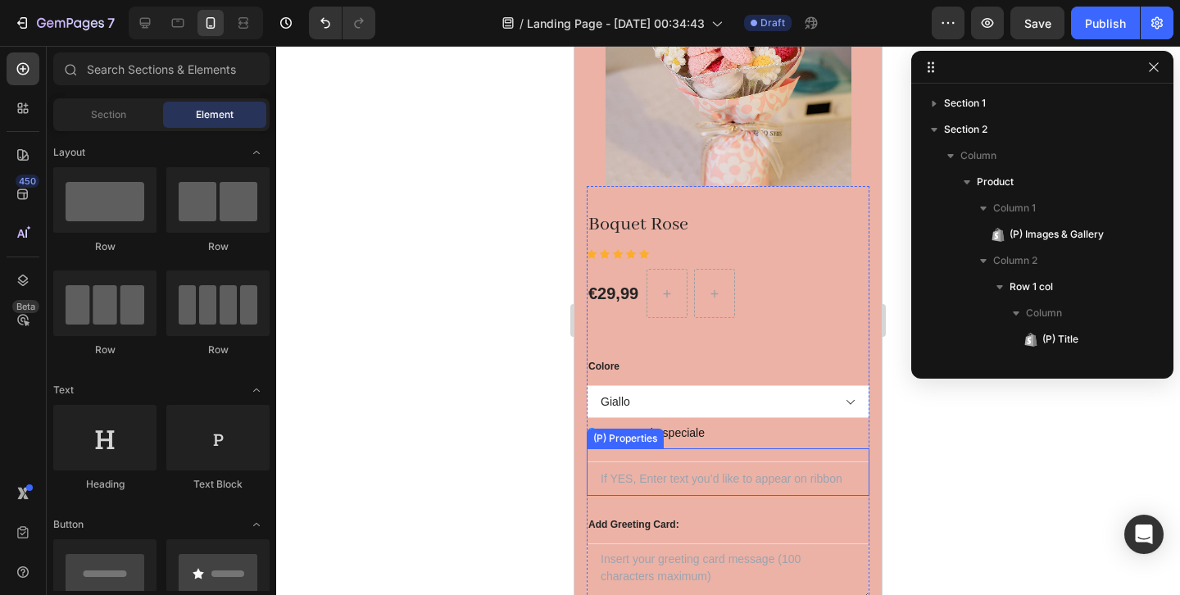
click at [730, 479] on Text "text" at bounding box center [728, 478] width 283 height 34
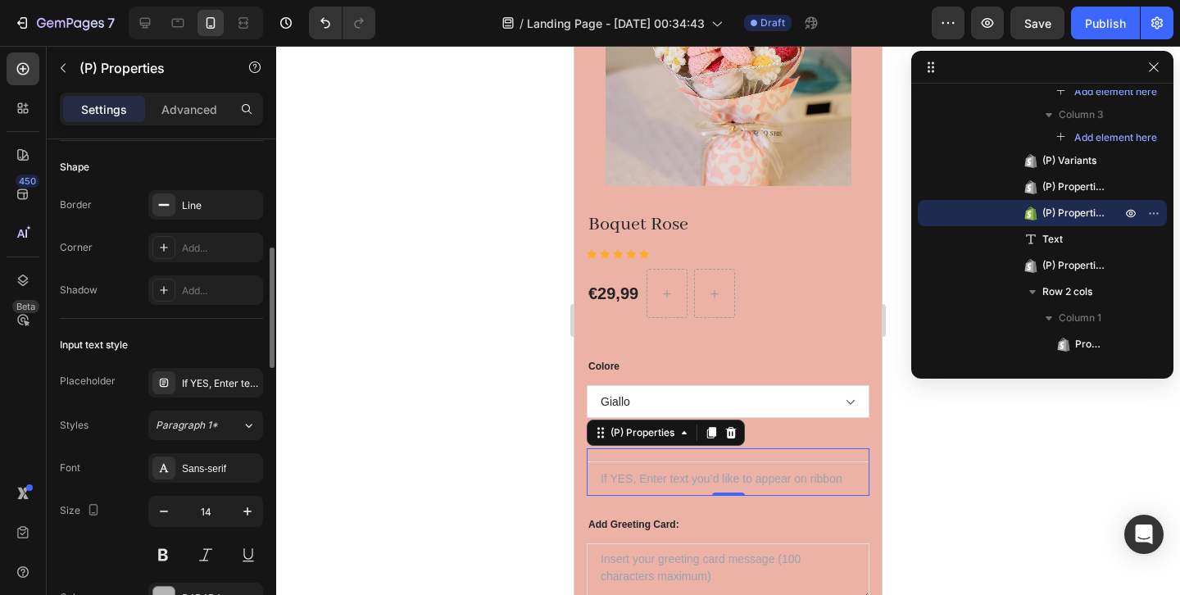
scroll to position [502, 0]
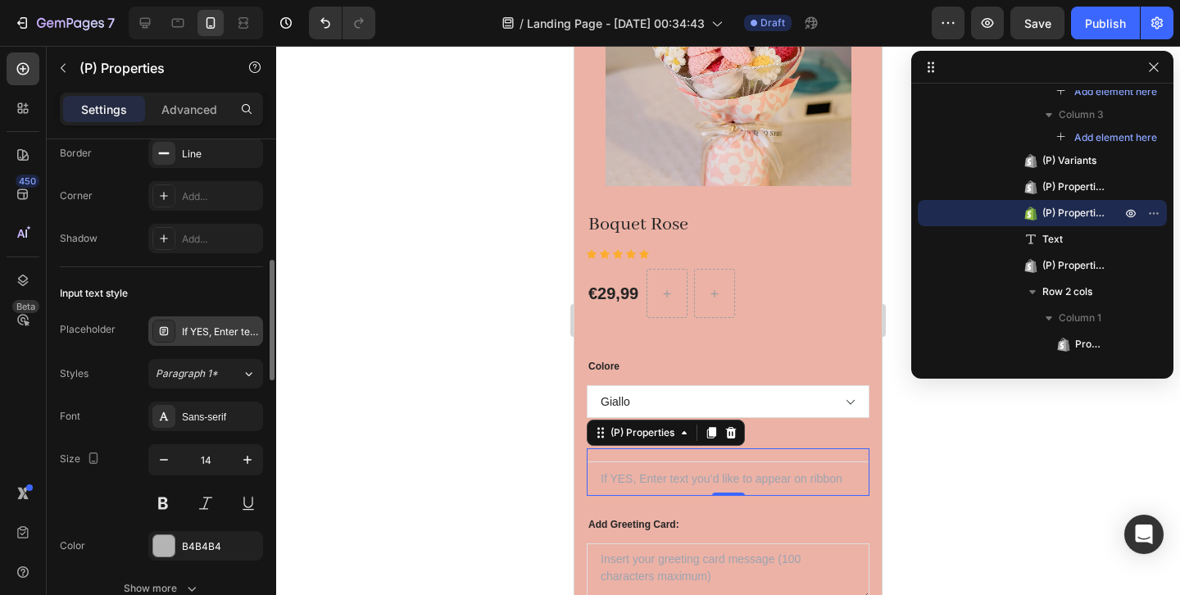
click at [219, 329] on div "If YES, Enter text you’d like to appear on ribbon" at bounding box center [220, 332] width 77 height 15
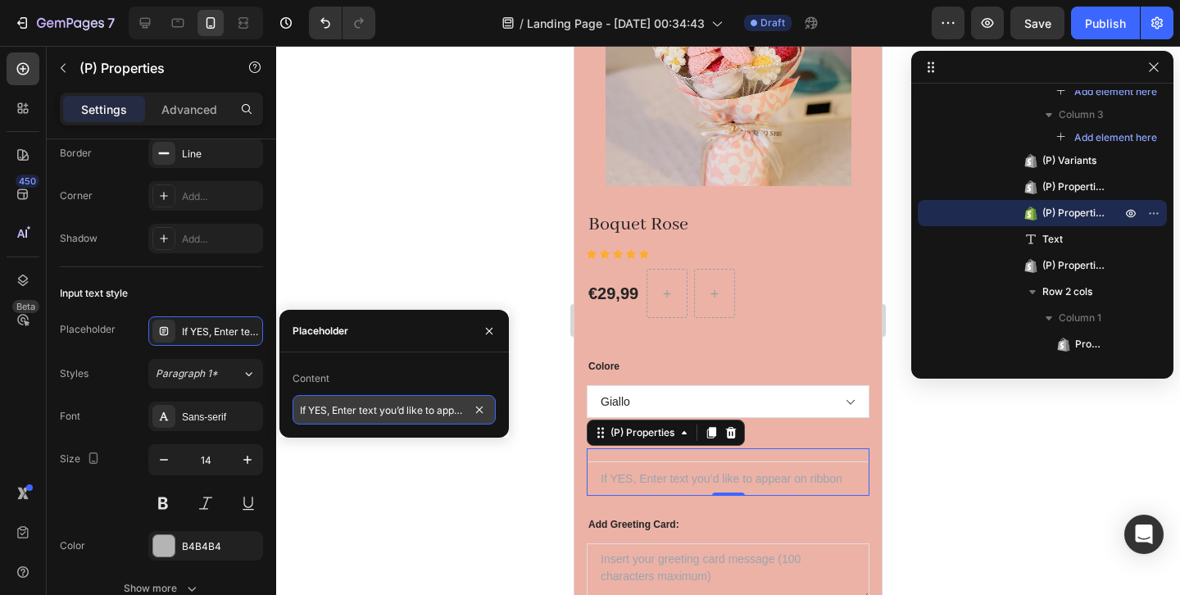
click at [347, 415] on input "If YES, Enter text you’d like to appear on ribbon" at bounding box center [394, 410] width 203 height 30
click at [702, 468] on Text "text" at bounding box center [728, 478] width 283 height 34
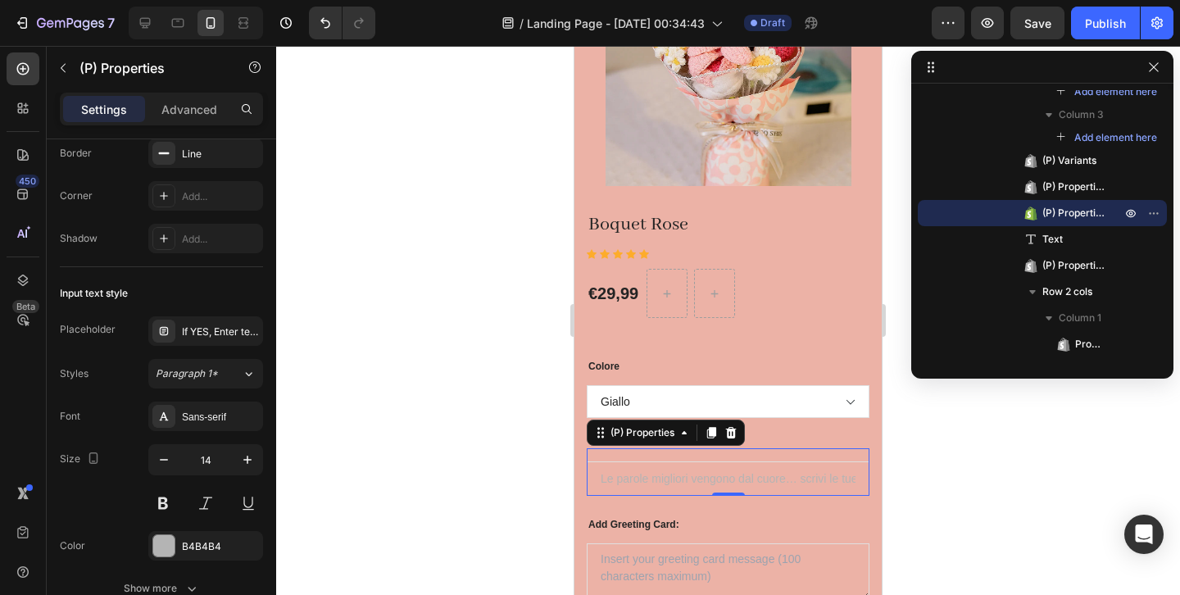
scroll to position [0, 24]
type Text "Le parole migliori vengono dal cuore… scrivi le tue qui."
click at [698, 474] on Text "Le parole migliori vengono dal cuore… scrivi le tue qui." at bounding box center [728, 478] width 283 height 34
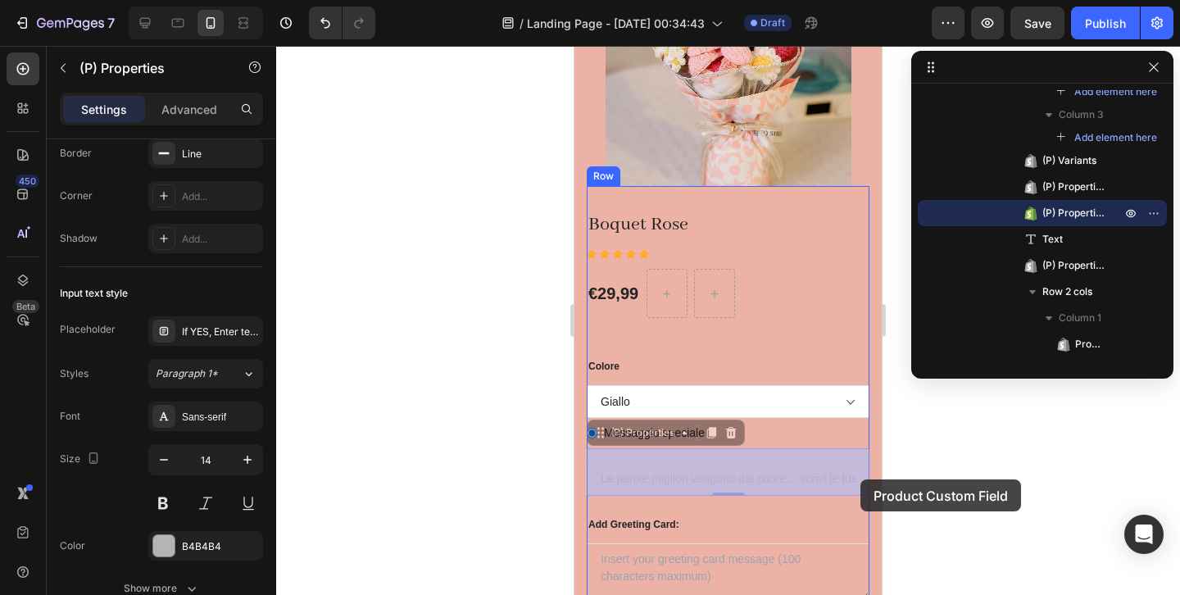
drag, startPoint x: 591, startPoint y: 478, endPoint x: 858, endPoint y: 478, distance: 267.2
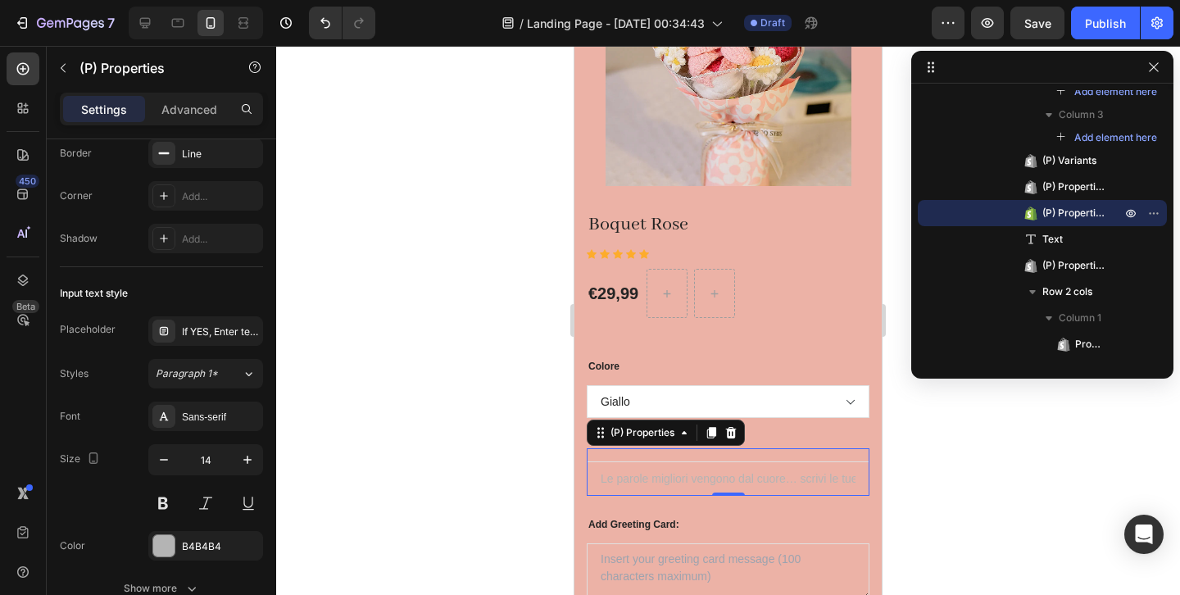
click at [800, 479] on Text "Le parole migliori vengono dal cuore… scrivi le tue qui." at bounding box center [728, 478] width 283 height 34
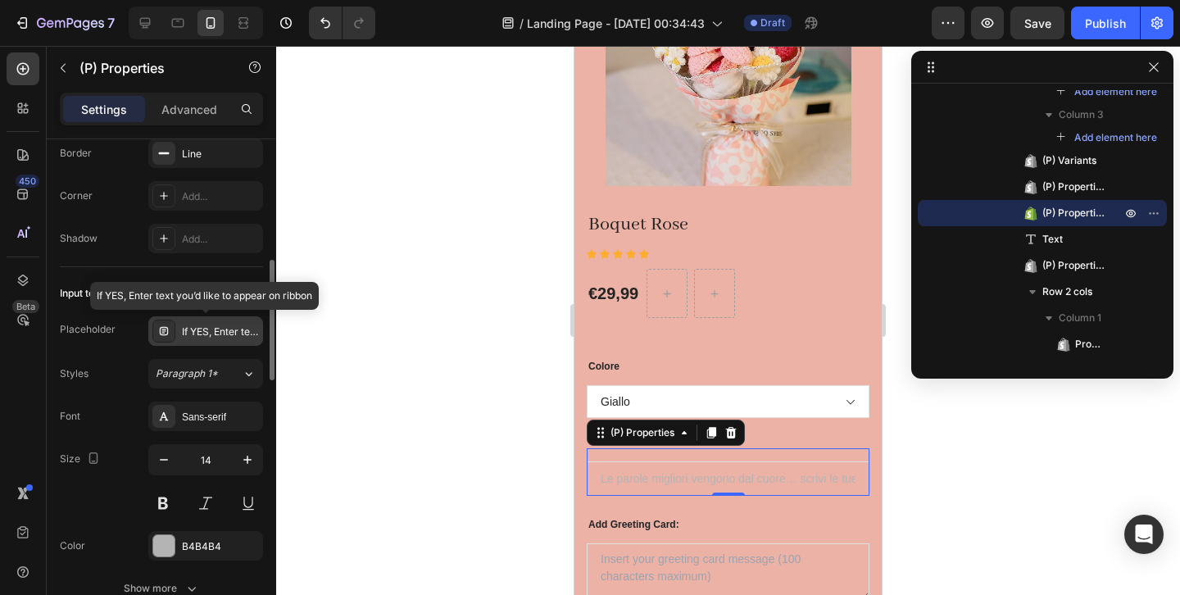
click at [220, 340] on div "If YES, Enter text you’d like to appear on ribbon" at bounding box center [205, 331] width 115 height 30
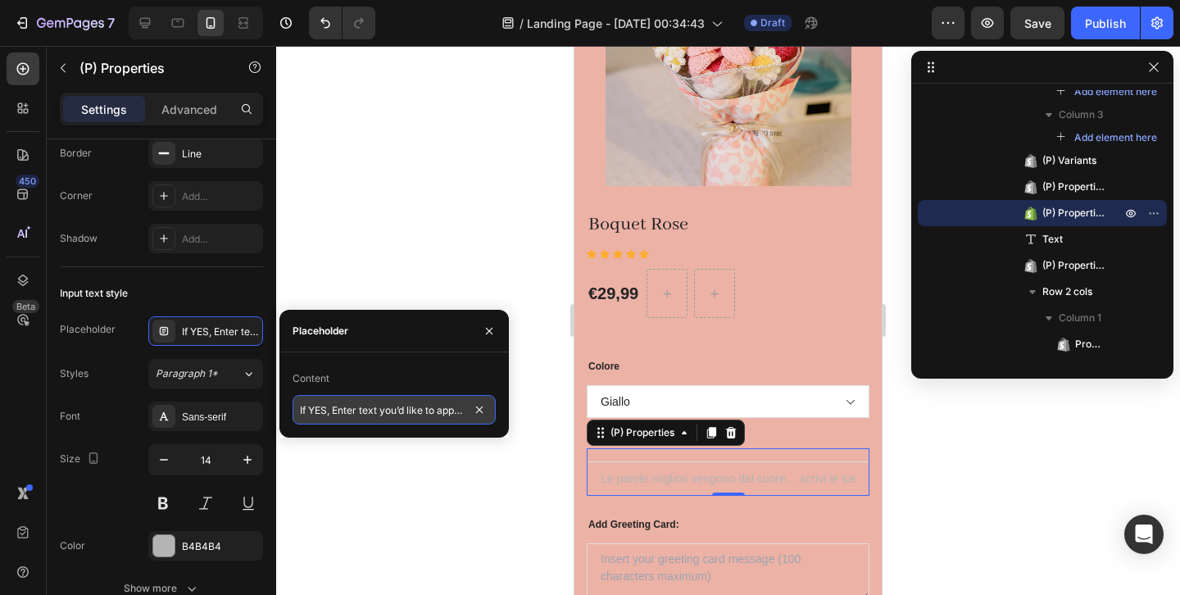
click at [361, 415] on input "If YES, Enter text you’d like to appear on ribbon" at bounding box center [394, 410] width 203 height 30
paste input "Le parole migliori vengono dal cuore… scrivi le tue qui."
type input "Le parole migliori vengono dal cuore… scrivi le tue qui."
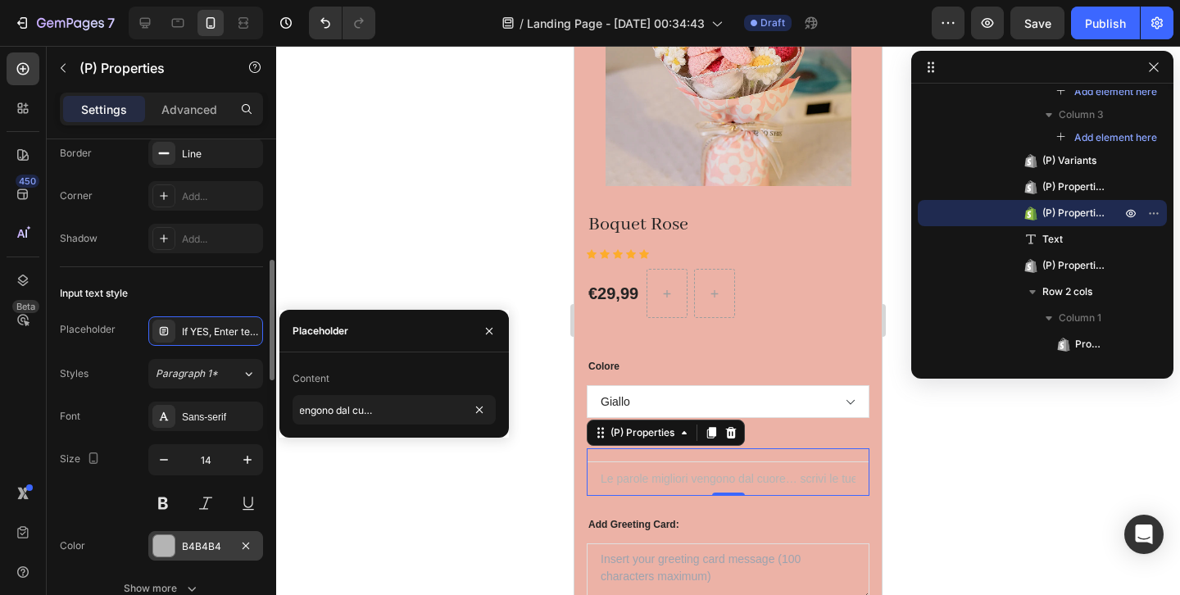
click at [174, 543] on div at bounding box center [163, 545] width 21 height 21
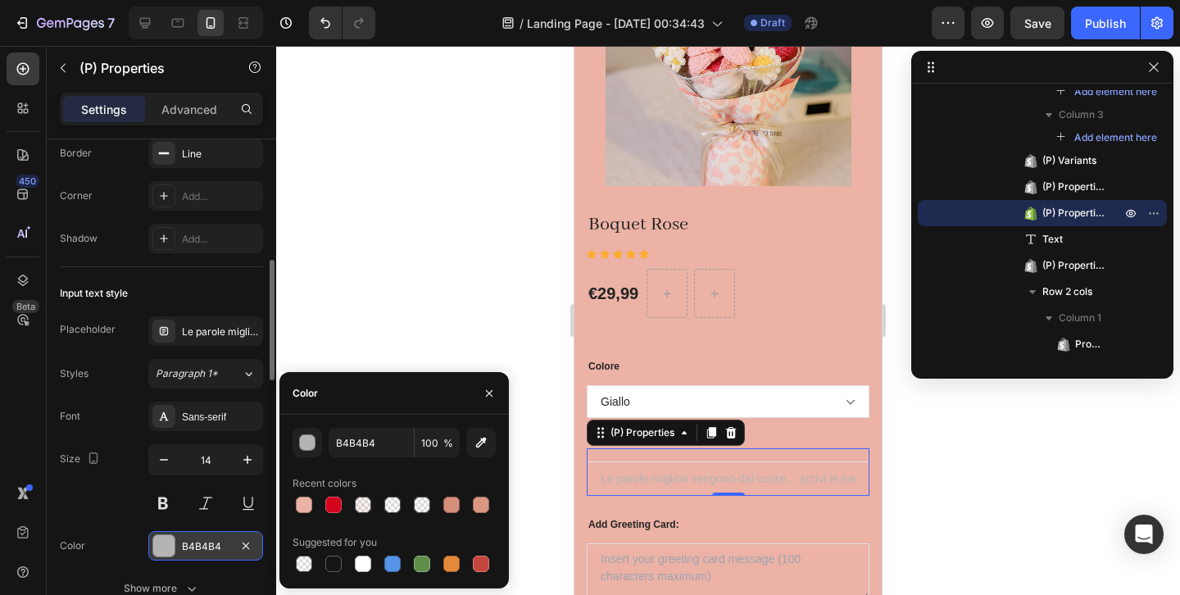
scroll to position [0, 0]
click at [306, 438] on div "button" at bounding box center [308, 443] width 16 height 16
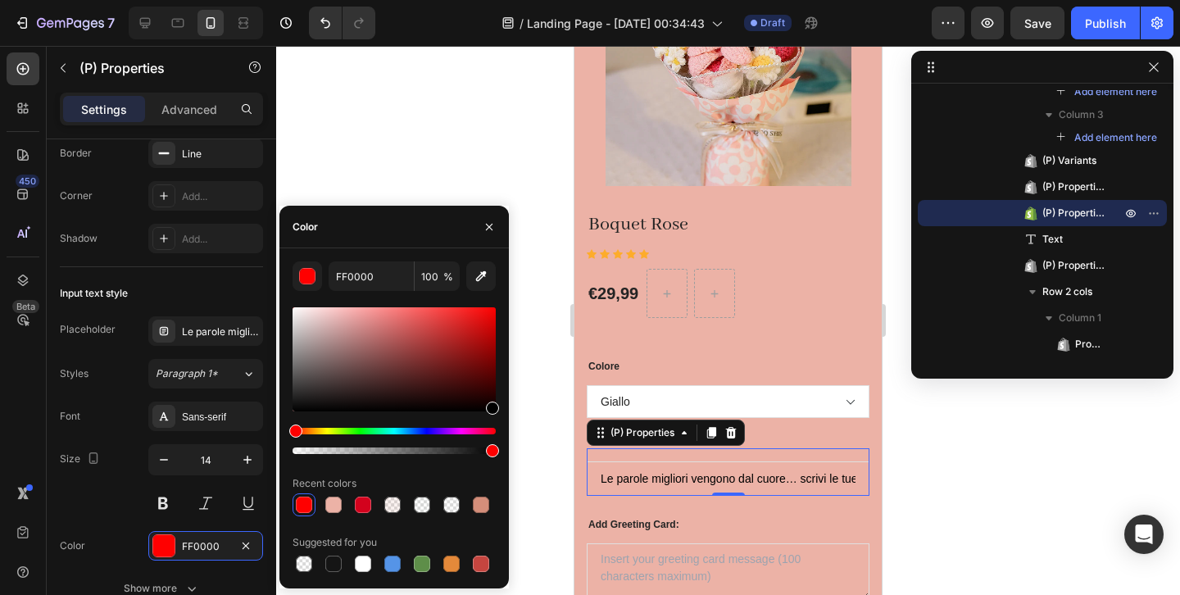
type input "000000"
drag, startPoint x: 441, startPoint y: 325, endPoint x: 520, endPoint y: 542, distance: 230.5
click at [520, 0] on div "7 / Landing Page - [DATE] 00:34:43 Draft Preview Save Publish 450 Beta Sections…" at bounding box center [590, 0] width 1180 height 0
drag, startPoint x: 493, startPoint y: 453, endPoint x: 414, endPoint y: 456, distance: 78.7
click at [414, 456] on div at bounding box center [417, 450] width 13 height 13
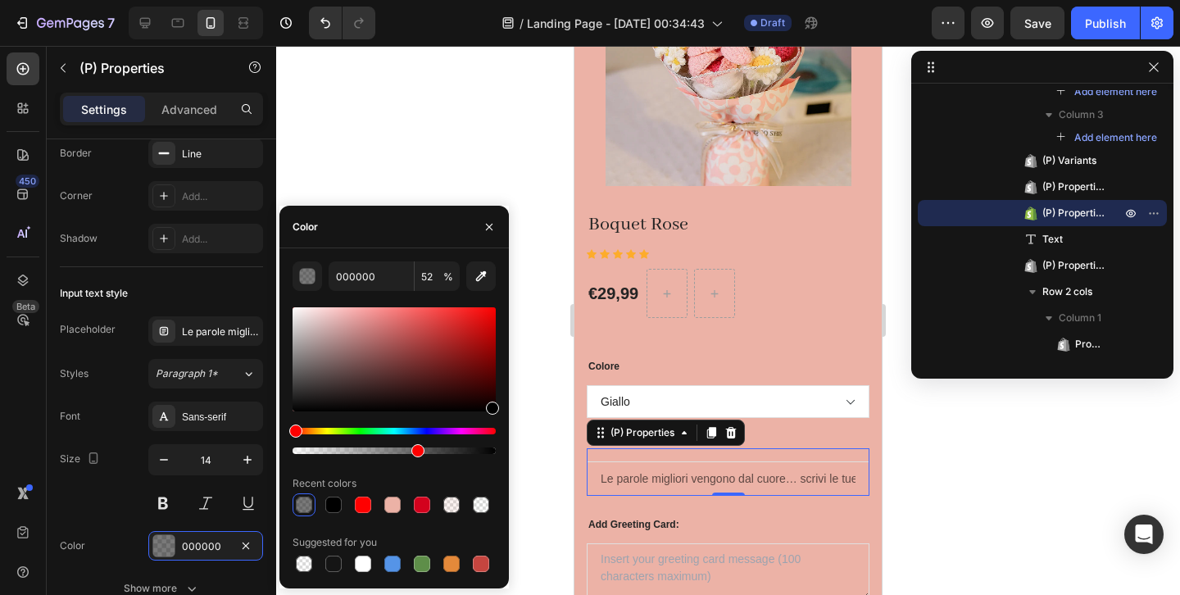
type input "60"
click at [211, 410] on div "Sans-serif" at bounding box center [220, 417] width 77 height 15
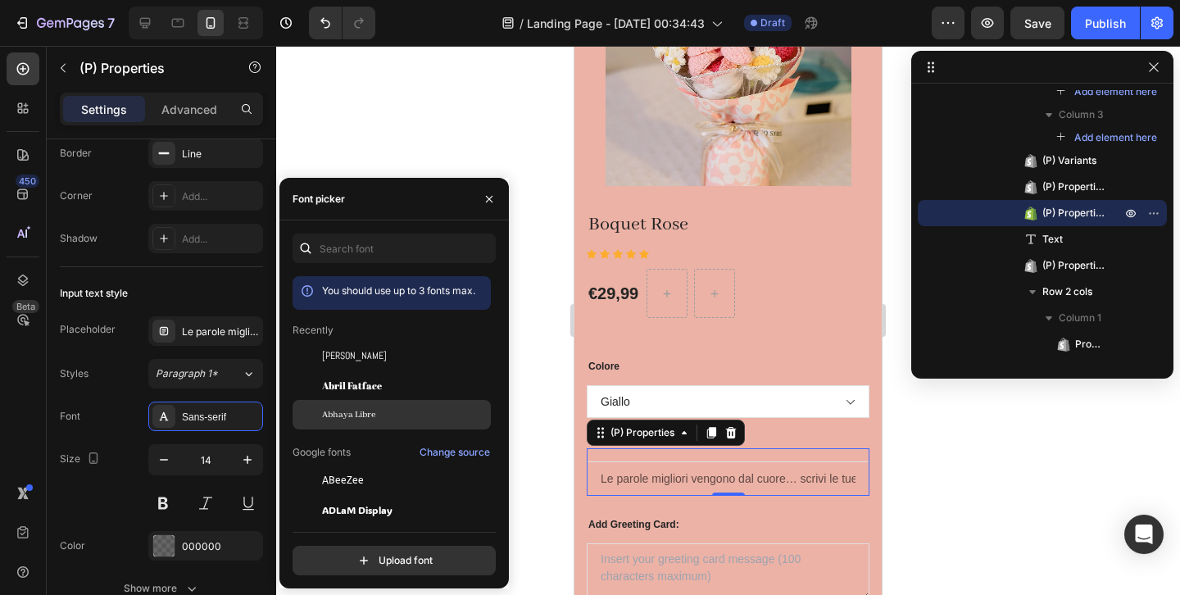
click at [332, 412] on span "Abhaya Libre" at bounding box center [348, 414] width 53 height 15
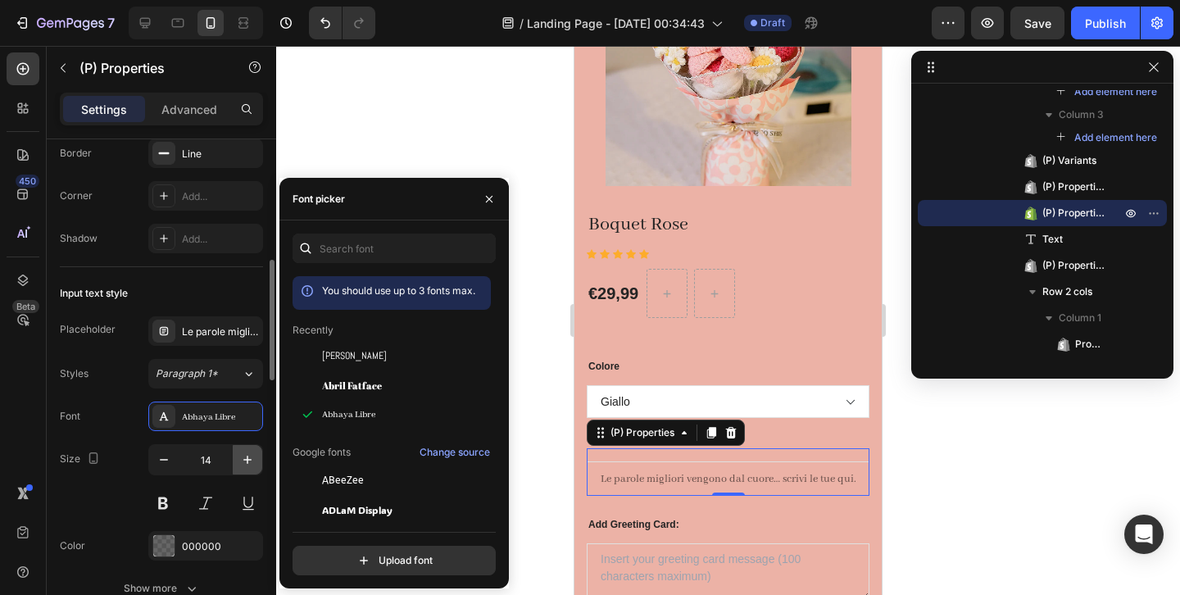
click at [252, 466] on icon "button" at bounding box center [247, 460] width 16 height 16
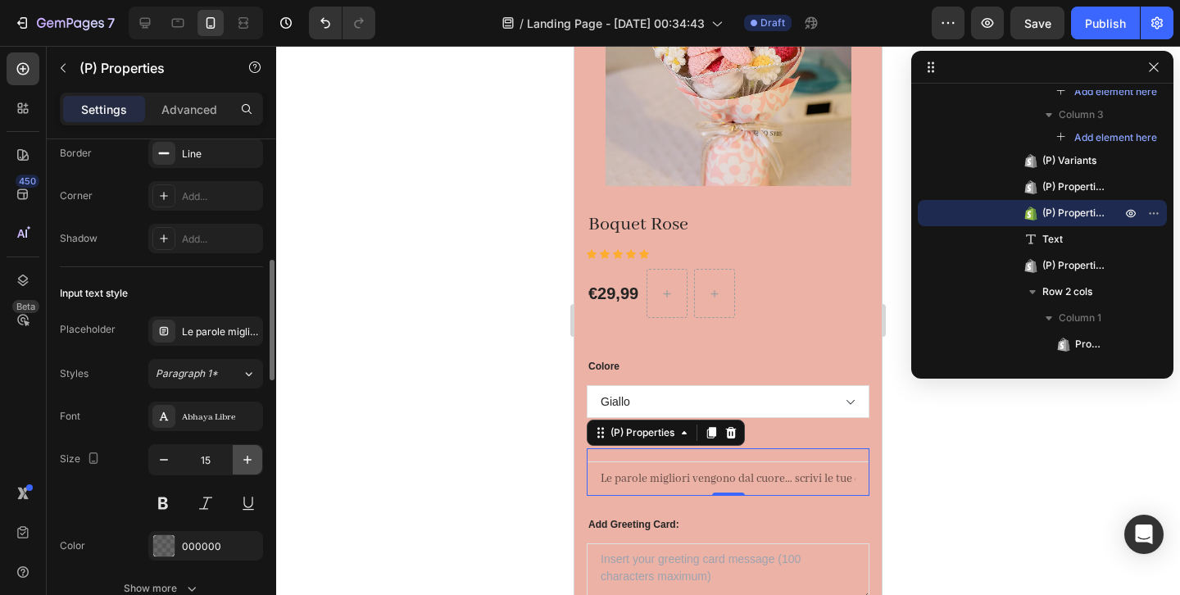
click at [252, 466] on icon "button" at bounding box center [247, 460] width 16 height 16
type input "16"
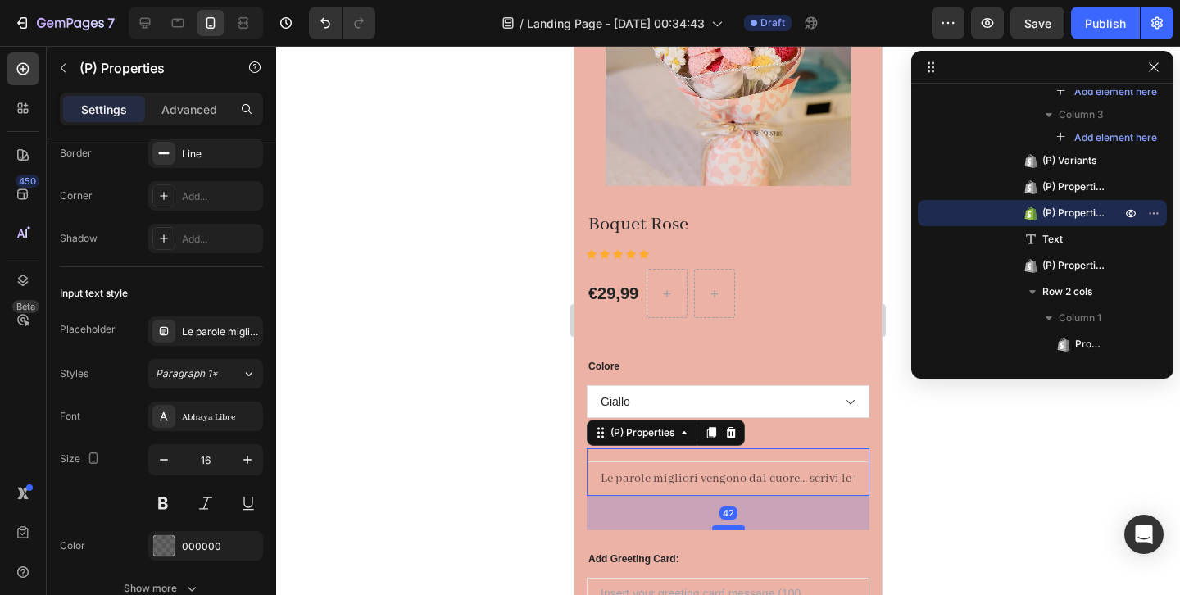
drag, startPoint x: 738, startPoint y: 494, endPoint x: 743, endPoint y: 526, distance: 32.5
click at [744, 496] on div "42" at bounding box center [728, 496] width 283 height 0
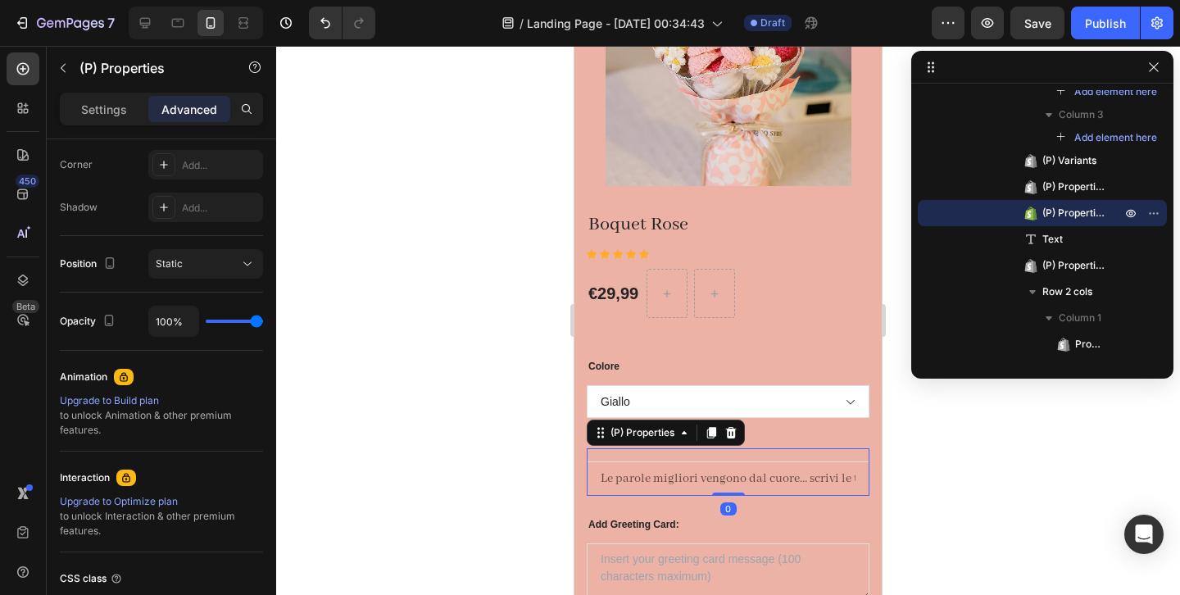
drag, startPoint x: 743, startPoint y: 526, endPoint x: 752, endPoint y: 488, distance: 38.8
click at [752, 488] on div "Le parole migliori vengono dal cuore… scrivi le tue qui. (P) Properties 0" at bounding box center [728, 472] width 283 height 48
type input "0"
click at [829, 480] on Text "Le parole migliori vengono dal cuore… scrivi le tue qui." at bounding box center [728, 478] width 283 height 34
click at [837, 478] on Text "Le parole migliori vengono dal cuore… scrivi le tue qui." at bounding box center [728, 478] width 283 height 34
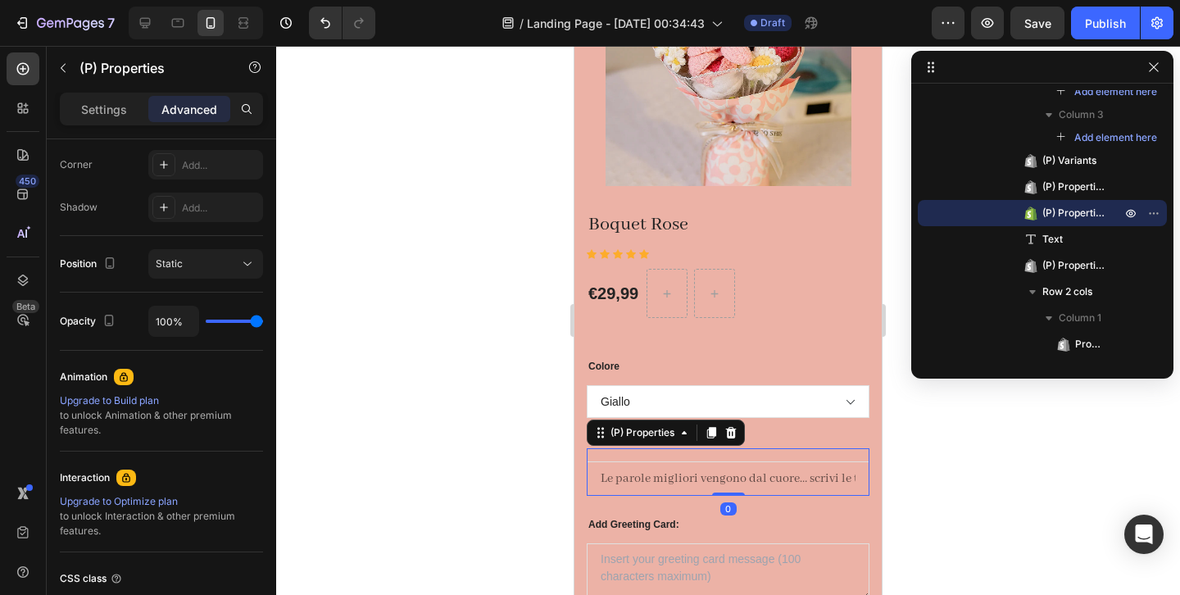
click at [837, 478] on Text "Le parole migliori vengono dal cuore… scrivi le tue qui." at bounding box center [728, 478] width 283 height 34
click at [680, 475] on Text "Le parole migliori vengono dal cuore… scrivi le tue qui." at bounding box center [728, 478] width 283 height 34
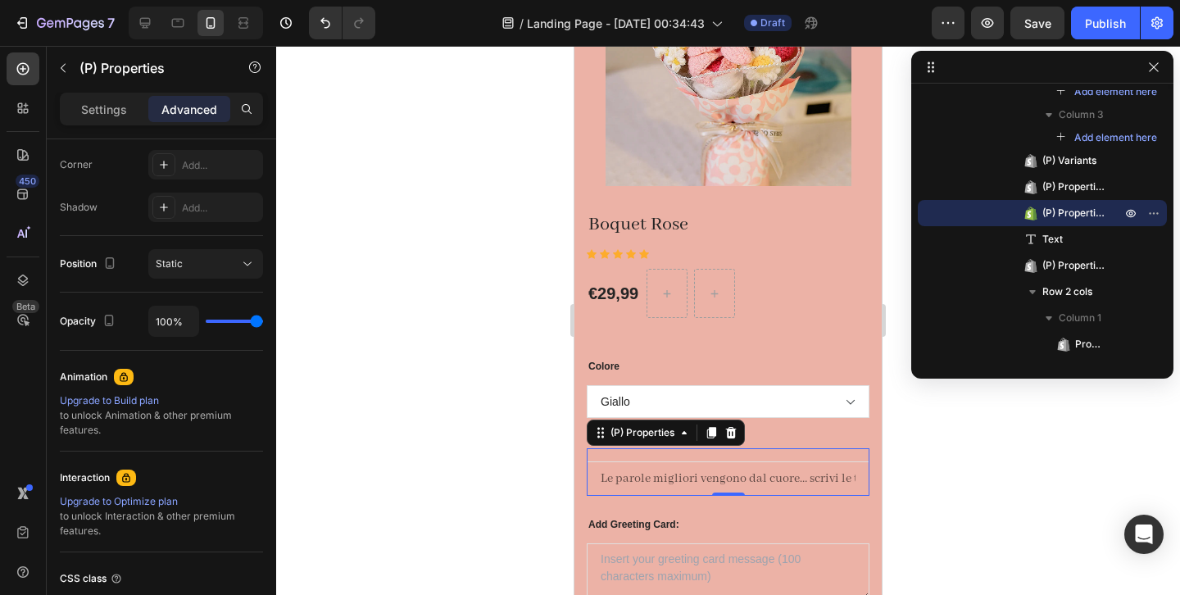
click at [607, 481] on Text "Le parole migliori vengono dal cuore… scrivi le tue qui." at bounding box center [728, 478] width 283 height 34
click at [717, 488] on Text "Le parole migliori vengono dal cuore… scrivi le tue qui." at bounding box center [728, 478] width 283 height 34
click at [582, 438] on div "(P) Images & Gallery Boquet Rose (P) Title Icon Icon Icon Icon Icon Icon List H…" at bounding box center [727, 352] width 307 height 844
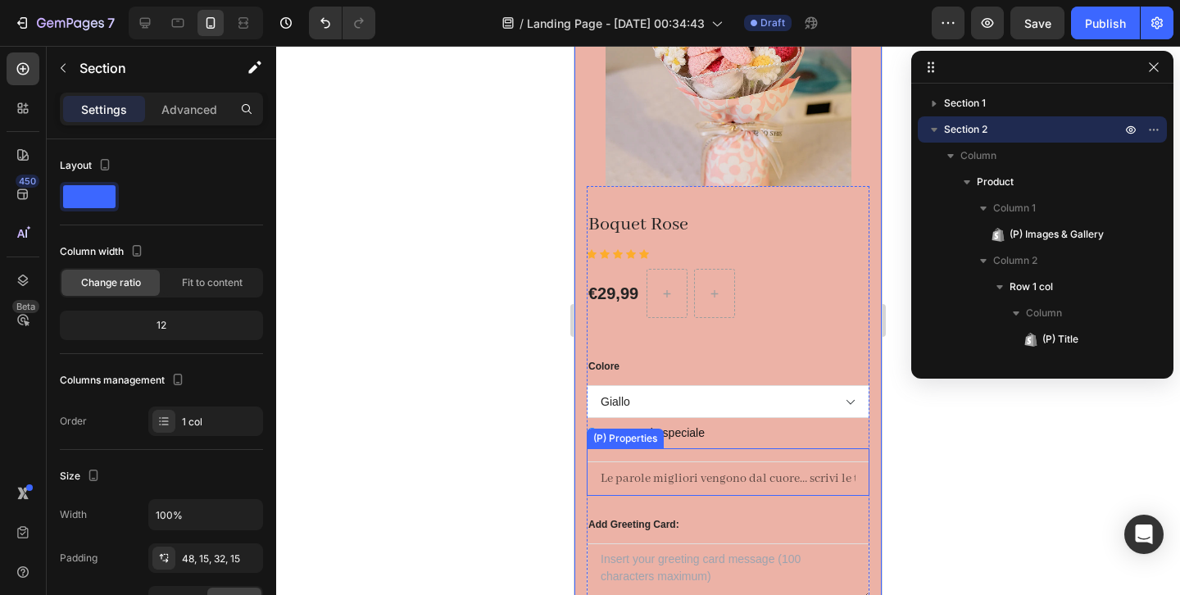
click at [608, 479] on Text "Le parole migliori vengono dal cuore… scrivi le tue qui." at bounding box center [728, 478] width 283 height 34
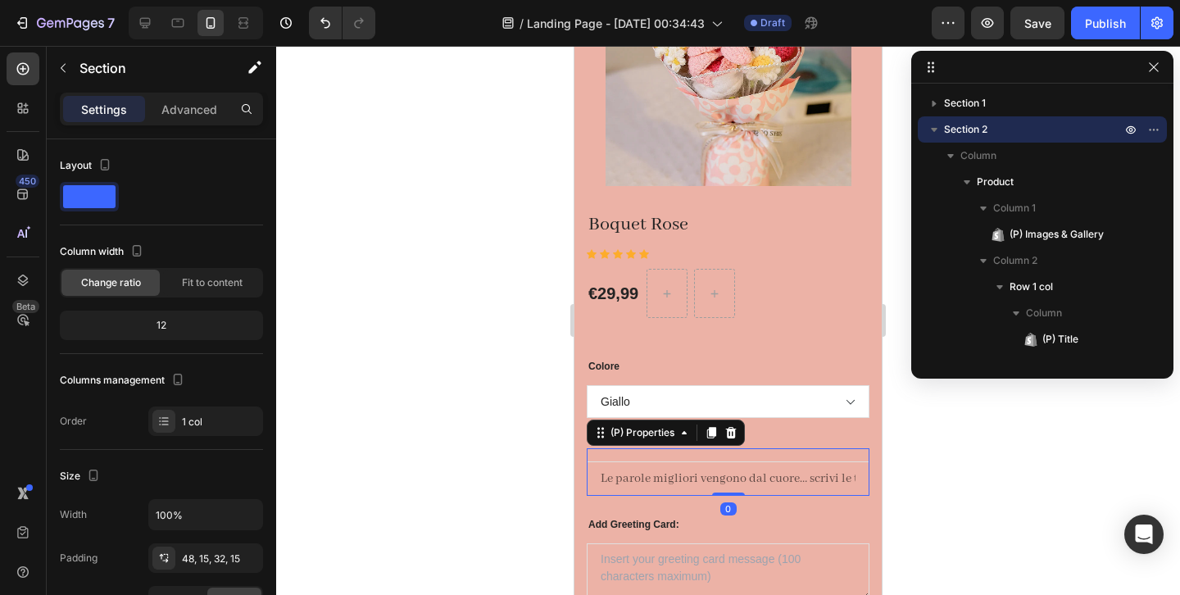
scroll to position [664, 0]
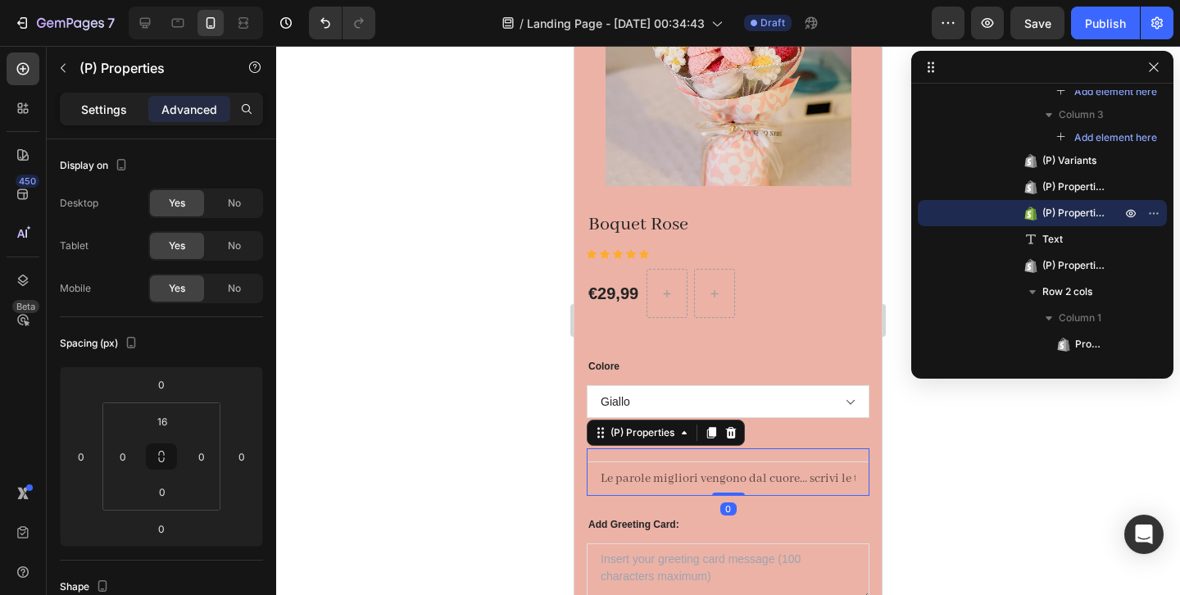
click at [100, 116] on p "Settings" at bounding box center [104, 109] width 46 height 17
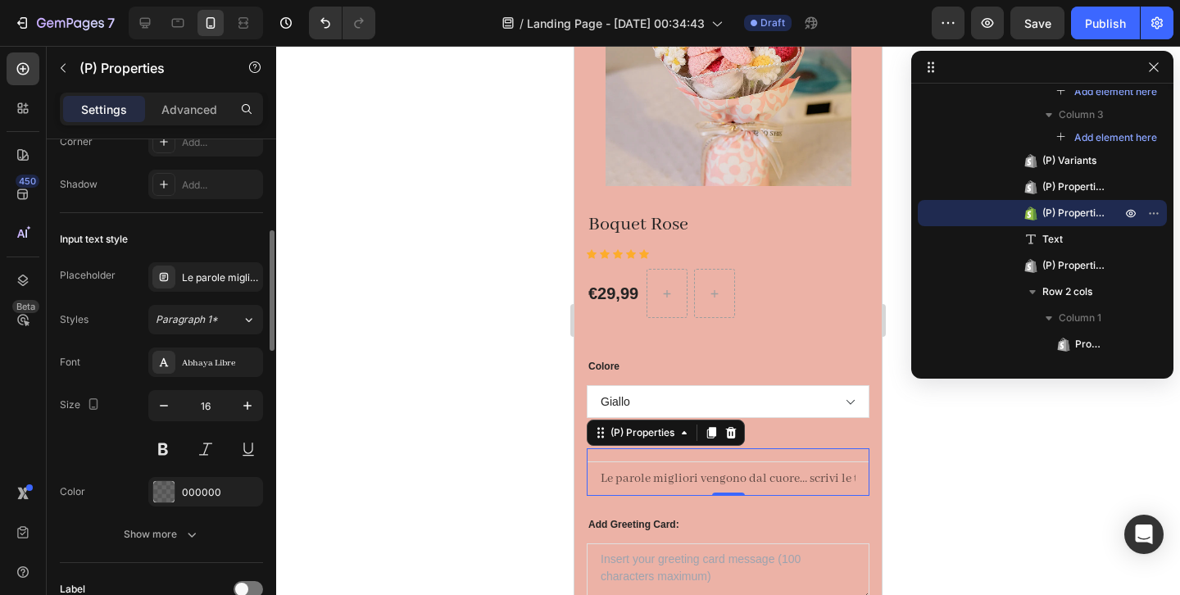
scroll to position [565, 0]
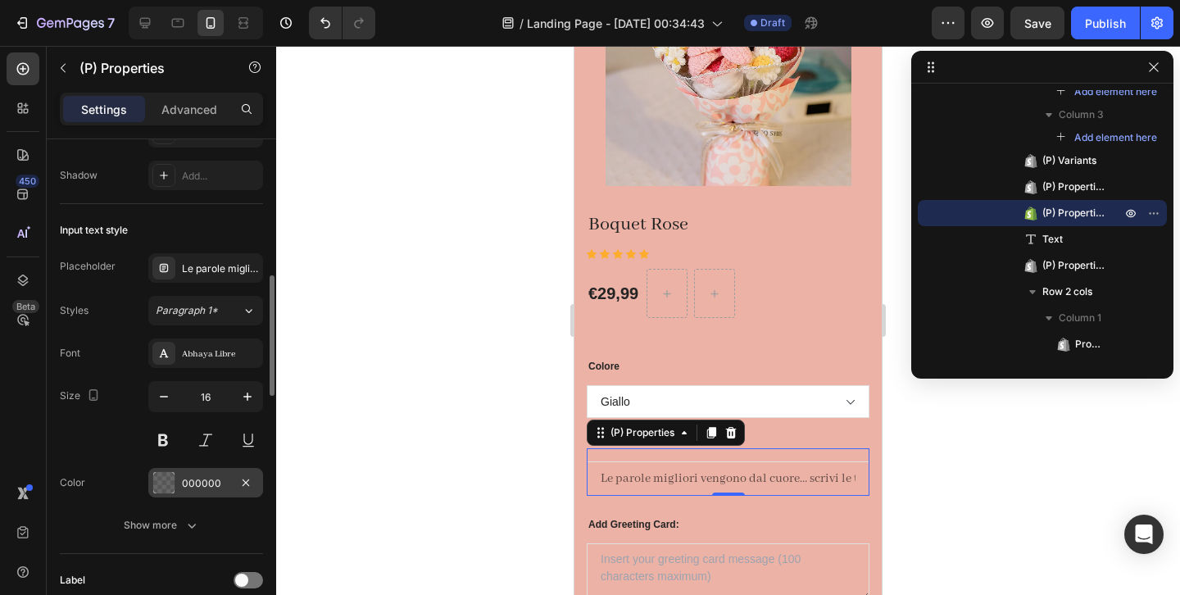
click at [165, 483] on div at bounding box center [163, 482] width 21 height 21
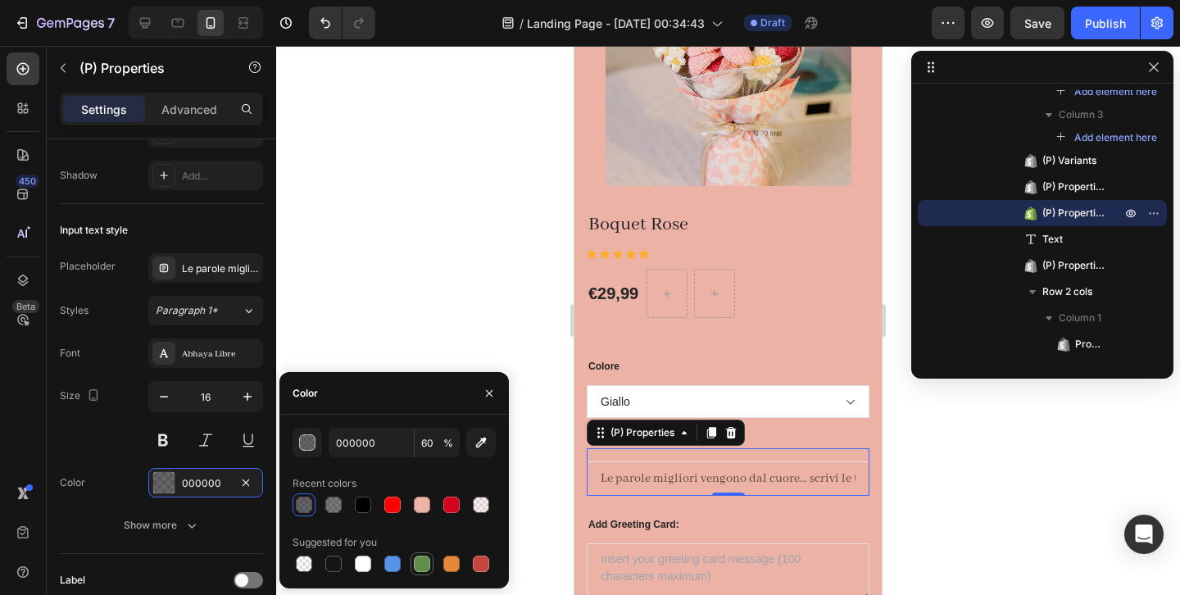
click at [419, 561] on div at bounding box center [422, 564] width 16 height 16
type input "5E8E49"
type input "100"
click at [307, 504] on div at bounding box center [304, 505] width 16 height 16
type input "000000"
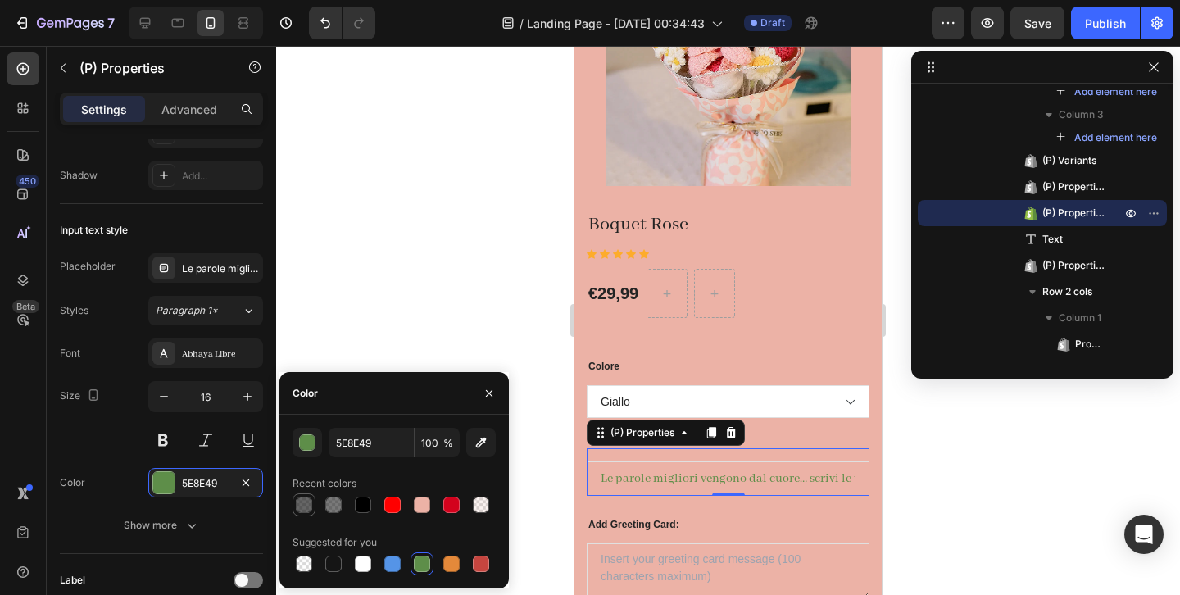
type input "60"
click at [122, 449] on div "Size 16" at bounding box center [161, 418] width 203 height 74
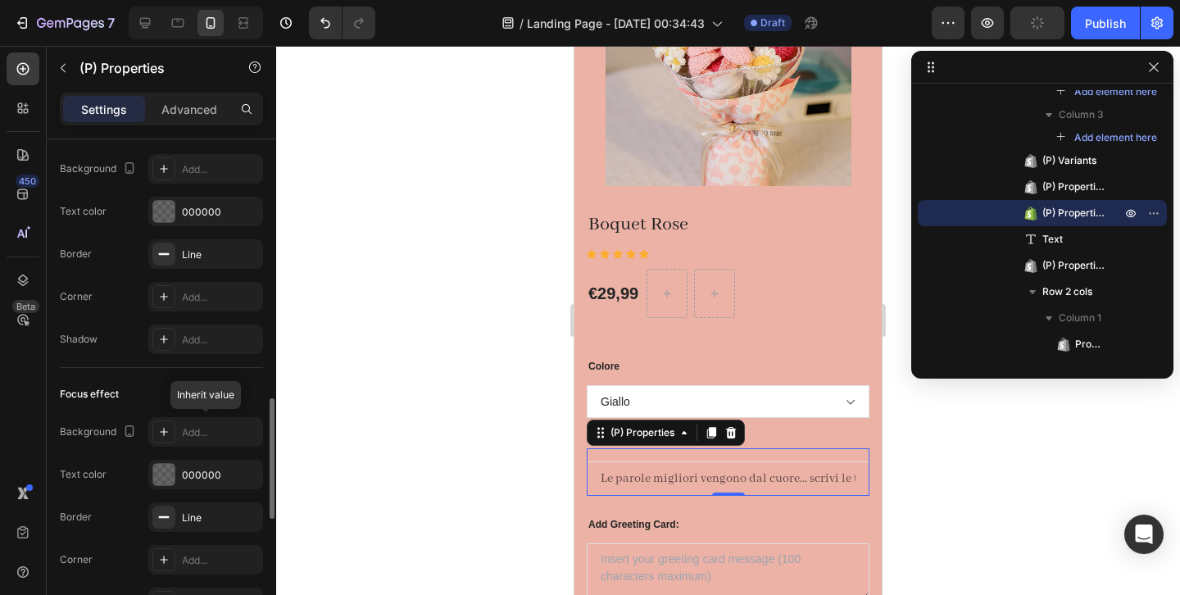
scroll to position [1069, 0]
click at [182, 218] on div "000000" at bounding box center [205, 210] width 115 height 30
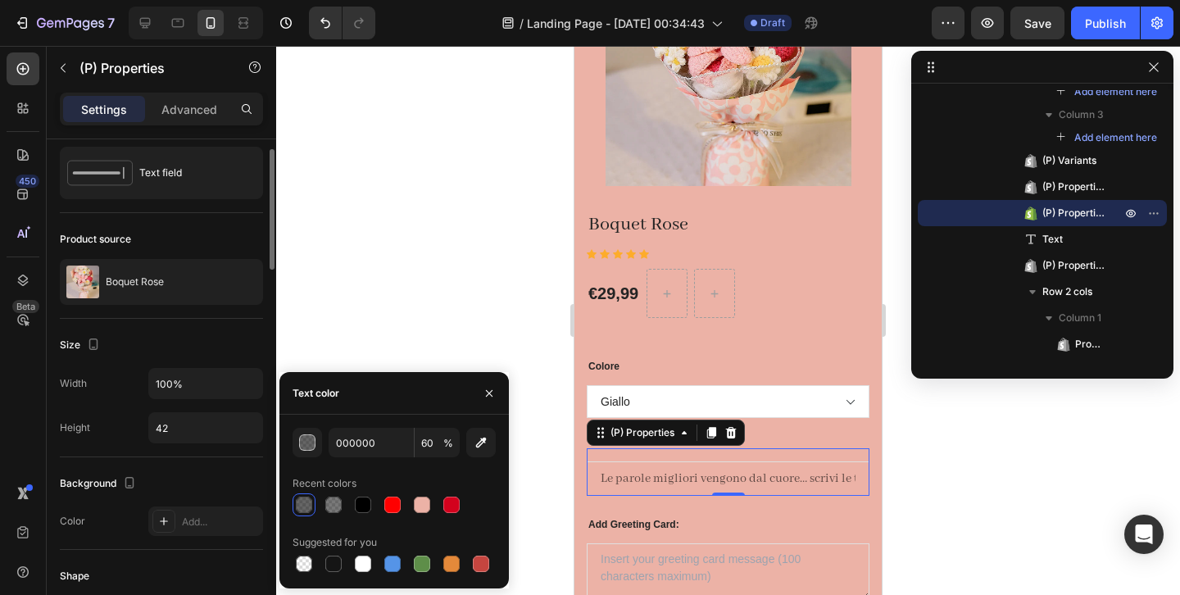
scroll to position [0, 0]
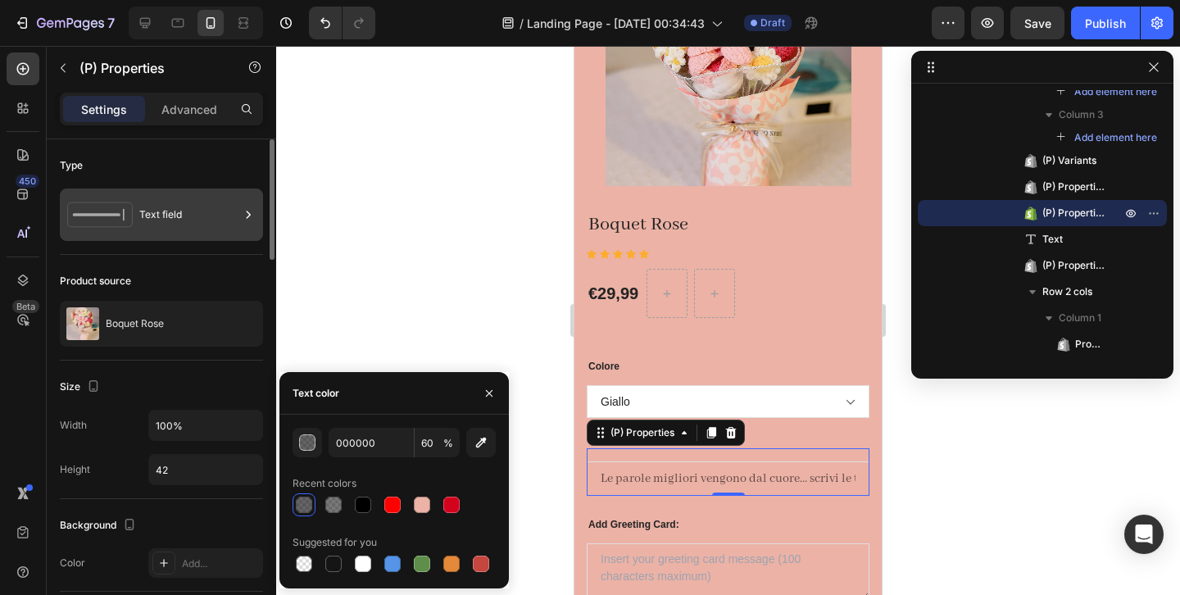
click at [153, 211] on div "Text field" at bounding box center [189, 215] width 100 height 38
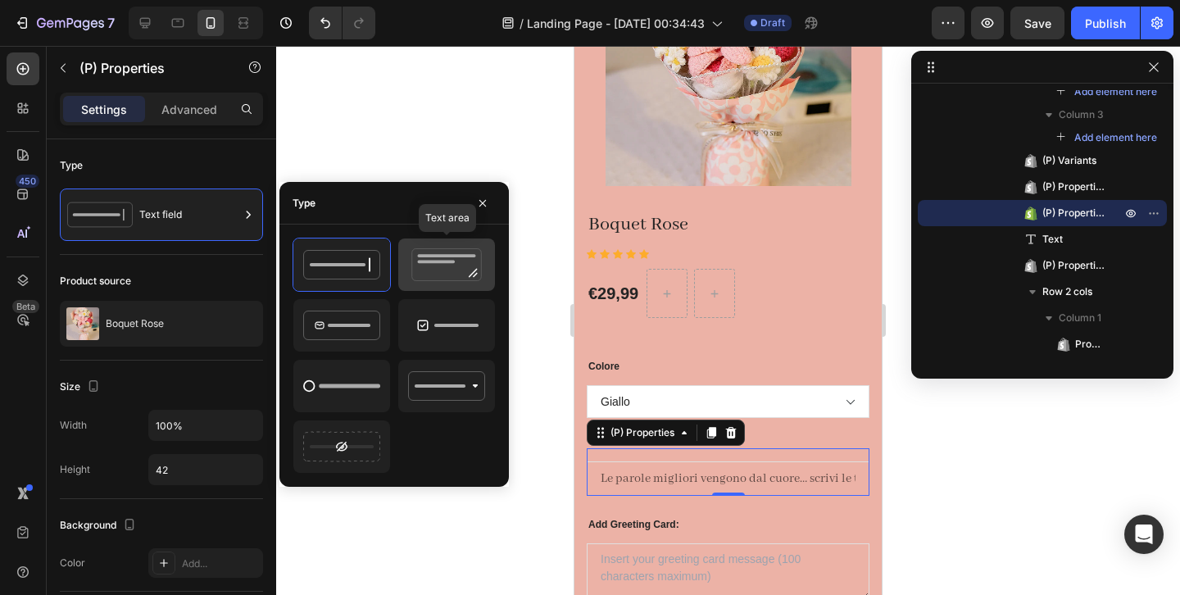
click at [454, 262] on icon at bounding box center [446, 264] width 77 height 33
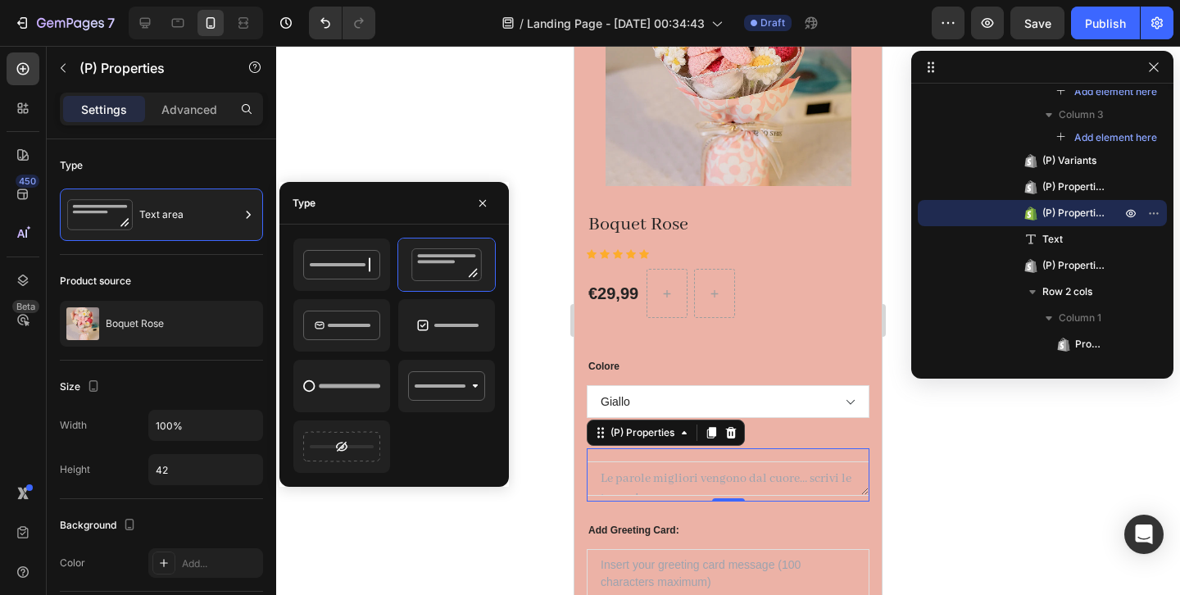
click at [945, 511] on div at bounding box center [728, 320] width 904 height 549
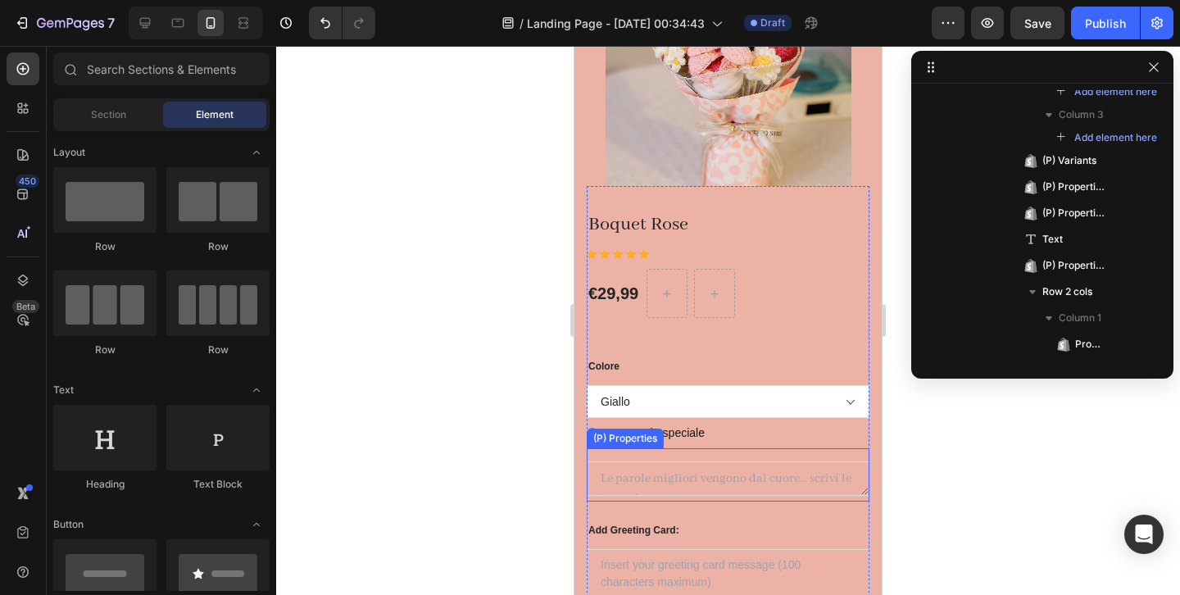
click at [819, 490] on Text at bounding box center [728, 478] width 283 height 34
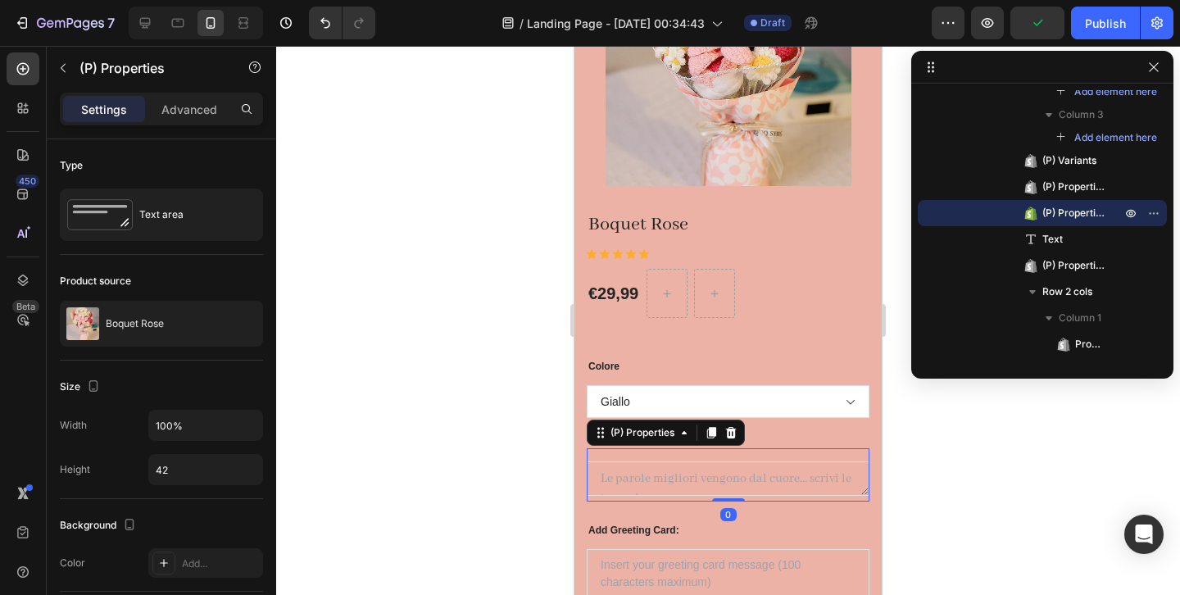
click at [488, 418] on div at bounding box center [728, 320] width 904 height 549
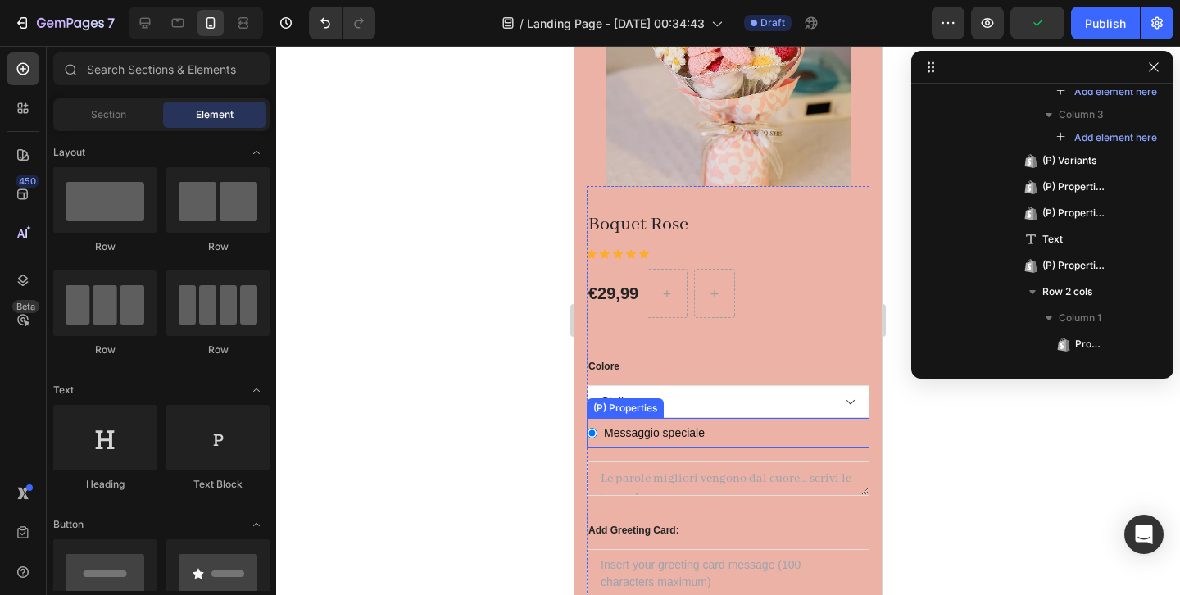
click at [594, 433] on Ribbon-15756209258841-0 "Messaggio speciale" at bounding box center [592, 433] width 11 height 11
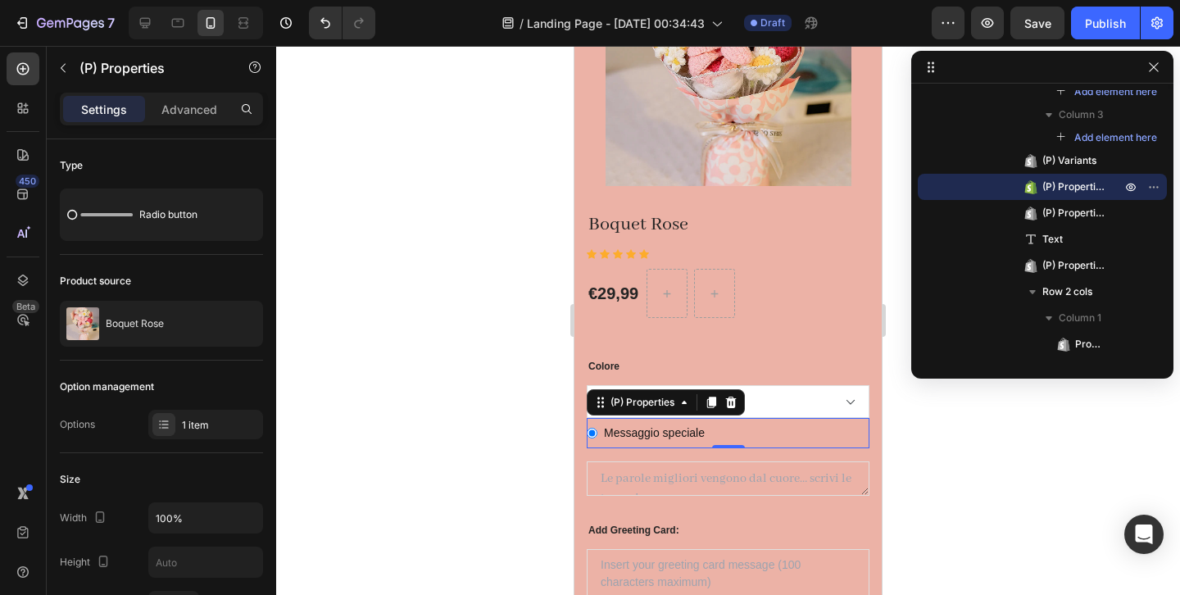
click at [592, 433] on Ribbon-15756209258841-0 "Messaggio speciale" at bounding box center [592, 433] width 11 height 11
click at [545, 430] on div at bounding box center [728, 320] width 904 height 549
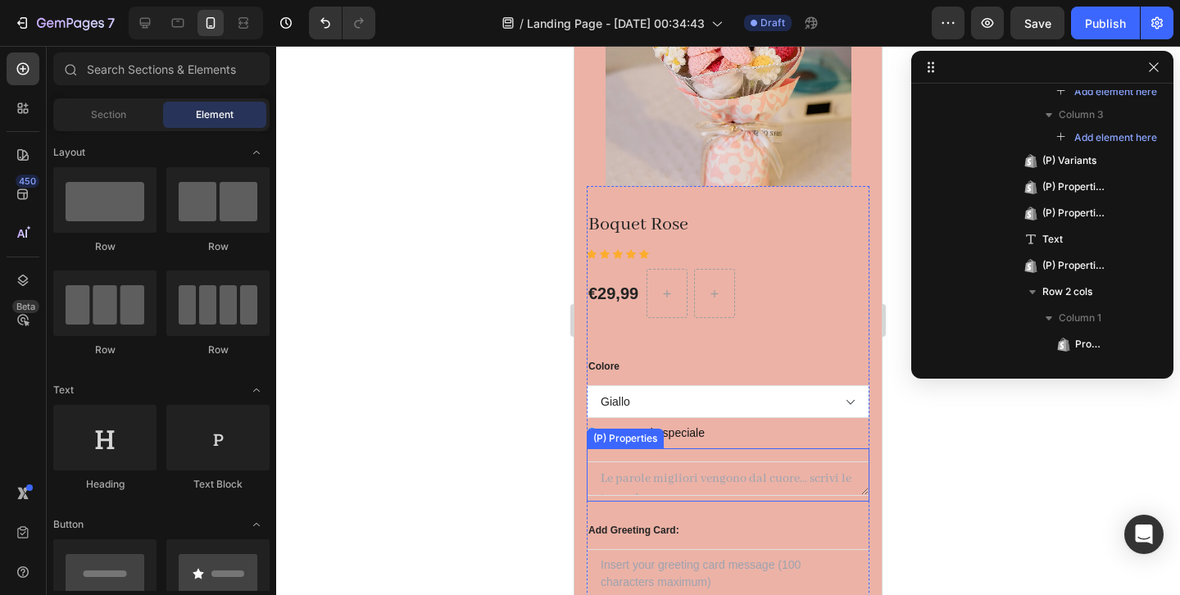
click at [638, 476] on Text at bounding box center [728, 478] width 283 height 34
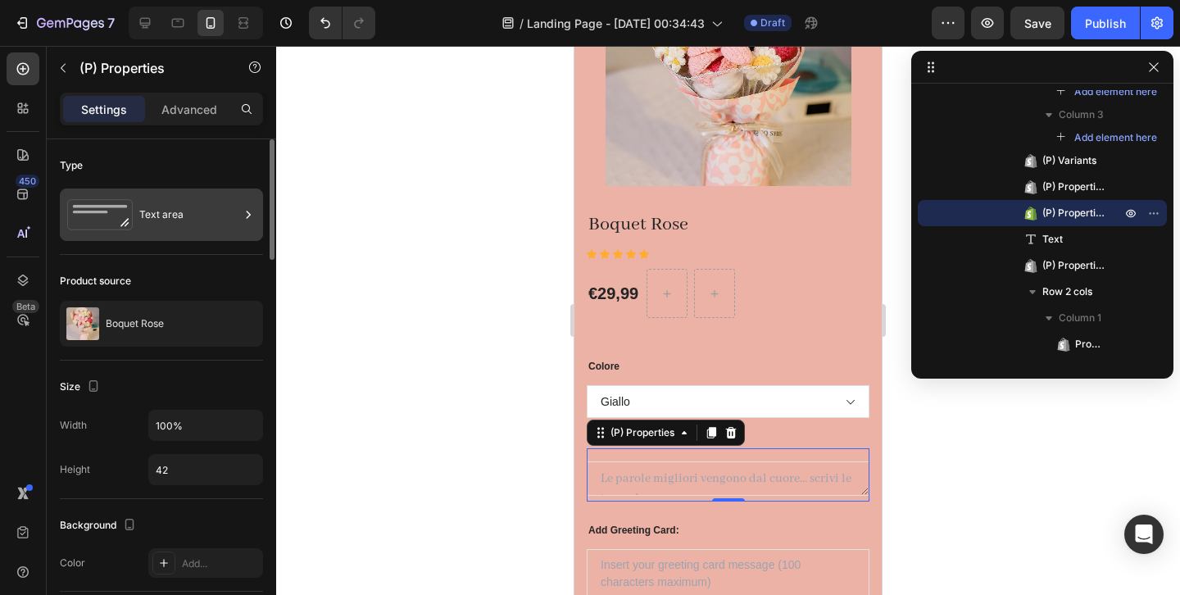
click at [122, 205] on rect at bounding box center [100, 206] width 54 height 2
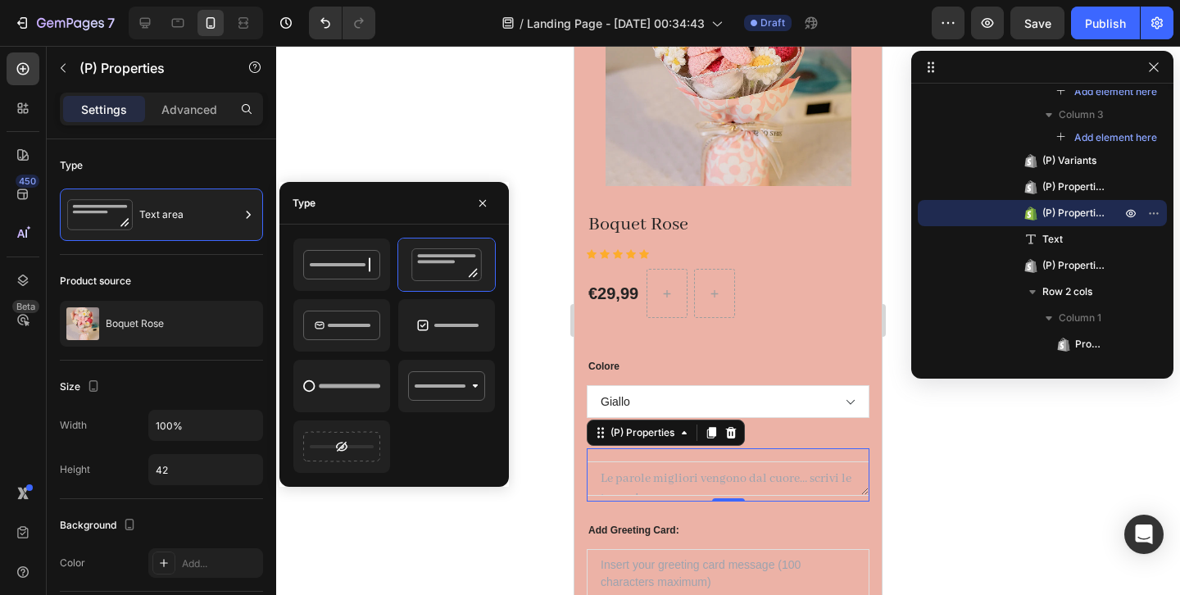
click at [547, 373] on div at bounding box center [728, 320] width 904 height 549
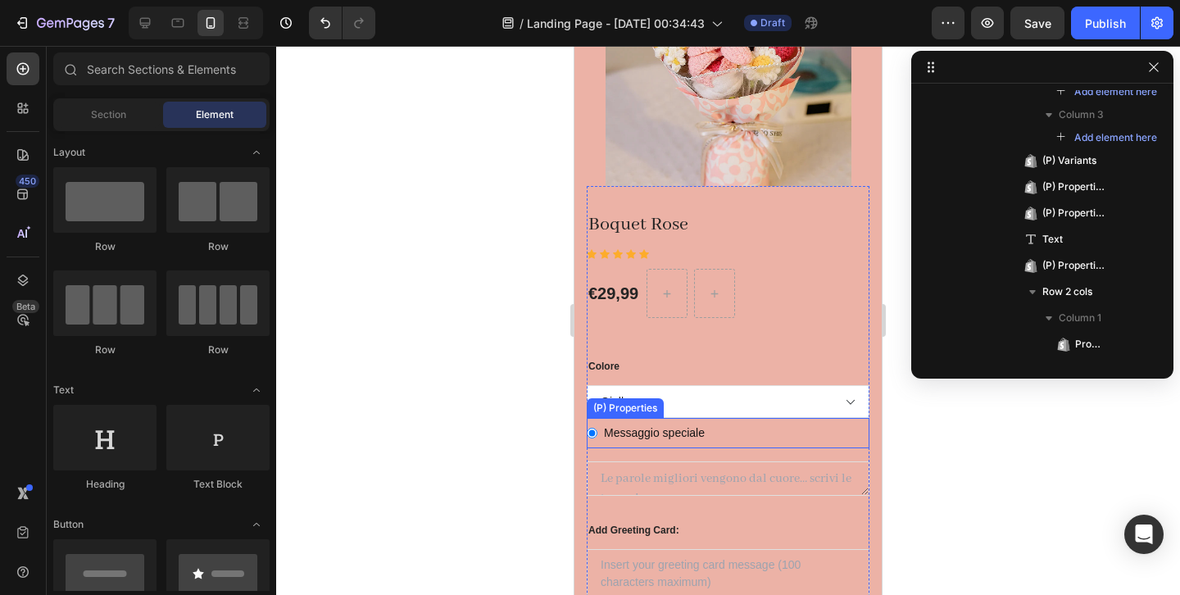
click at [662, 436] on label "Messaggio speciale" at bounding box center [654, 433] width 114 height 30
click at [597, 436] on Ribbon-15756209258841-0 "Messaggio speciale" at bounding box center [592, 433] width 11 height 11
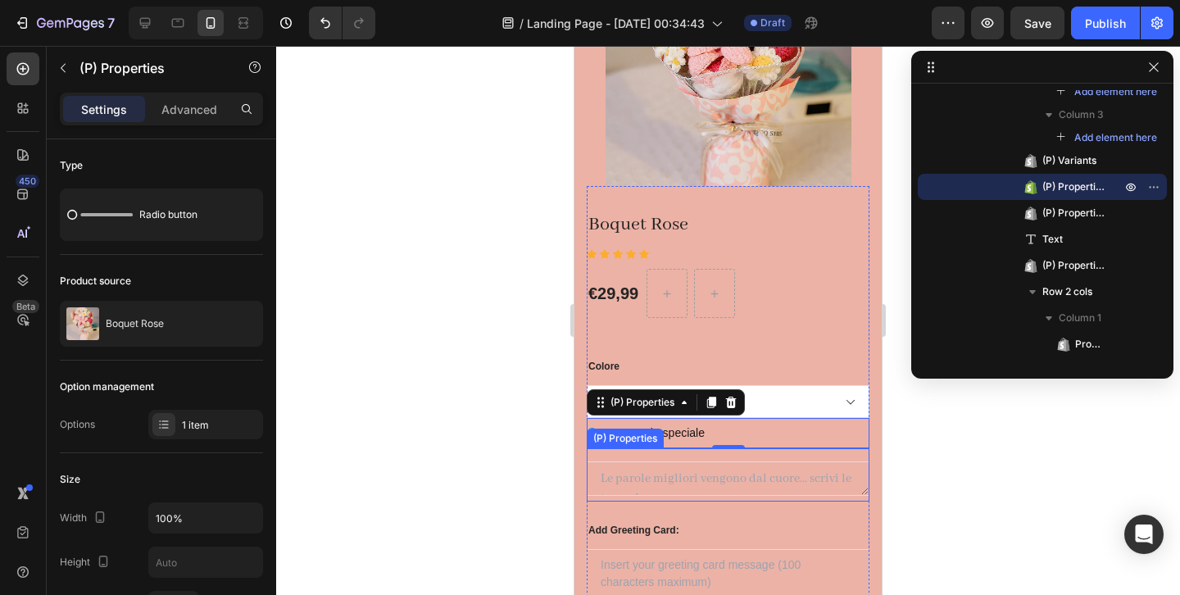
click at [662, 479] on Text at bounding box center [728, 478] width 283 height 34
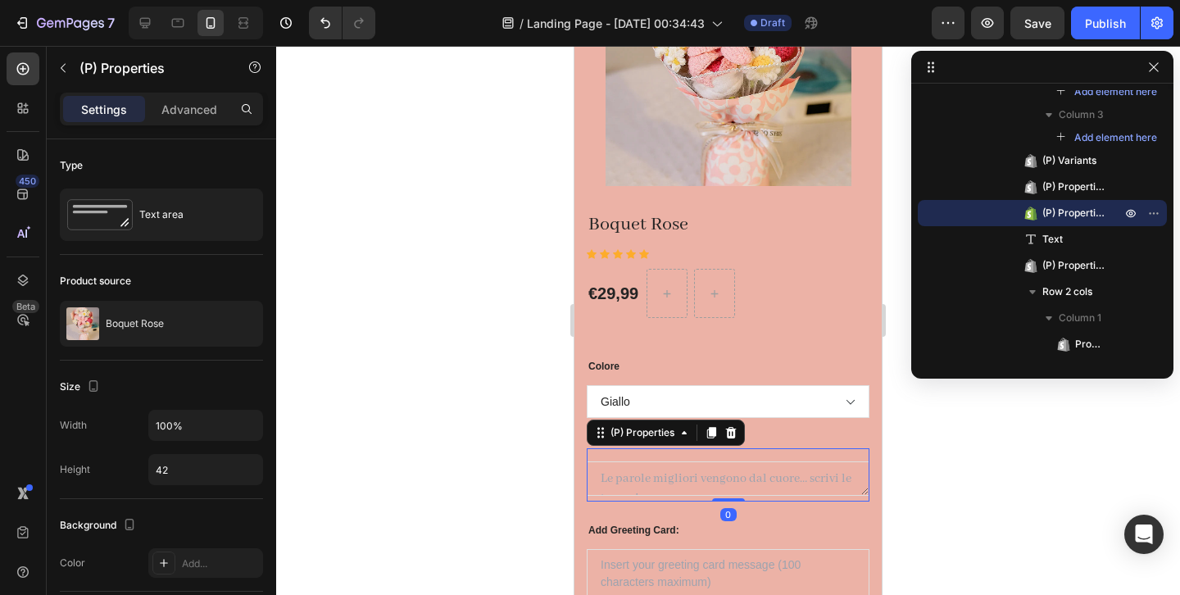
click at [340, 389] on div at bounding box center [728, 320] width 904 height 549
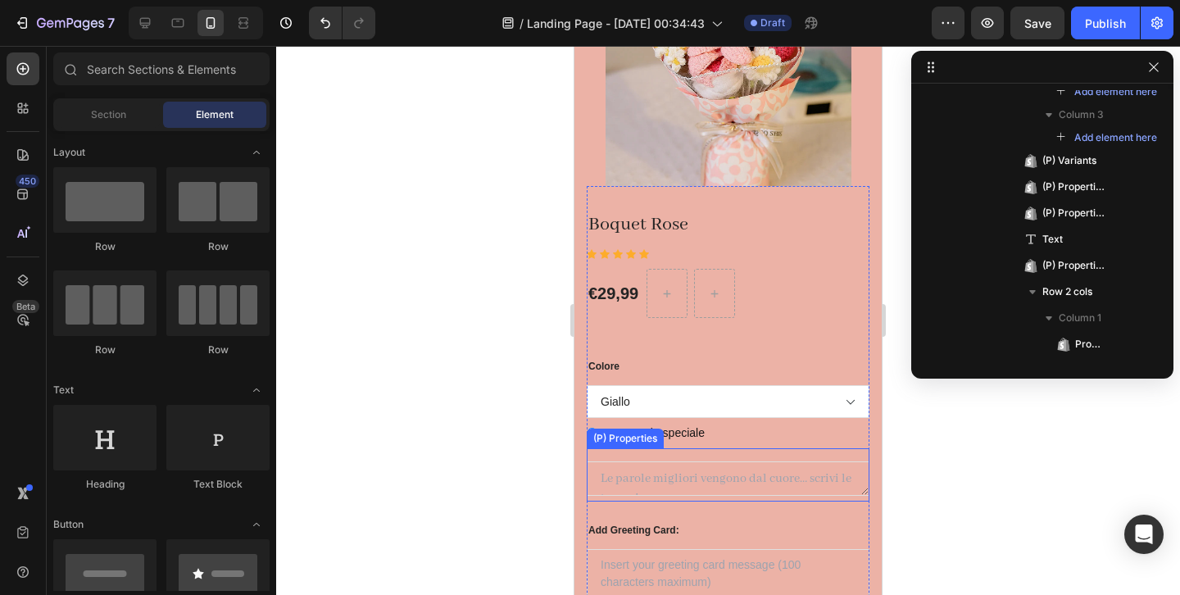
click at [668, 468] on Text at bounding box center [728, 478] width 283 height 34
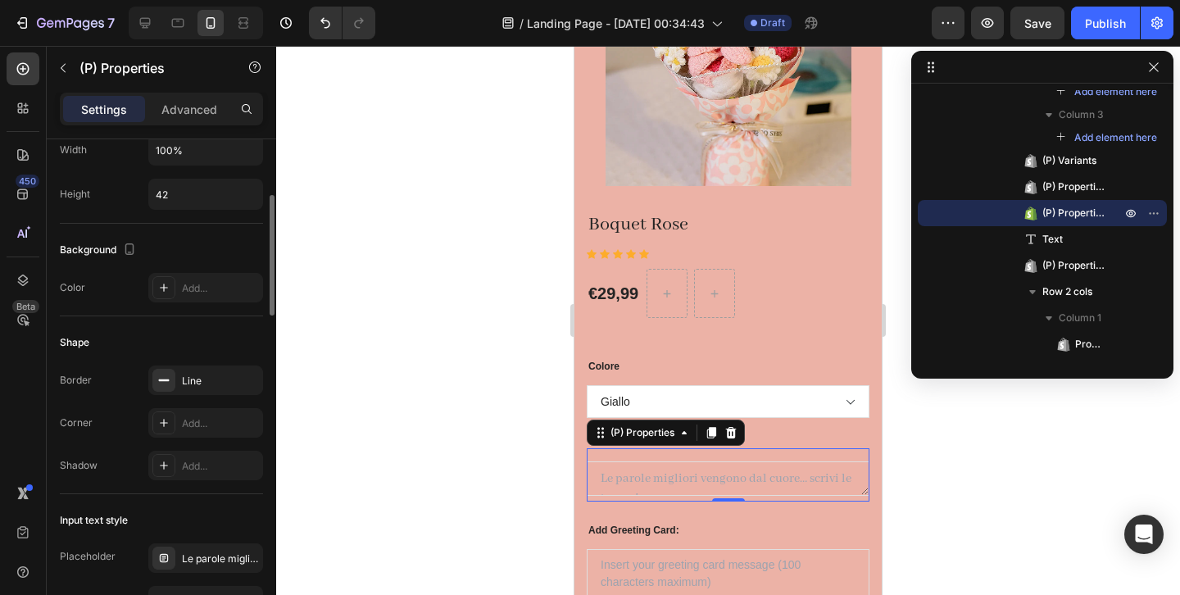
scroll to position [377, 0]
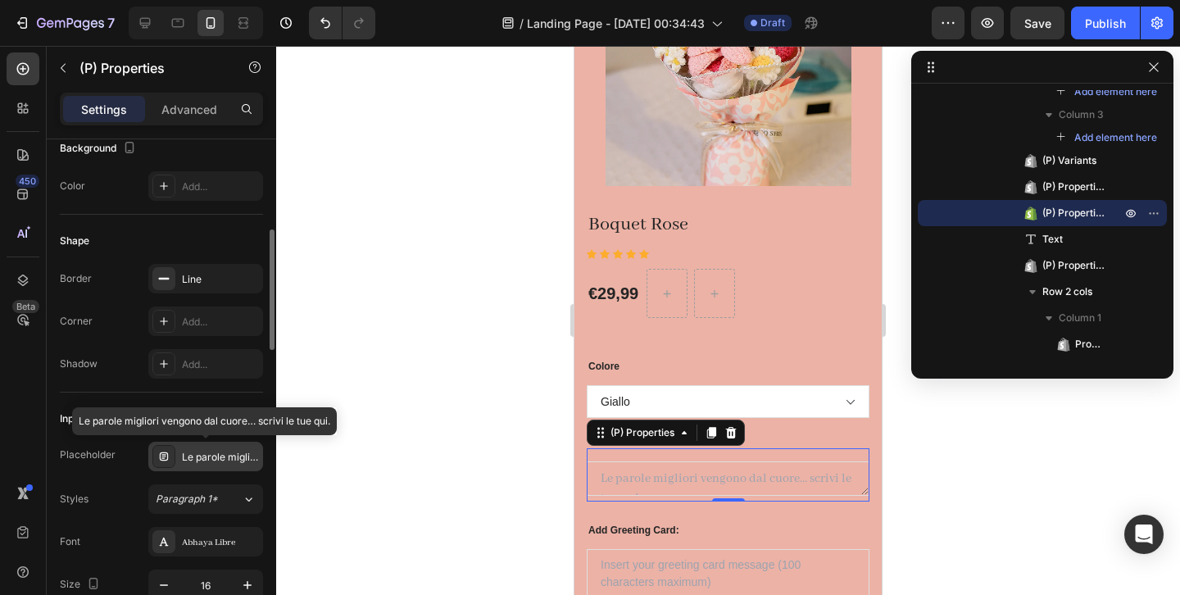
click at [196, 456] on div "Le parole migliori vengono dal cuore… scrivi le tue qui." at bounding box center [220, 457] width 77 height 15
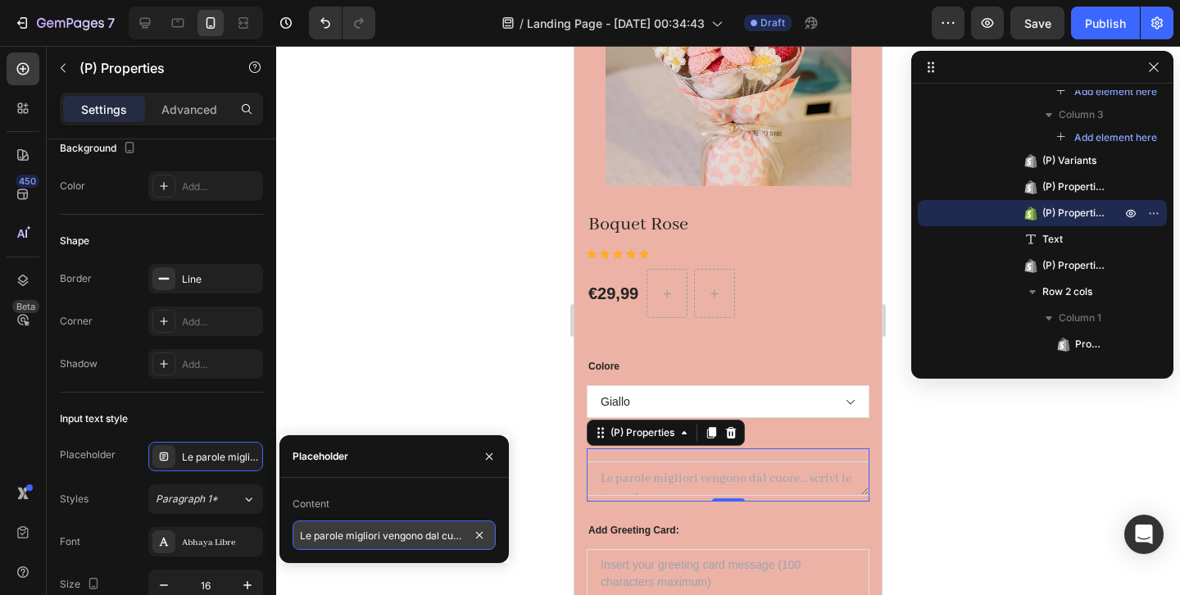
click at [356, 541] on input "Le parole migliori vengono dal cuore… scrivi le tue qui." at bounding box center [394, 535] width 203 height 30
click at [402, 537] on input "Le parole migliori vengono dal cuore… scrivi le tue qui." at bounding box center [394, 535] width 203 height 30
click at [453, 532] on input "Le parole migliori vengono dal cuore… scrivi le tue qui." at bounding box center [394, 535] width 203 height 30
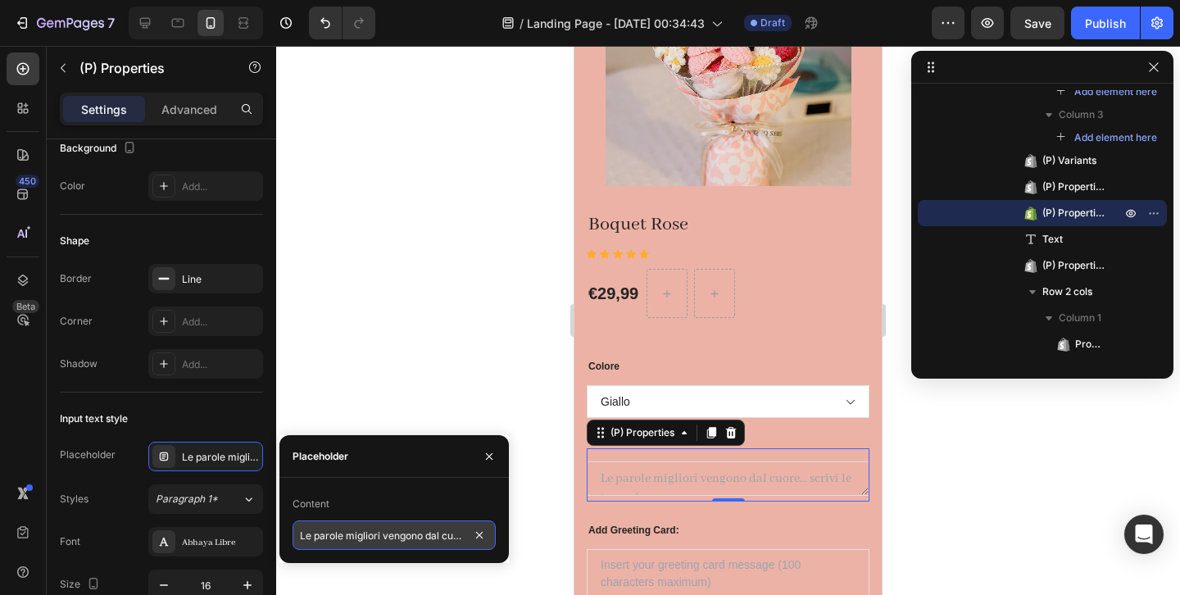
click at [453, 532] on input "Le parole migliori vengono dal cuore… scrivi le tue qui." at bounding box center [394, 535] width 203 height 30
click at [453, 534] on input "Le parole migliori vengono dal cuore… scrivi le tue qui." at bounding box center [394, 535] width 203 height 30
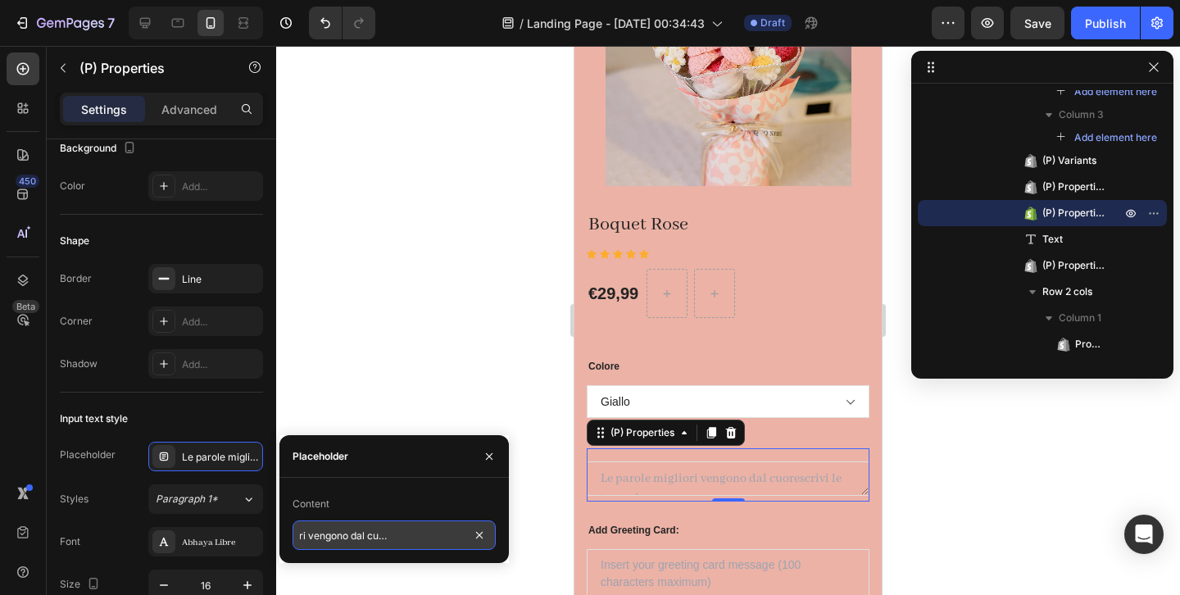
type input "Le parole migliori vengono dal cuore,scrivi le tue qui."
click at [929, 497] on div at bounding box center [728, 320] width 904 height 549
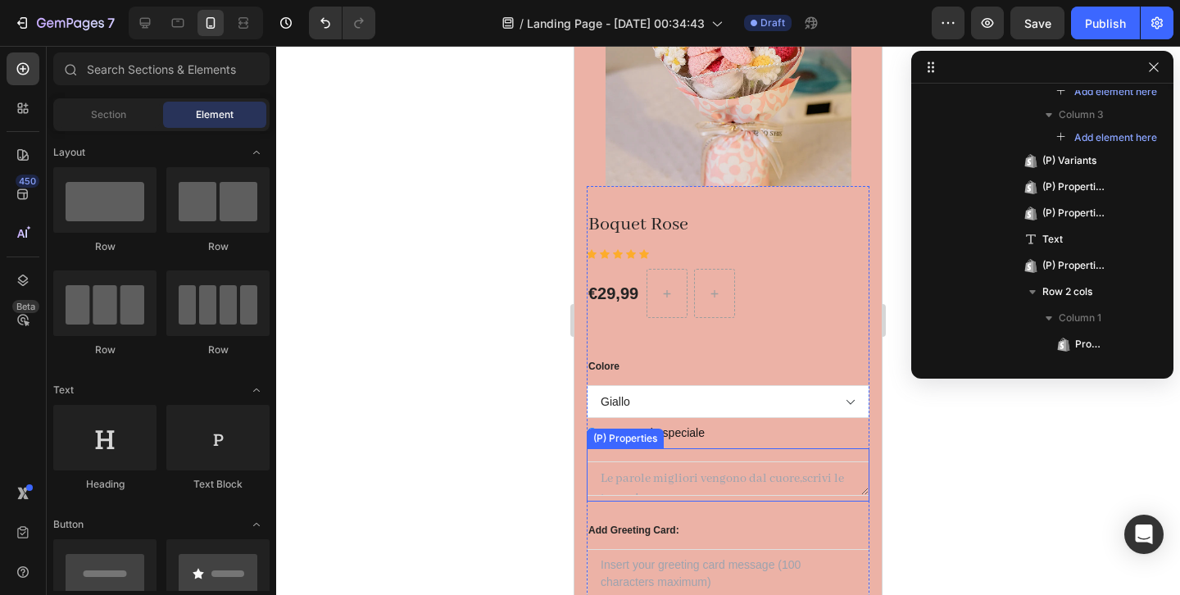
click at [833, 471] on Text at bounding box center [728, 478] width 283 height 34
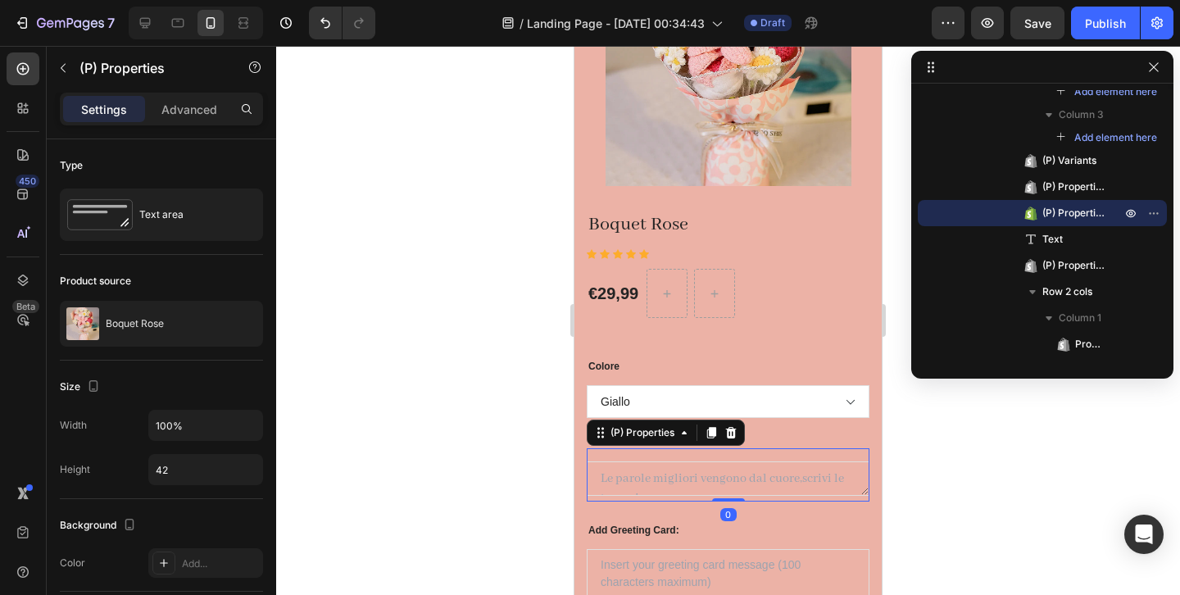
click at [833, 471] on Text at bounding box center [728, 478] width 283 height 34
click at [845, 476] on Text at bounding box center [728, 478] width 283 height 34
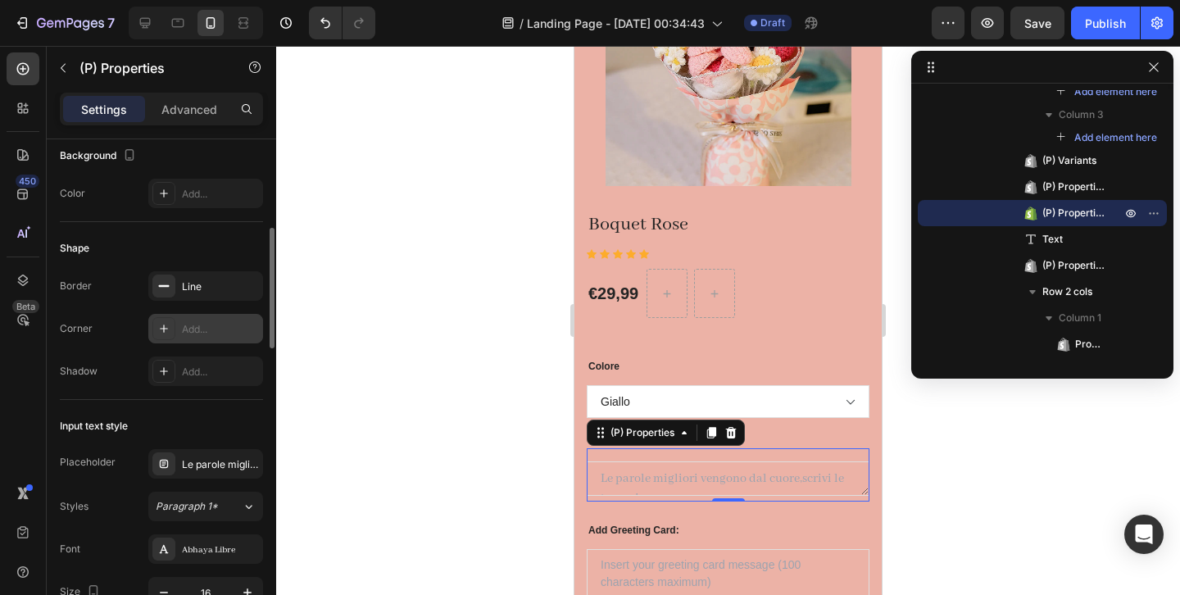
scroll to position [374, 0]
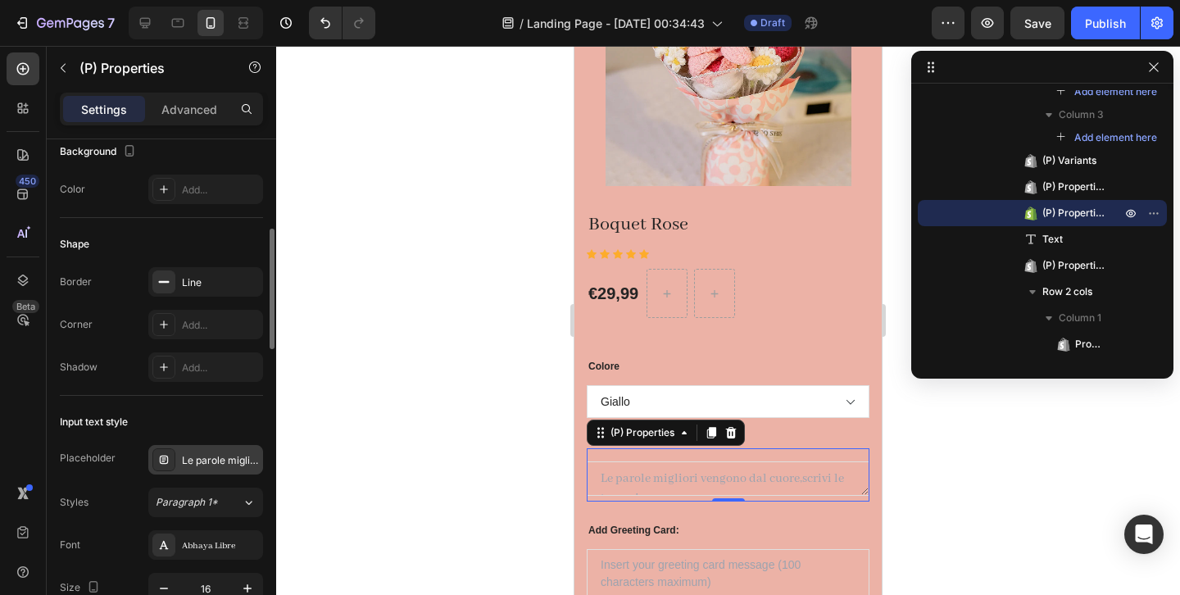
click at [187, 460] on div "Le parole migliori vengono dal cuore,scrivi le tue qui." at bounding box center [220, 460] width 77 height 15
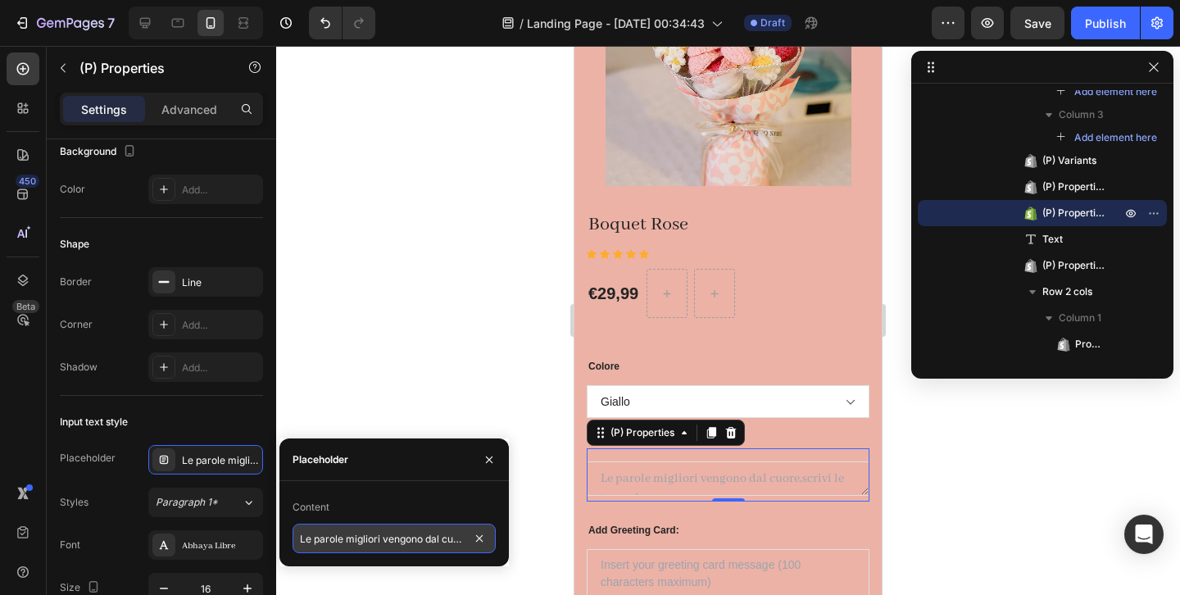
click at [430, 536] on input "Le parole migliori vengono dal cuore,scrivi le tue qui." at bounding box center [394, 539] width 203 height 30
click at [450, 536] on input "Le parole migliori vengono dal cuore,scrivi le tue qui." at bounding box center [394, 539] width 203 height 30
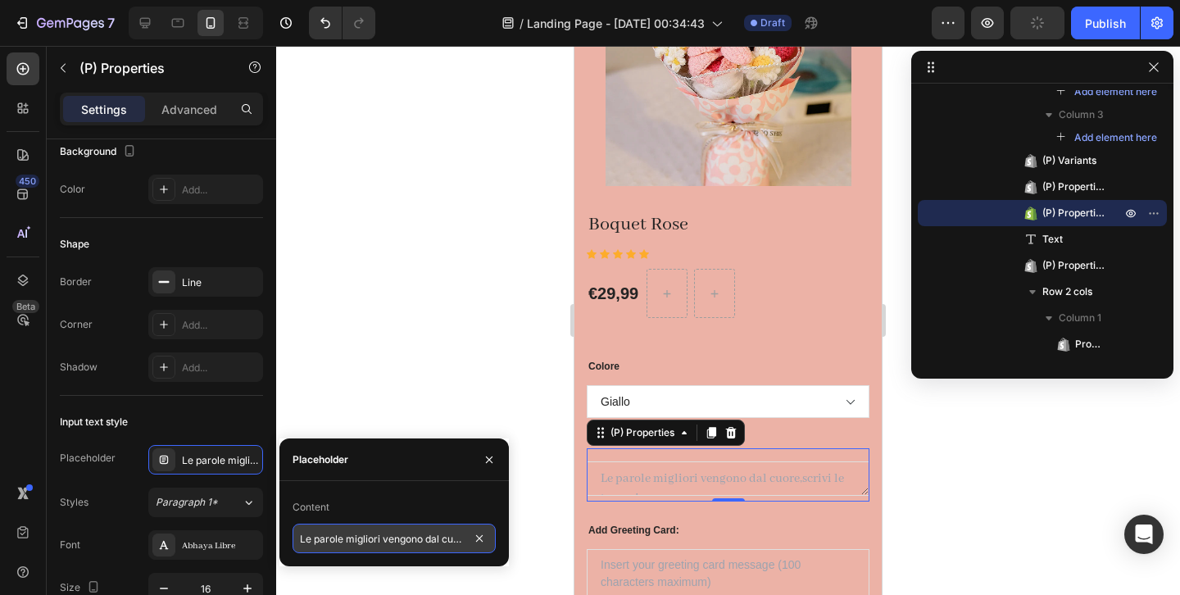
click at [450, 536] on input "Le parole migliori vengono dal cuore,scrivi le tue qui." at bounding box center [394, 539] width 203 height 30
click at [448, 538] on input "Le parole migliori vengono dal cuore,scrivi le tue qui." at bounding box center [394, 539] width 203 height 30
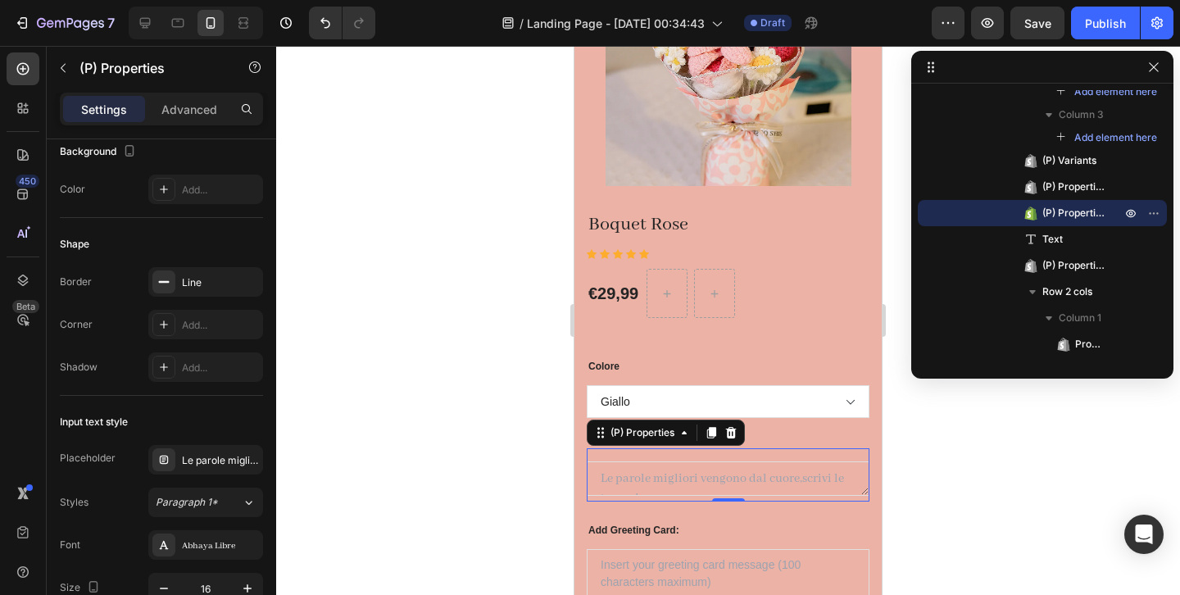
click at [850, 483] on Text at bounding box center [728, 478] width 283 height 34
click at [865, 493] on Text at bounding box center [728, 478] width 283 height 34
click at [219, 182] on div "Add..." at bounding box center [205, 190] width 115 height 30
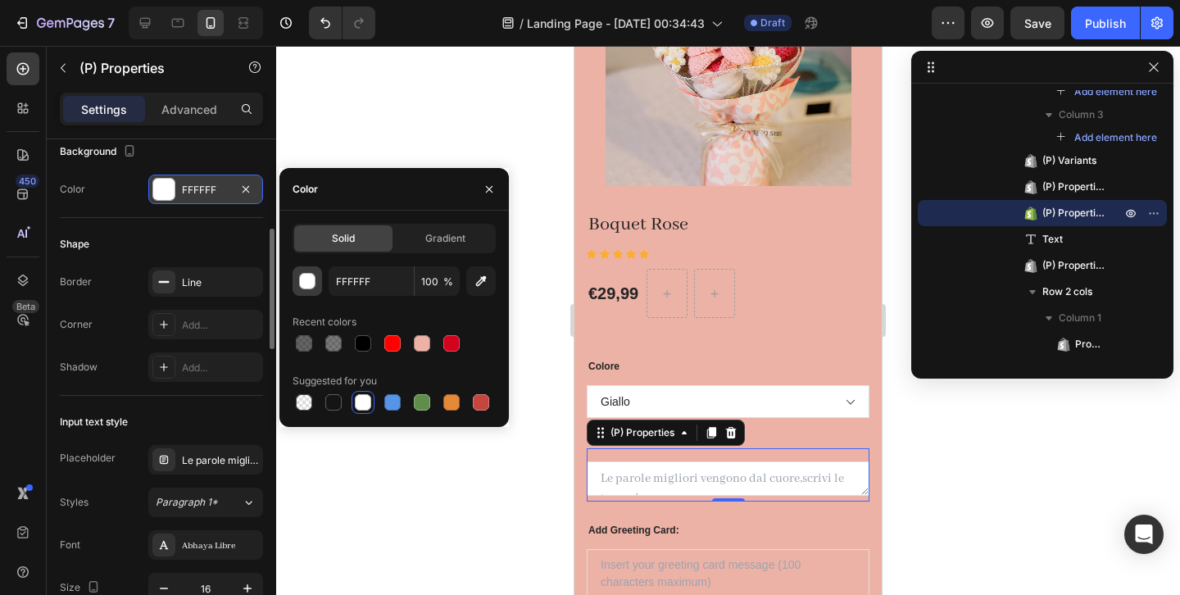
click at [305, 279] on div "button" at bounding box center [308, 282] width 16 height 16
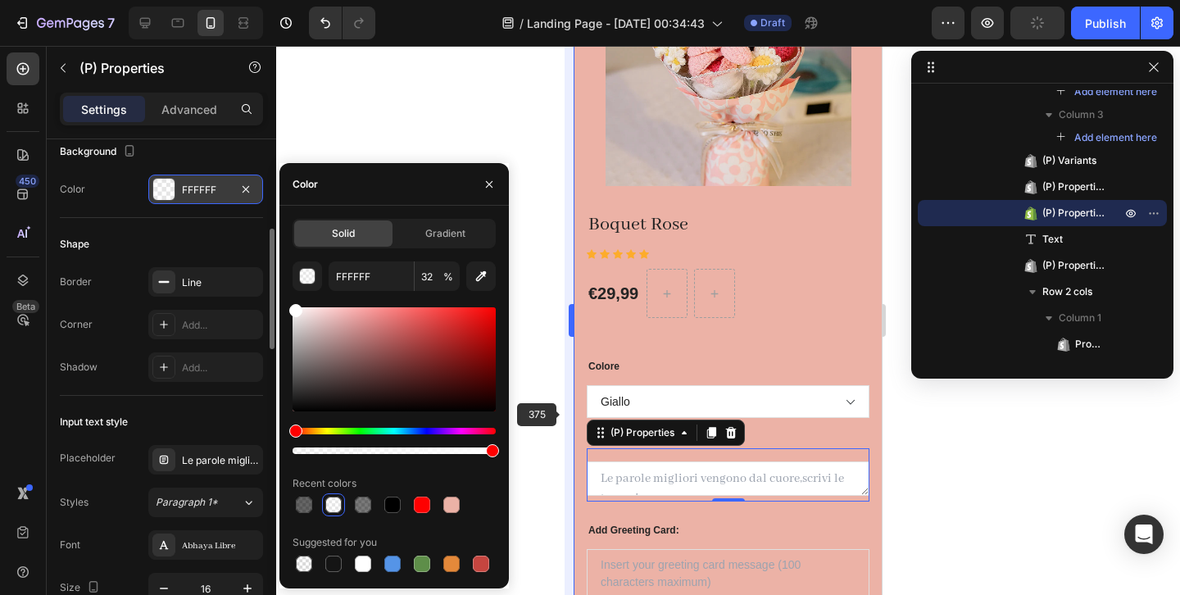
type input "100"
drag, startPoint x: 493, startPoint y: 448, endPoint x: 573, endPoint y: 414, distance: 86.6
click at [573, 0] on div "7 / Landing Page - [DATE] 00:34:43 Draft Preview Save Publish 450 Beta Sections…" at bounding box center [590, 0] width 1180 height 0
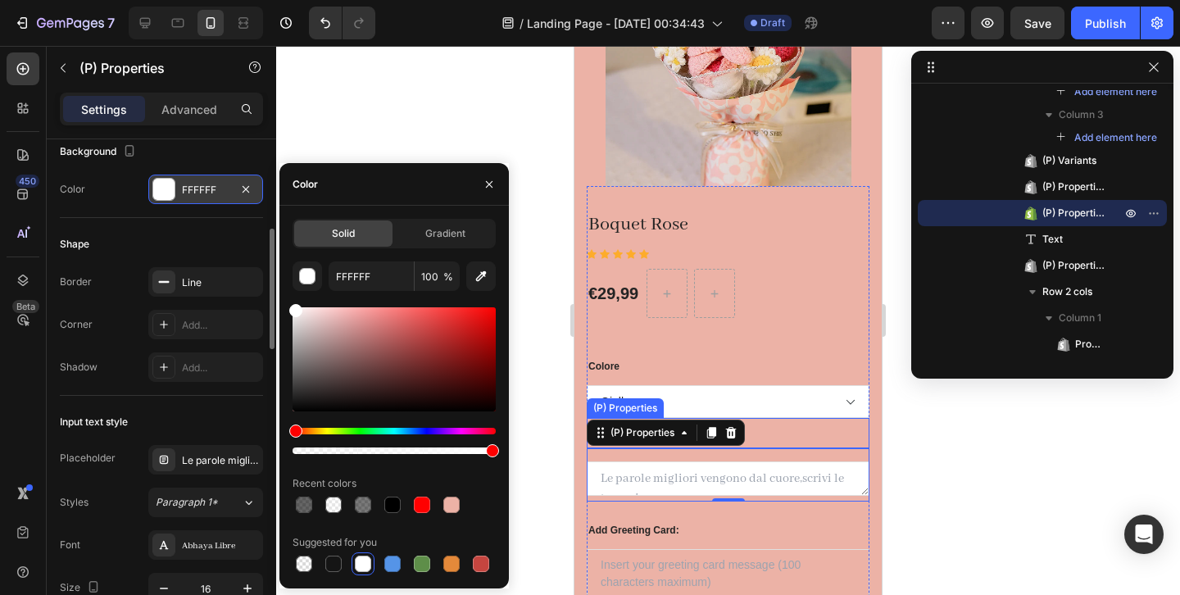
click at [950, 482] on div at bounding box center [728, 320] width 904 height 549
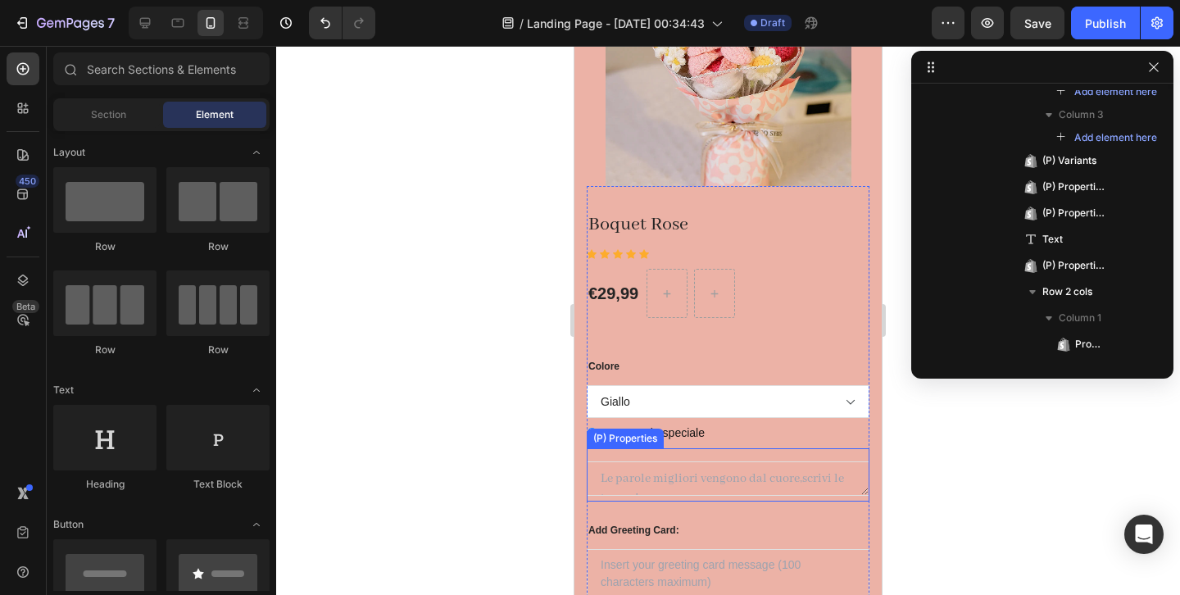
click at [632, 488] on Text at bounding box center [728, 478] width 283 height 34
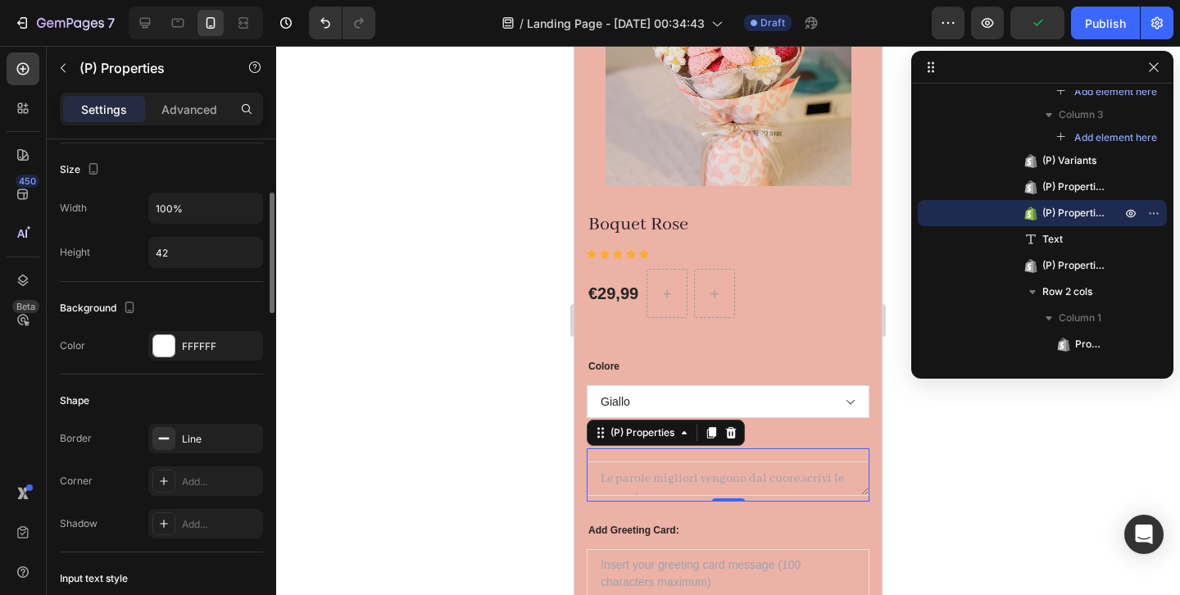
scroll to position [218, 0]
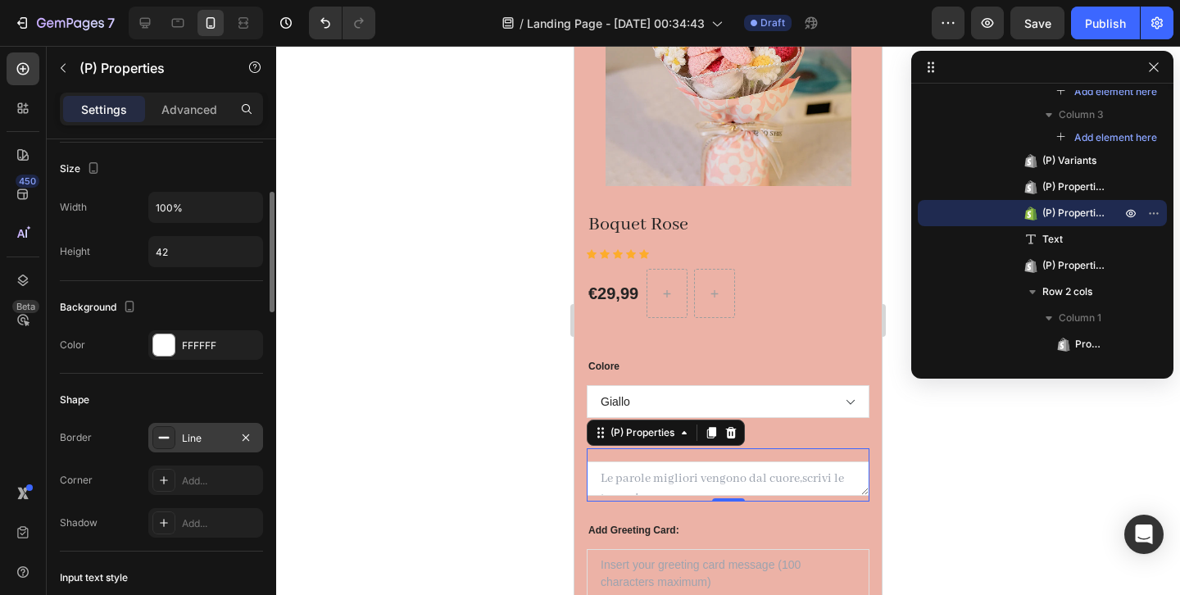
click at [170, 434] on icon at bounding box center [163, 437] width 13 height 13
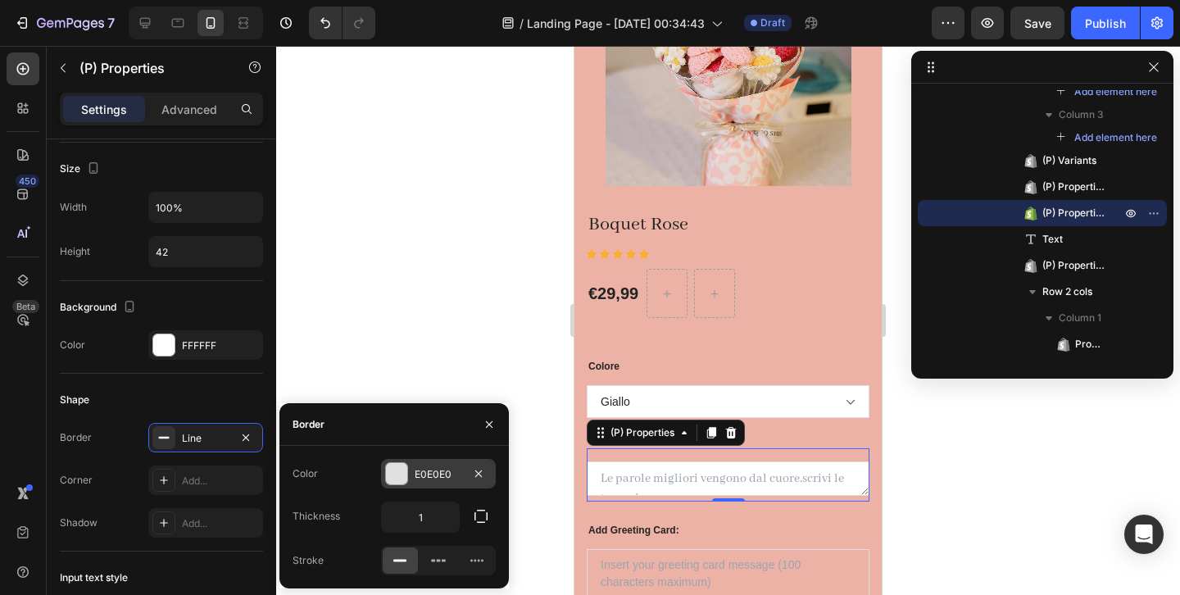
click at [403, 474] on div at bounding box center [396, 473] width 21 height 21
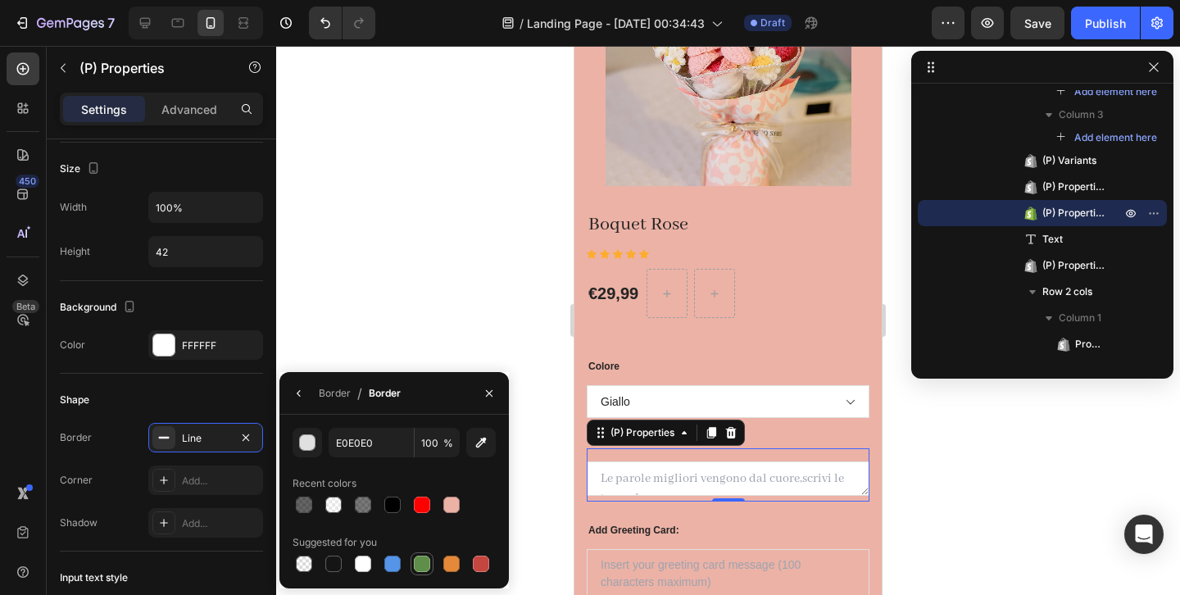
click at [430, 559] on div at bounding box center [422, 564] width 20 height 20
click at [399, 508] on div at bounding box center [392, 505] width 16 height 16
type input "000000"
click at [447, 329] on div at bounding box center [728, 320] width 904 height 549
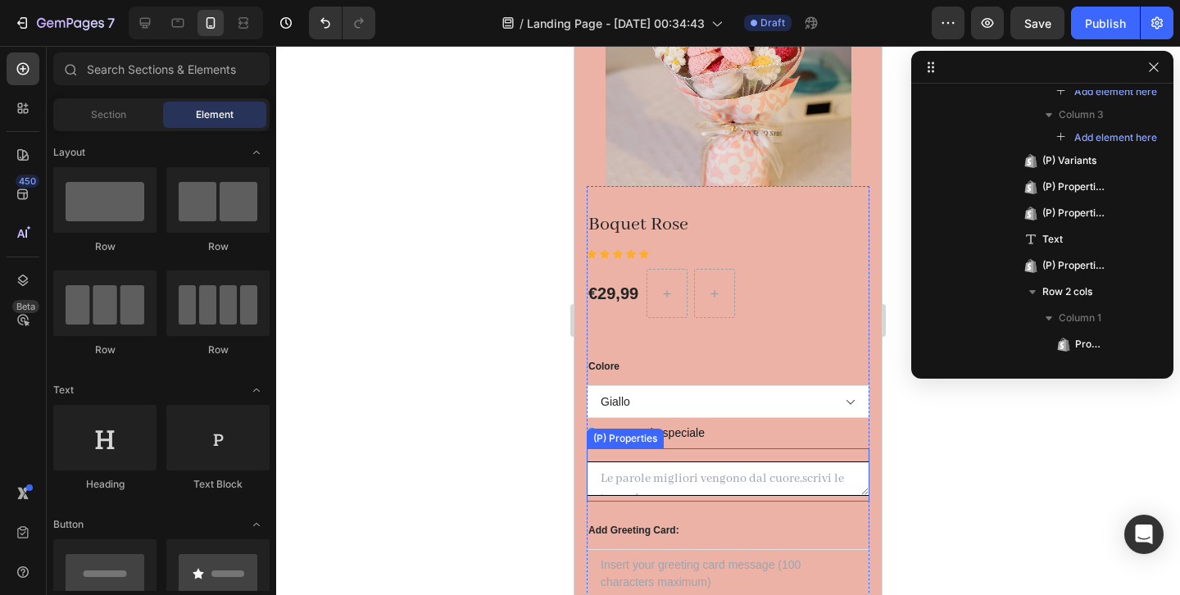
click at [832, 483] on Text at bounding box center [728, 478] width 283 height 34
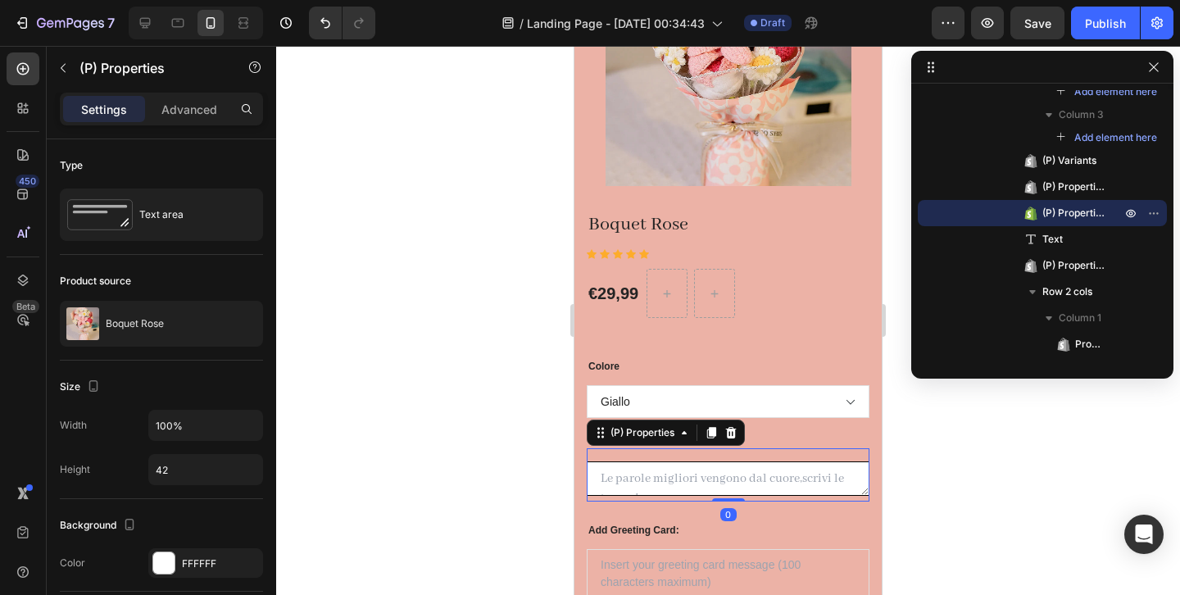
click at [1037, 563] on div at bounding box center [728, 320] width 904 height 549
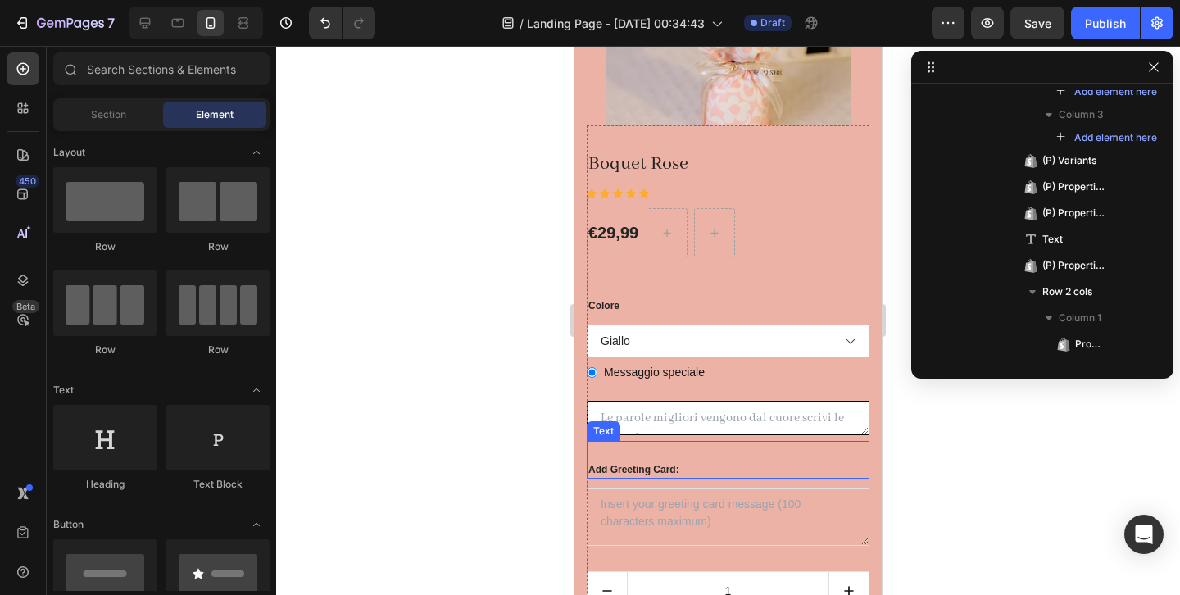
scroll to position [518, 0]
click at [641, 526] on Card at bounding box center [728, 516] width 283 height 57
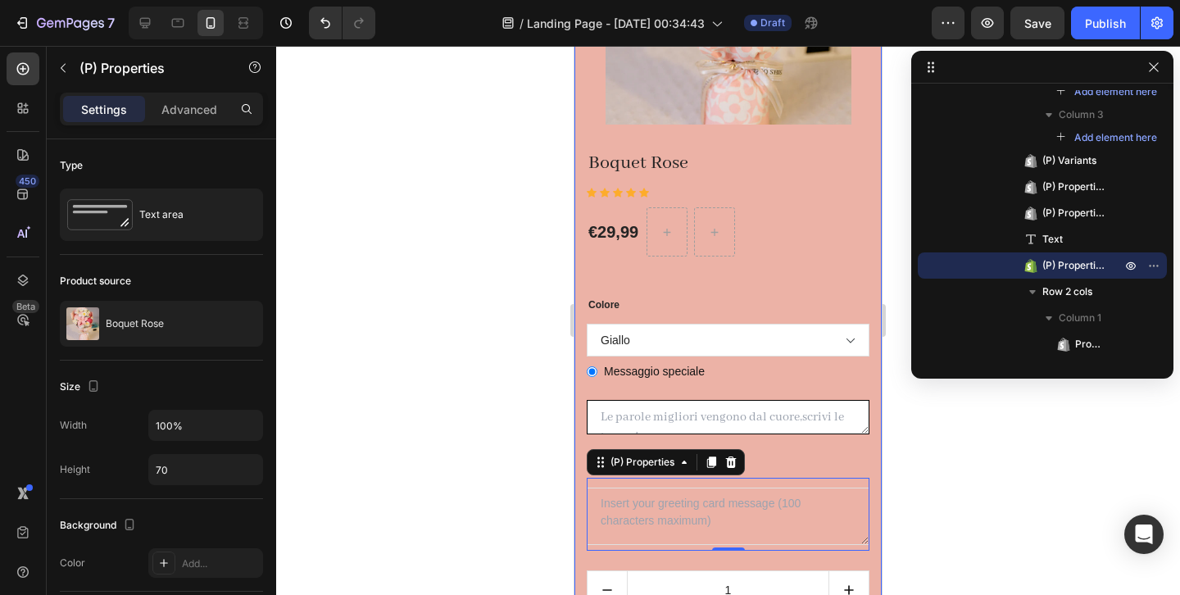
click at [495, 526] on div at bounding box center [728, 320] width 904 height 549
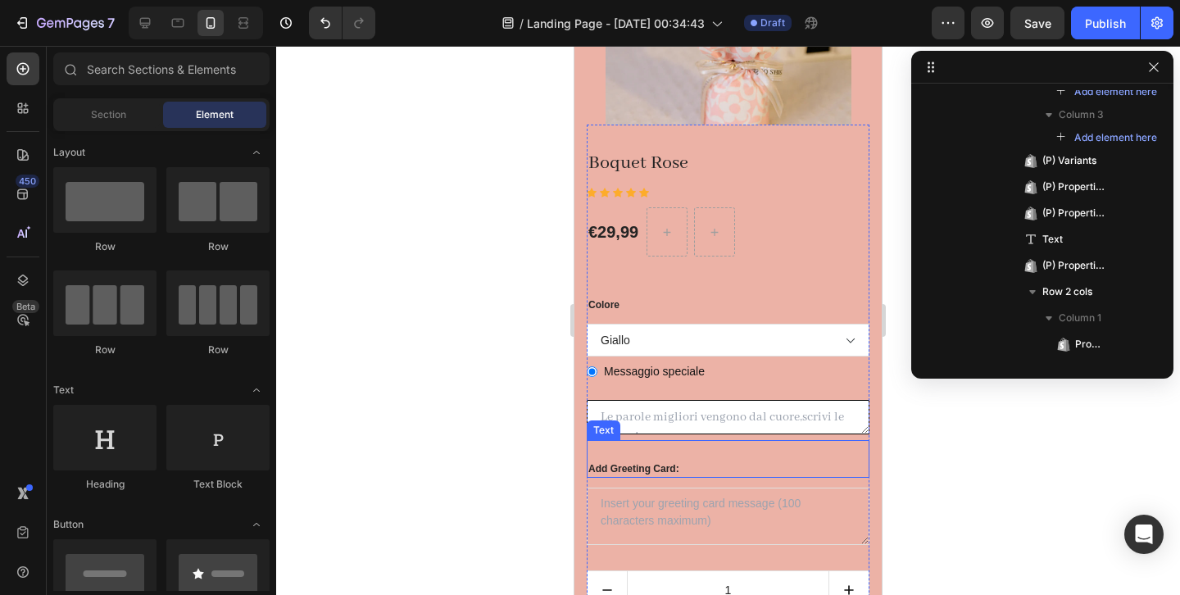
click at [683, 474] on div "Add Greeting Card:" at bounding box center [728, 469] width 283 height 18
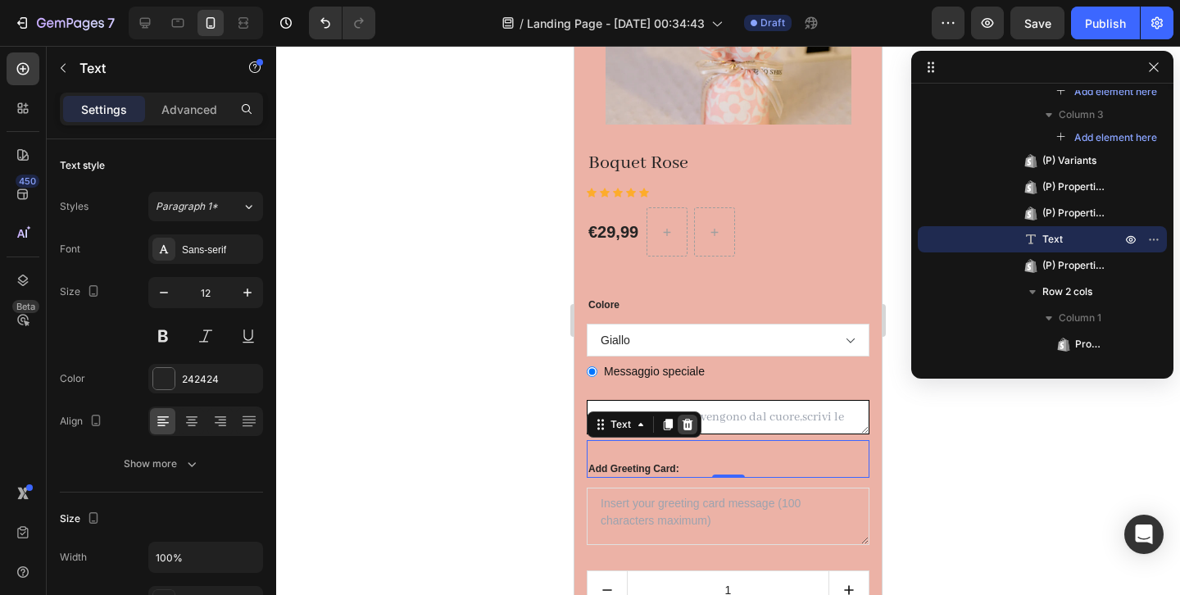
click at [688, 424] on icon at bounding box center [687, 424] width 13 height 13
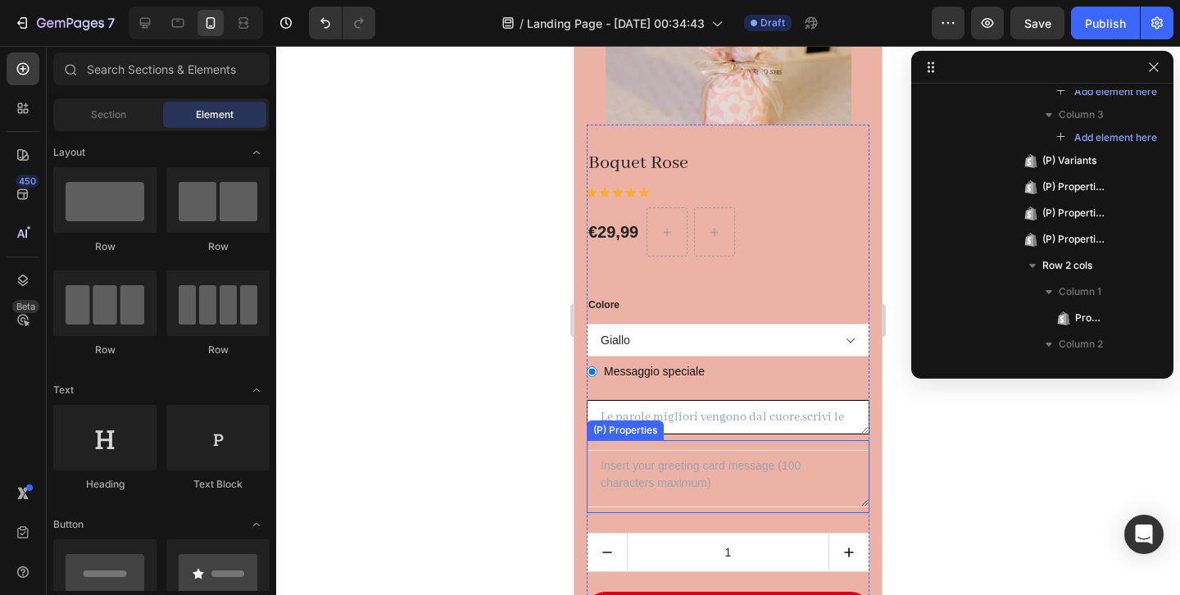
click at [670, 463] on Card at bounding box center [728, 478] width 283 height 57
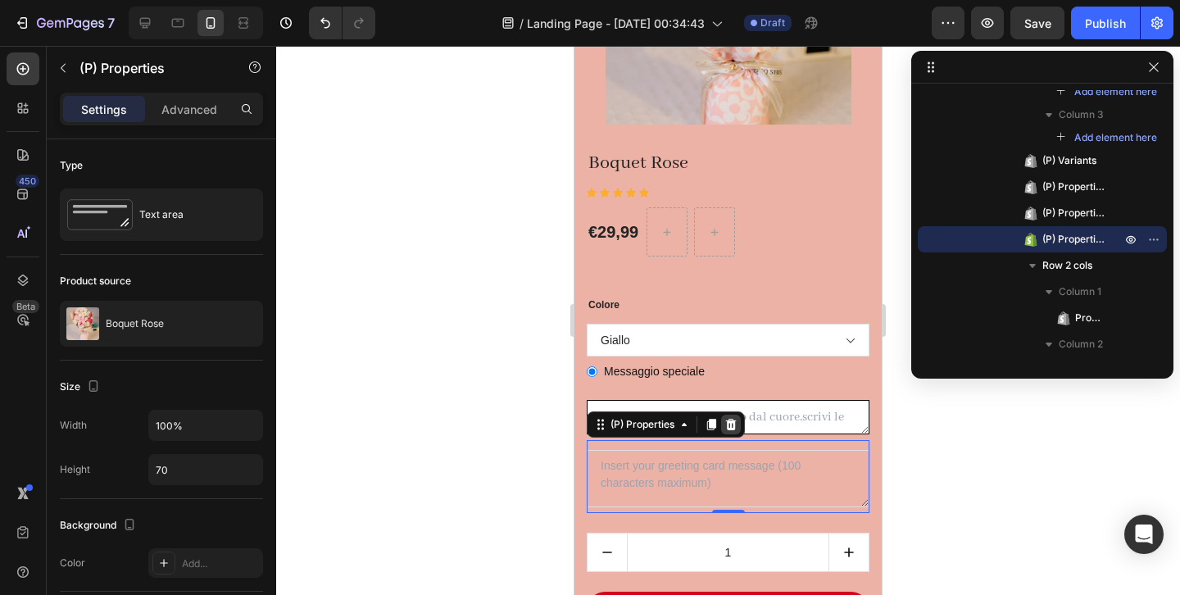
click at [733, 420] on icon at bounding box center [731, 424] width 11 height 11
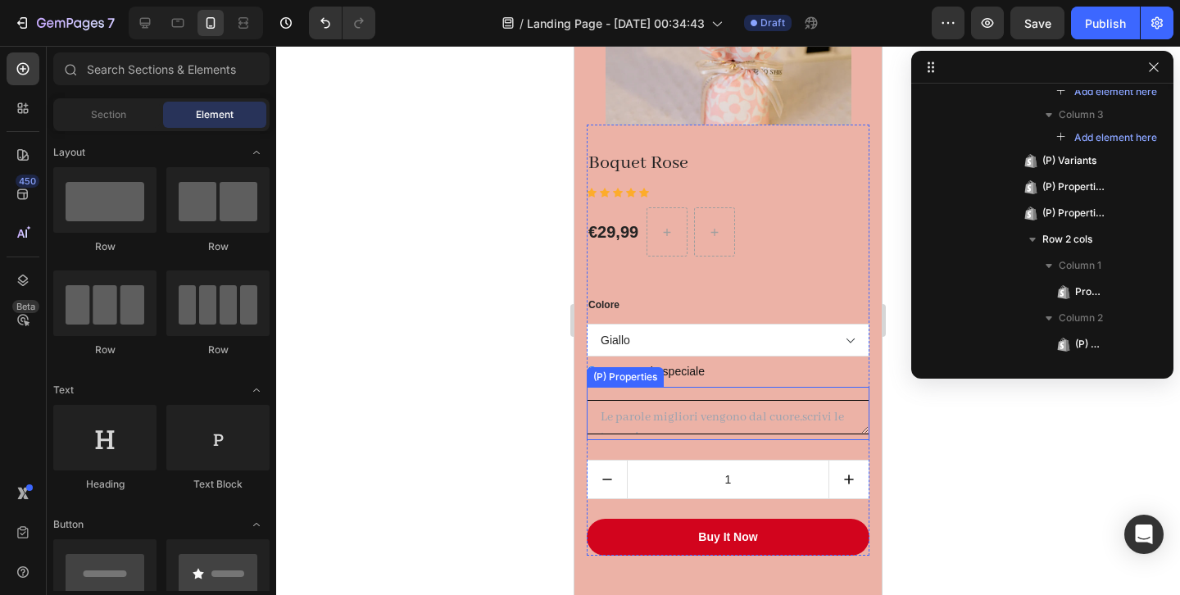
click at [806, 424] on Text at bounding box center [728, 417] width 283 height 34
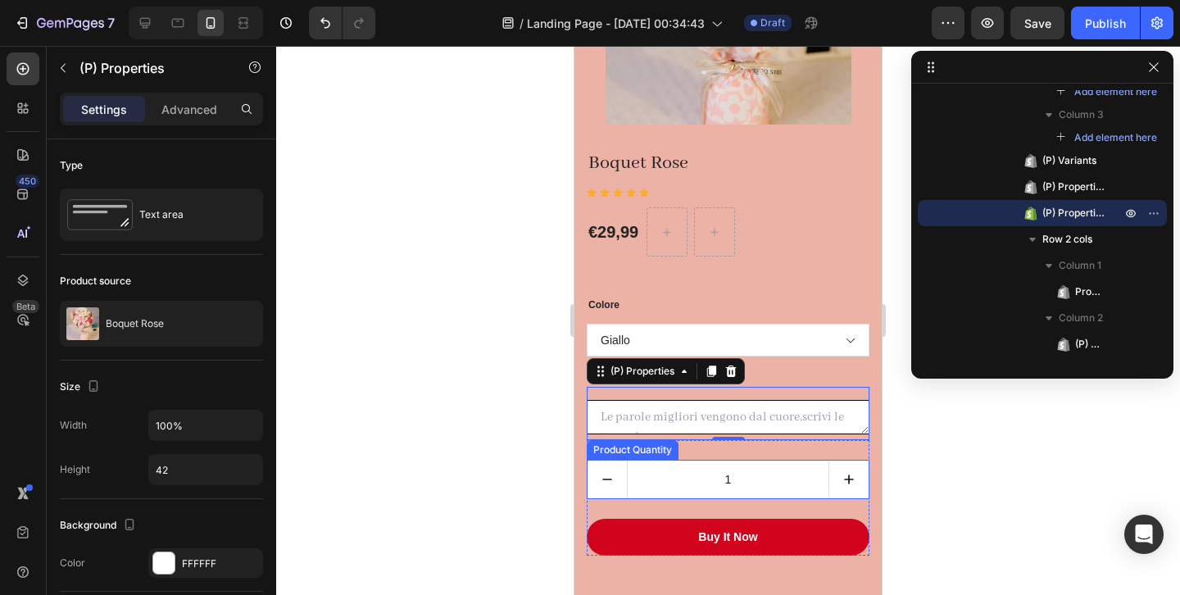
click at [839, 483] on button "increment" at bounding box center [848, 480] width 39 height 38
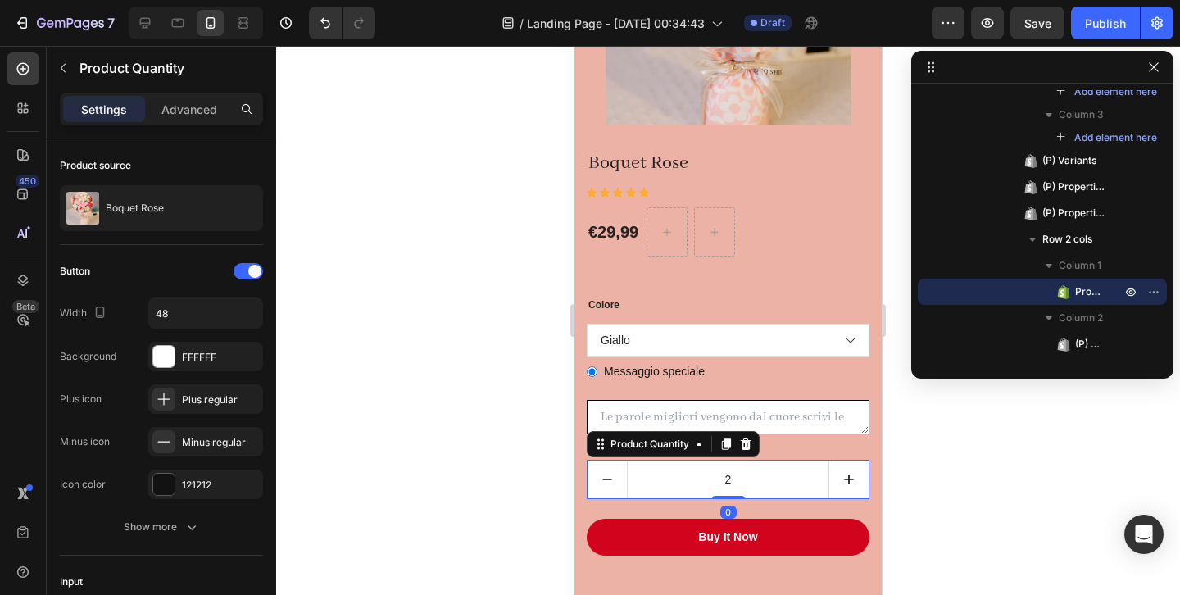
click at [839, 483] on button "increment" at bounding box center [848, 480] width 39 height 38
click at [611, 484] on icon "decrement" at bounding box center [607, 479] width 16 height 16
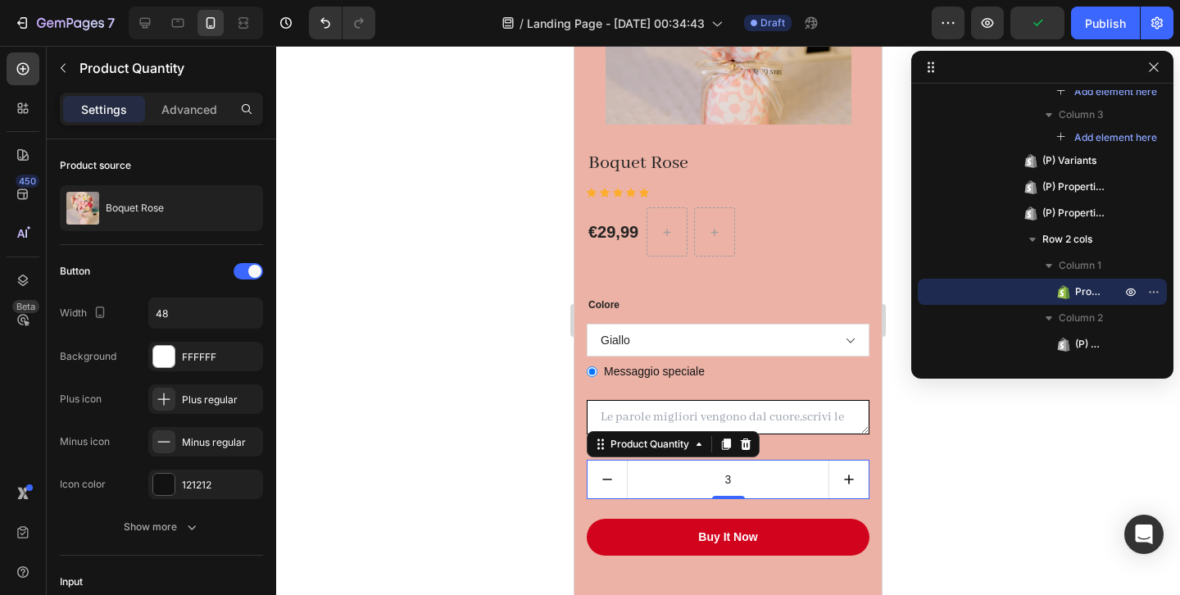
click at [611, 484] on icon "decrement" at bounding box center [607, 479] width 16 height 16
type input "1"
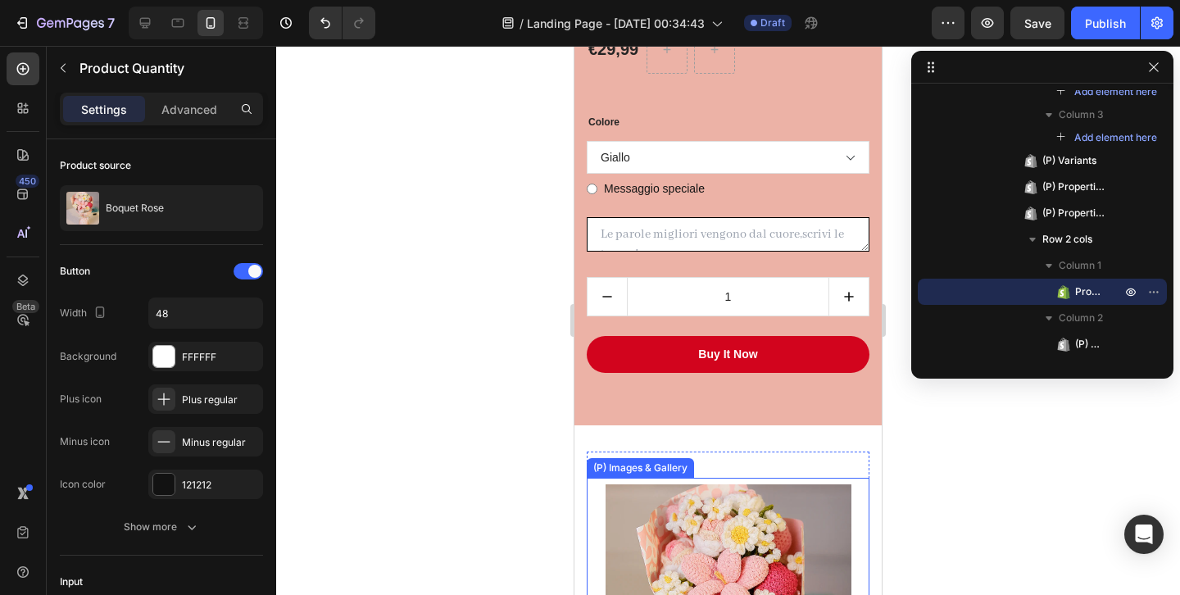
scroll to position [679, 0]
